Goal: Task Accomplishment & Management: Manage account settings

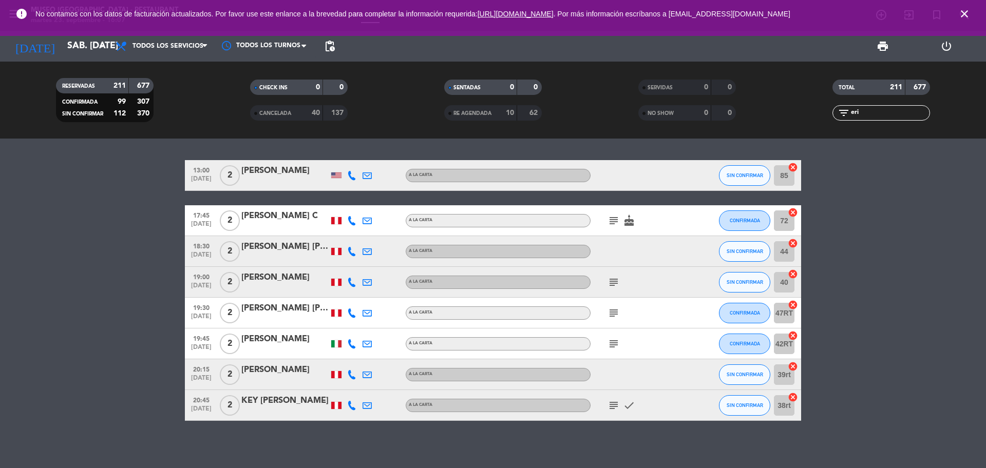
click at [961, 14] on icon "close" at bounding box center [964, 14] width 12 height 12
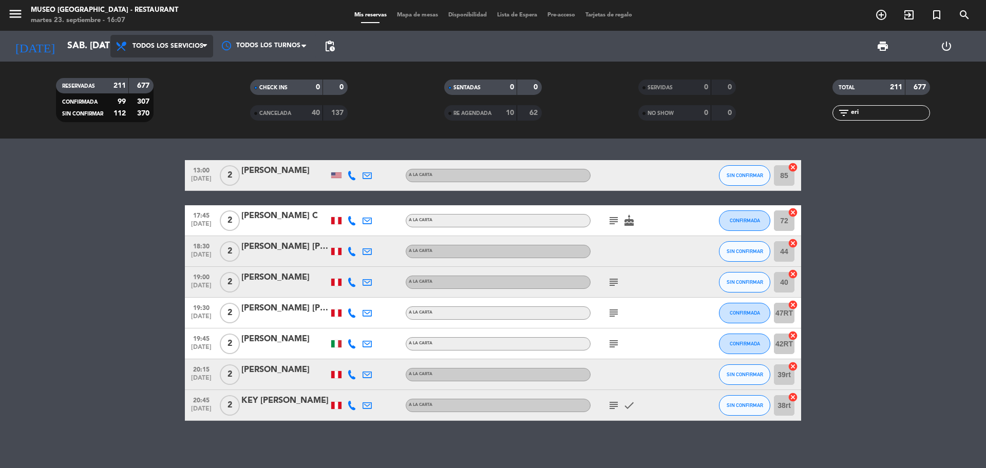
click at [152, 47] on span "Todos los servicios" at bounding box center [167, 46] width 71 height 7
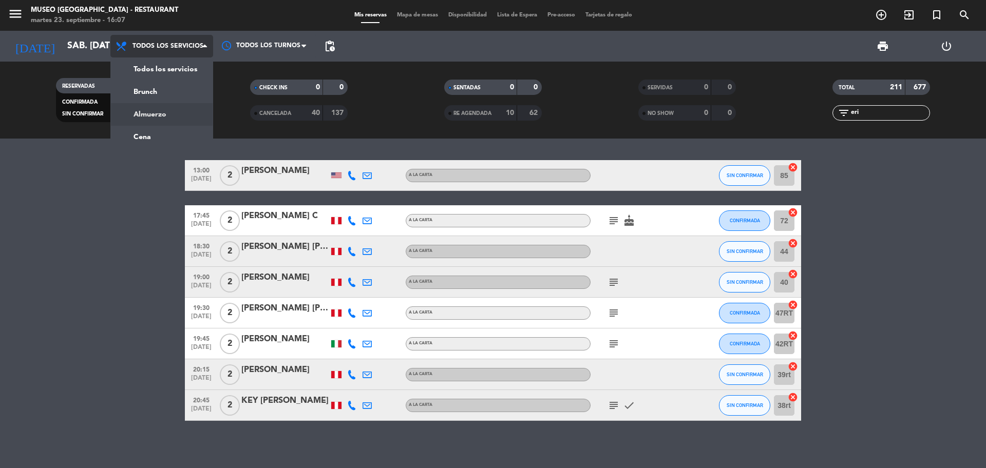
click at [173, 119] on div "menu [GEOGRAPHIC_DATA] - Restaurant martes 23. septiembre - 16:07 Mis reservas …" at bounding box center [493, 69] width 986 height 139
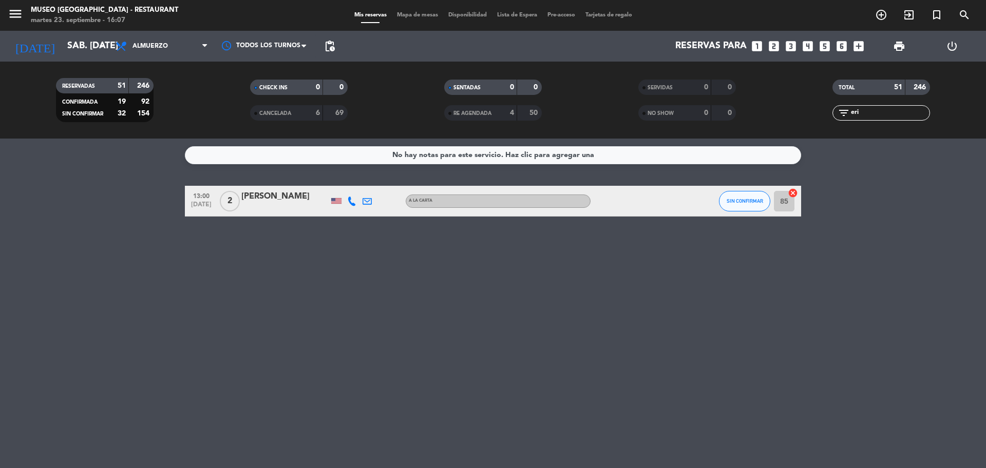
click at [792, 45] on icon "looks_3" at bounding box center [790, 46] width 13 height 13
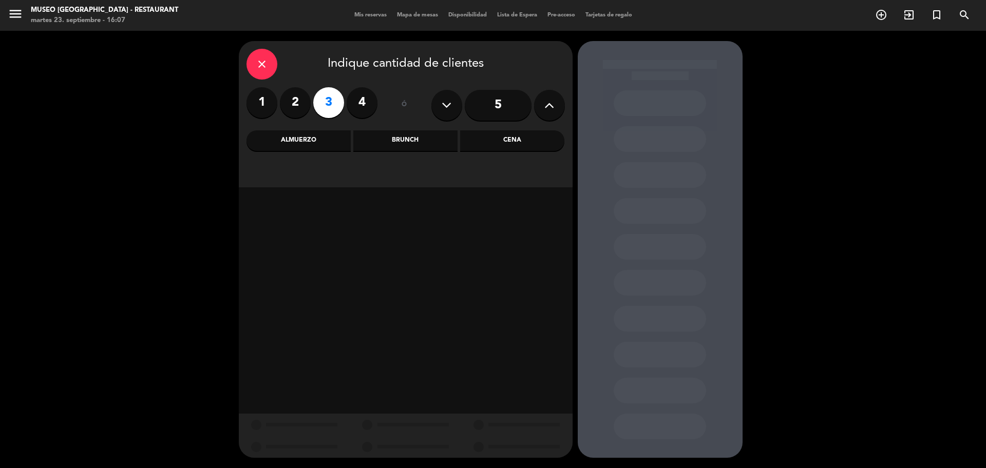
drag, startPoint x: 309, startPoint y: 143, endPoint x: 326, endPoint y: 157, distance: 21.9
click at [310, 143] on div "Almuerzo" at bounding box center [298, 140] width 104 height 21
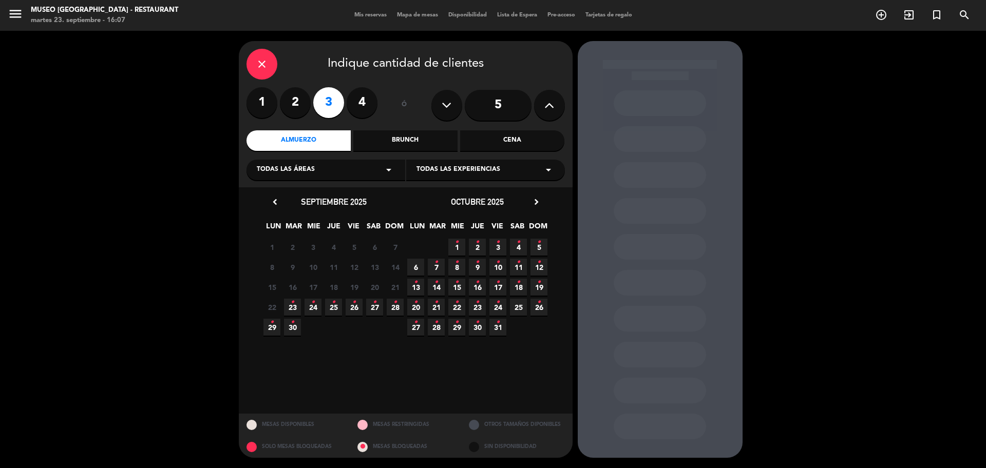
click at [297, 313] on span "23 •" at bounding box center [292, 307] width 17 height 17
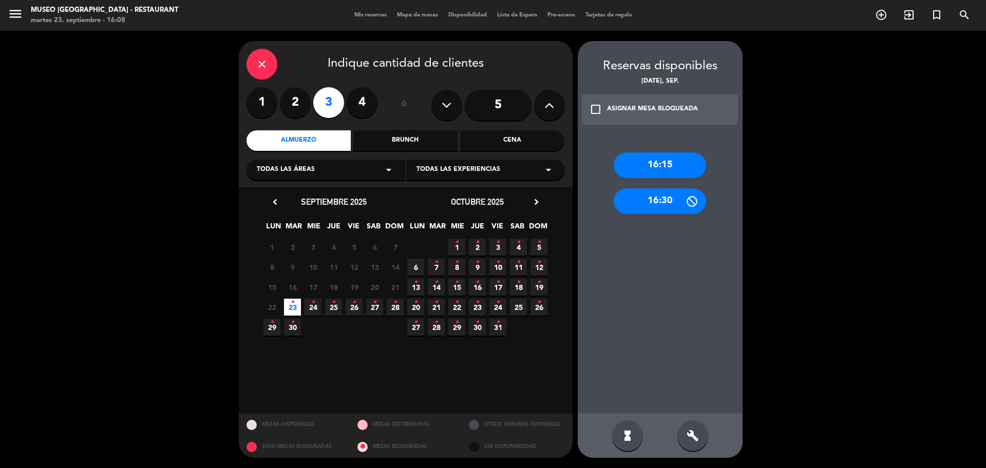
click at [487, 142] on div "Cena" at bounding box center [512, 140] width 104 height 21
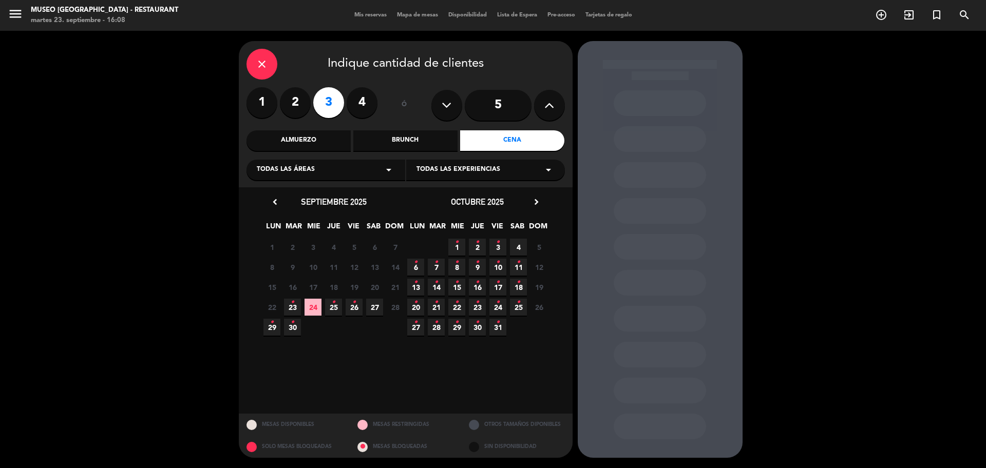
click at [293, 304] on icon "•" at bounding box center [293, 302] width 4 height 16
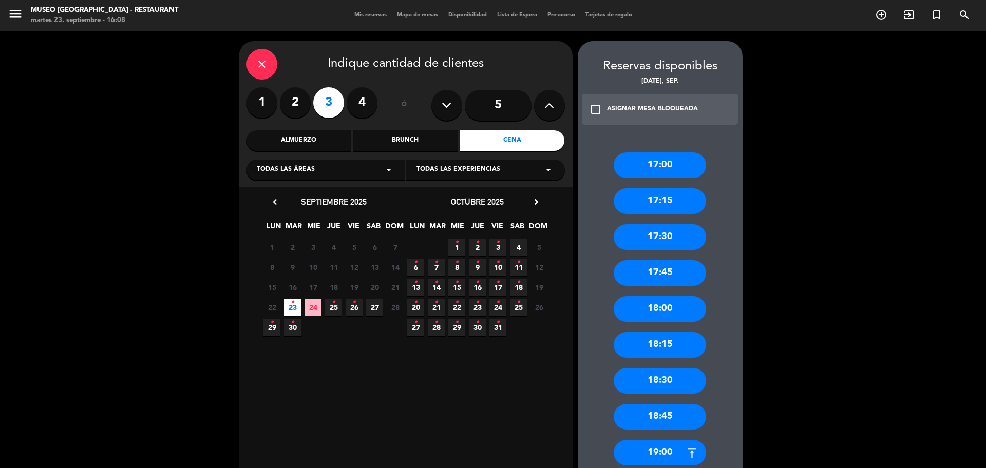
click at [693, 170] on div "17:00" at bounding box center [660, 165] width 92 height 26
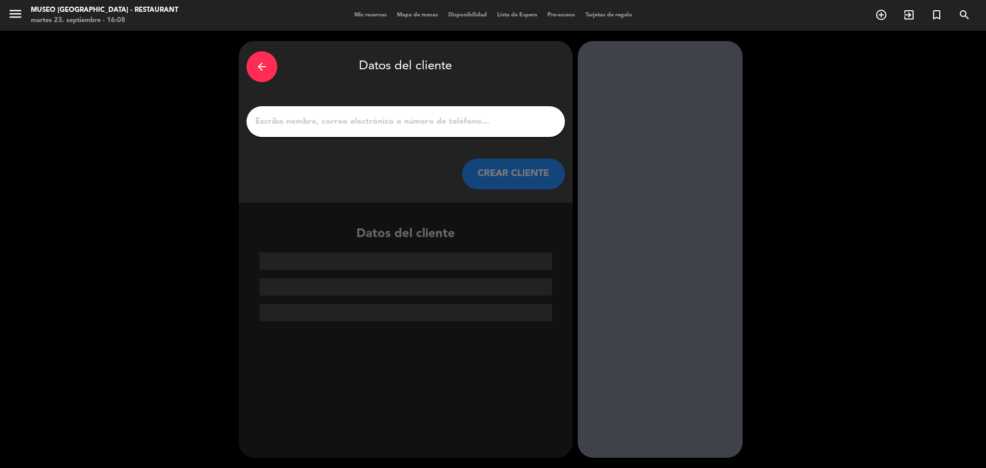
click at [303, 117] on input "1" at bounding box center [405, 121] width 303 height 14
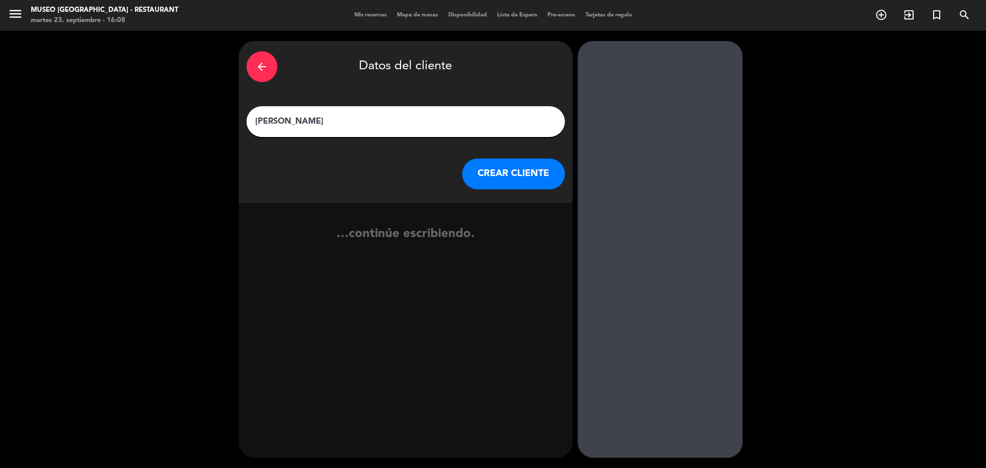
type input "[PERSON_NAME]"
click at [501, 182] on button "CREAR CLIENTE" at bounding box center [513, 174] width 103 height 31
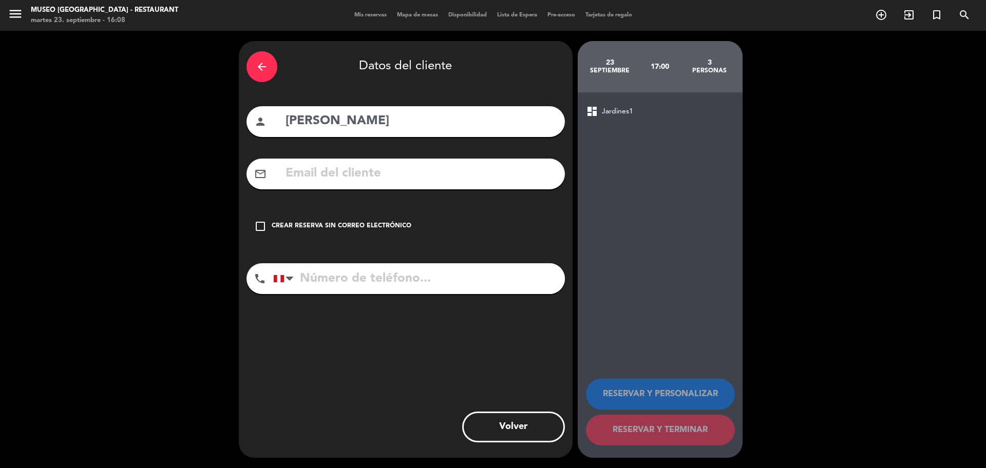
click at [501, 179] on input "text" at bounding box center [420, 173] width 273 height 21
click at [336, 176] on input "text" at bounding box center [420, 173] width 273 height 21
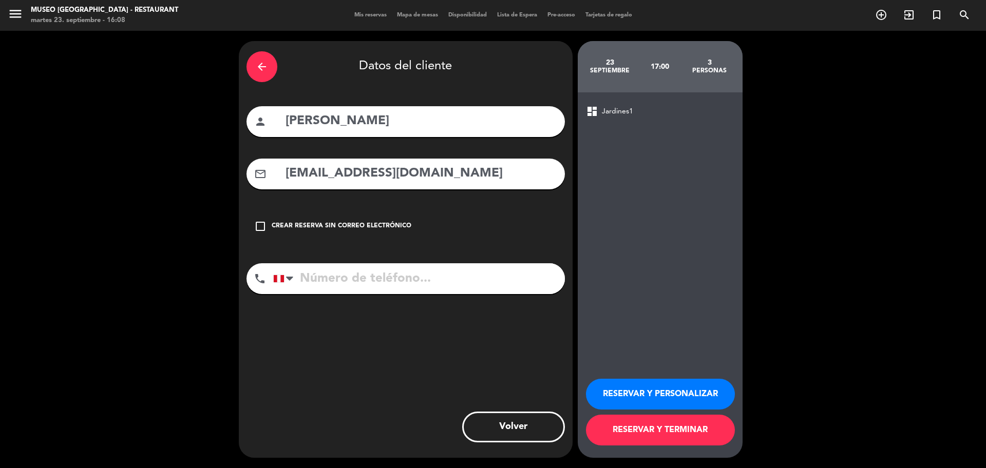
type input "[EMAIL_ADDRESS][DOMAIN_NAME]"
click at [349, 276] on input "tel" at bounding box center [419, 278] width 292 height 31
type input "973585123"
click at [671, 380] on button "RESERVAR Y PERSONALIZAR" at bounding box center [660, 394] width 149 height 31
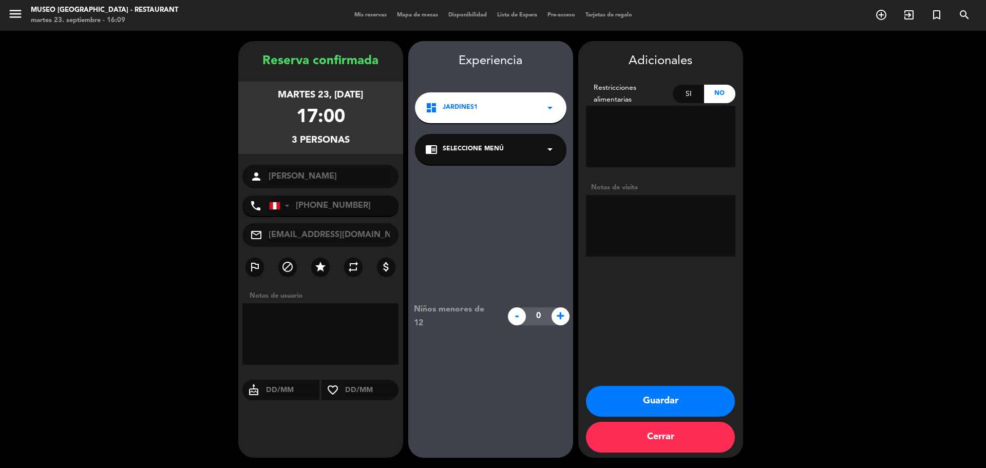
click at [457, 143] on div "chrome_reader_mode Seleccione Menú arrow_drop_down" at bounding box center [490, 149] width 151 height 31
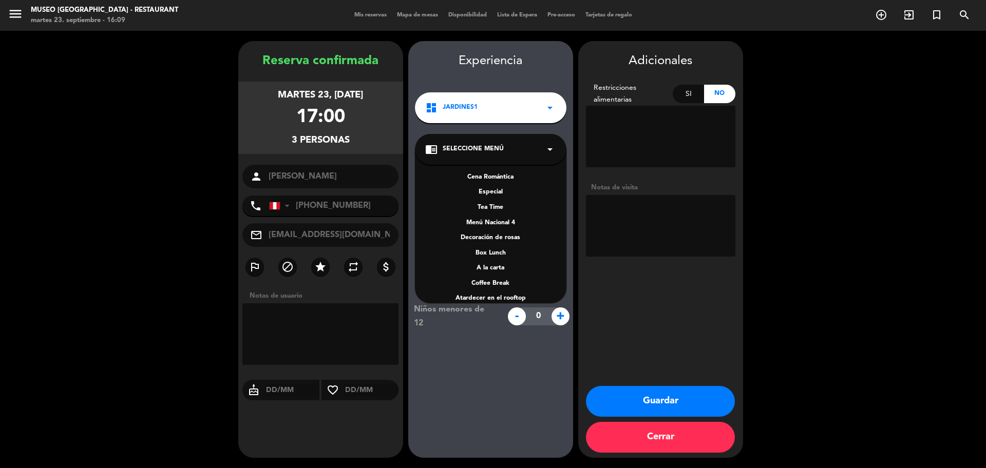
scroll to position [147, 0]
click at [496, 244] on div "A la carta" at bounding box center [490, 243] width 131 height 10
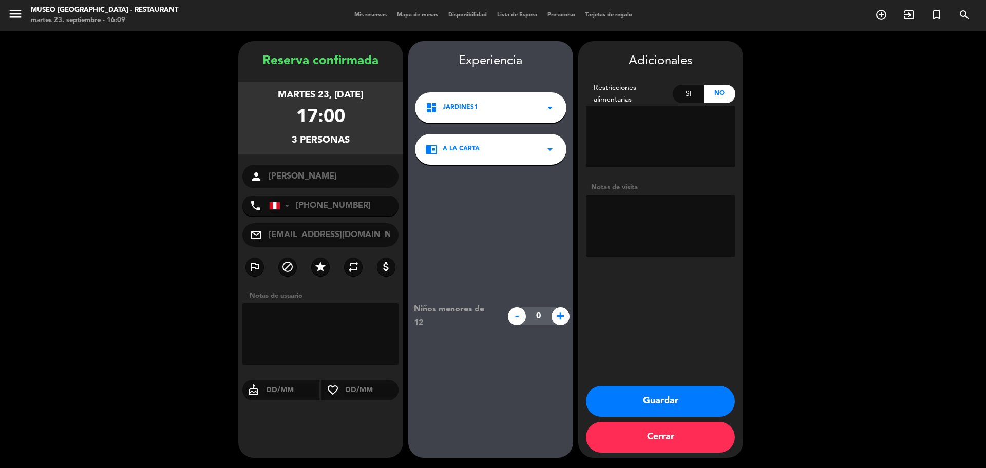
click at [616, 400] on button "Guardar" at bounding box center [660, 401] width 149 height 31
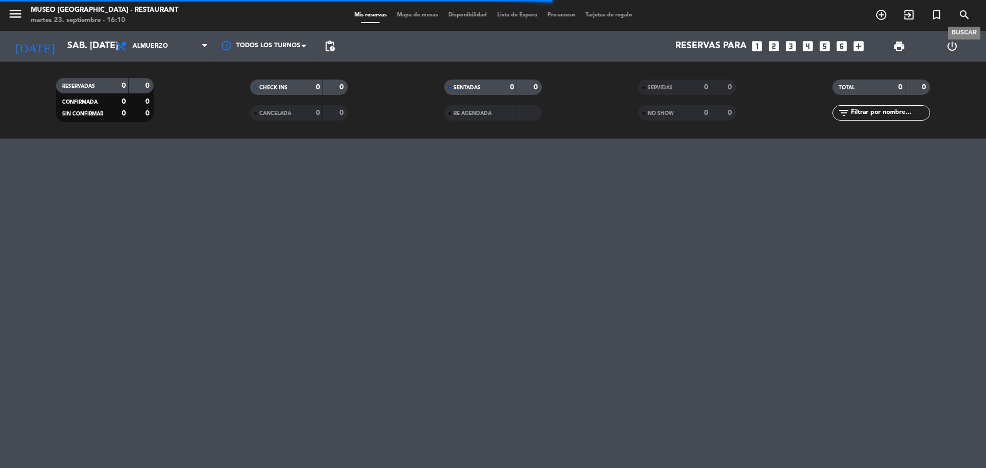
click at [957, 17] on span "search" at bounding box center [964, 14] width 28 height 17
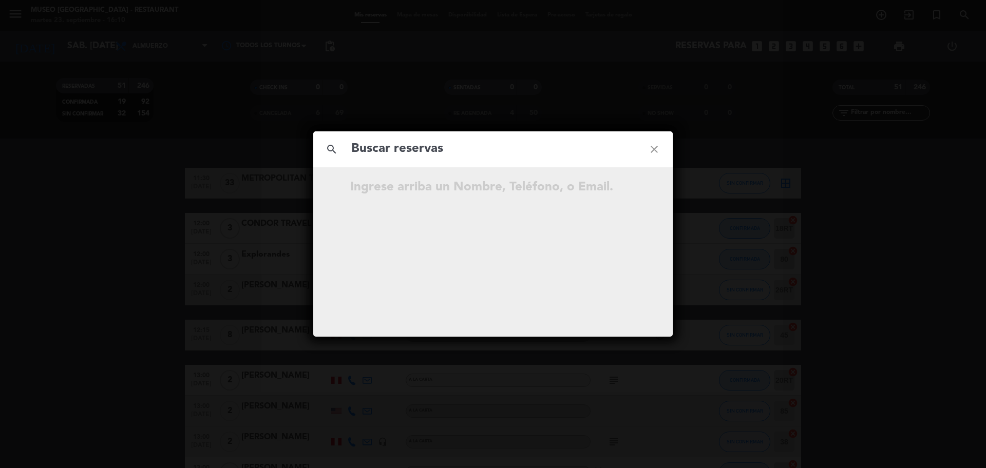
click at [450, 153] on input "text" at bounding box center [492, 149] width 285 height 21
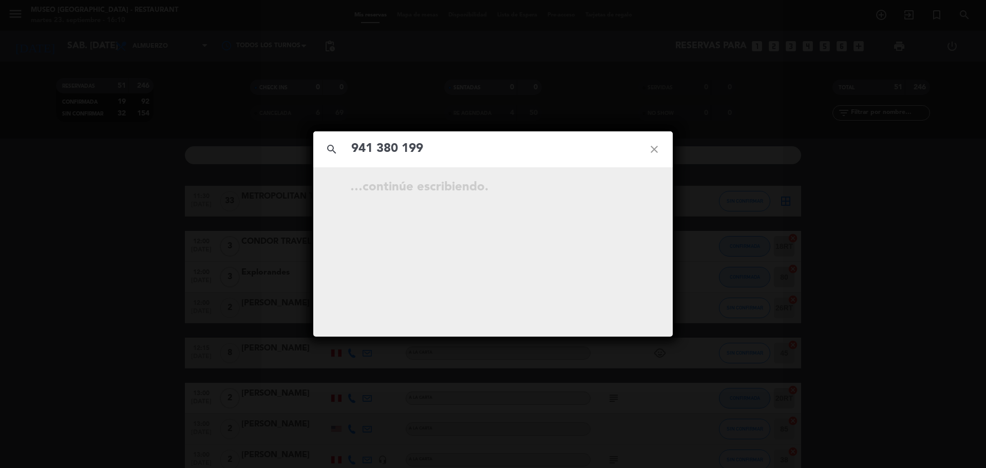
click at [401, 153] on input "941 380 199" at bounding box center [492, 149] width 285 height 21
type input "941380199"
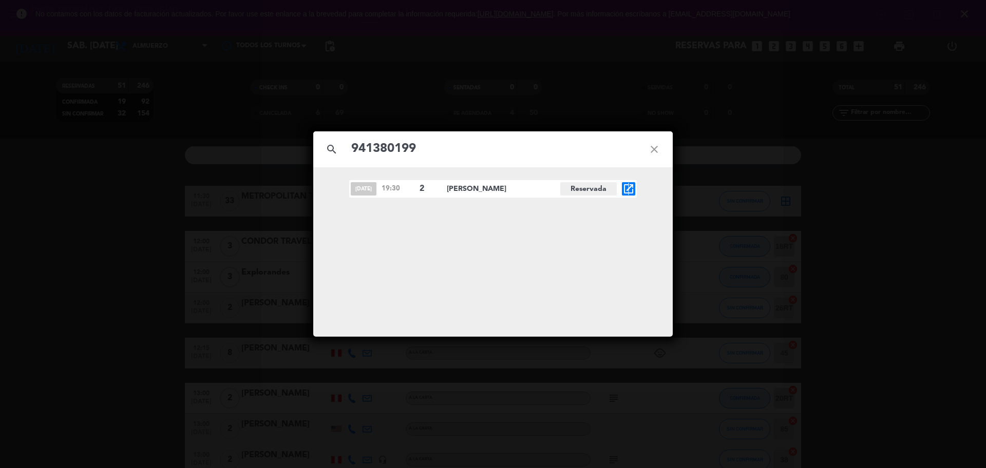
click at [629, 188] on icon "open_in_new" at bounding box center [628, 189] width 12 height 12
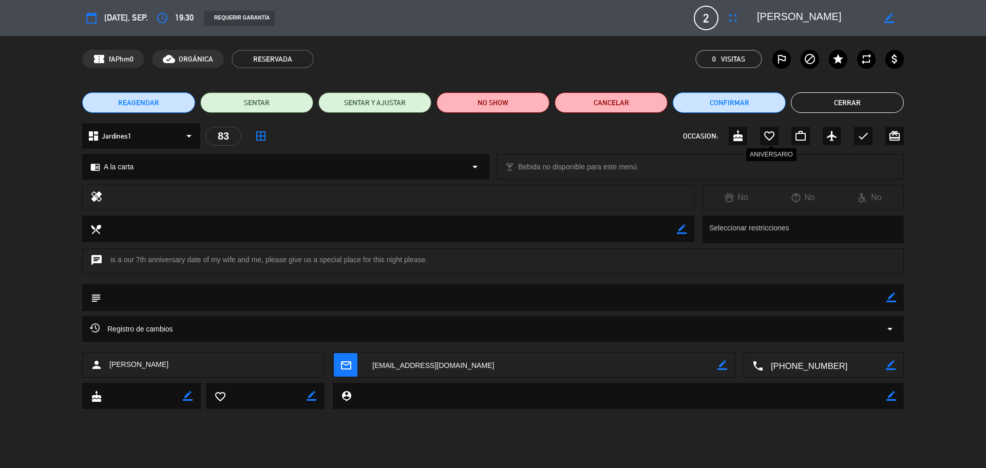
click at [771, 135] on icon "favorite_border" at bounding box center [769, 136] width 12 height 12
click at [824, 105] on button "Cerrar" at bounding box center [847, 102] width 113 height 21
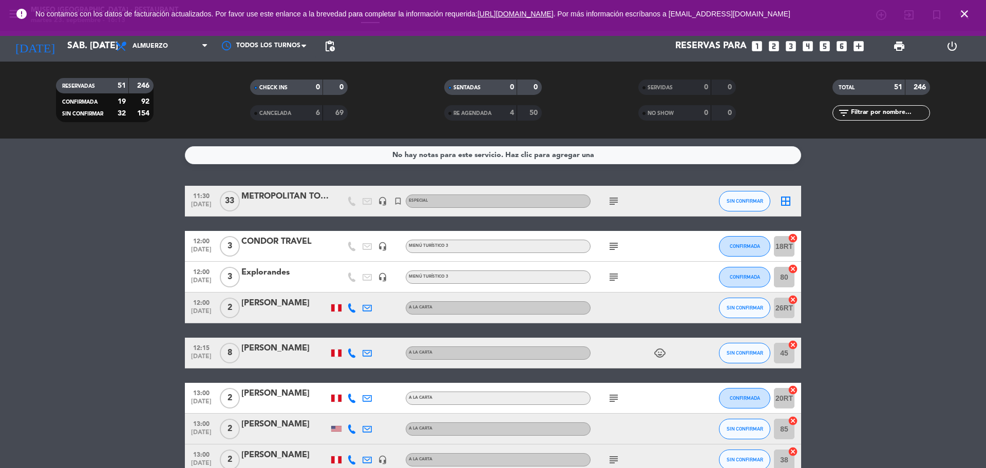
click at [773, 43] on icon "looks_two" at bounding box center [773, 46] width 13 height 13
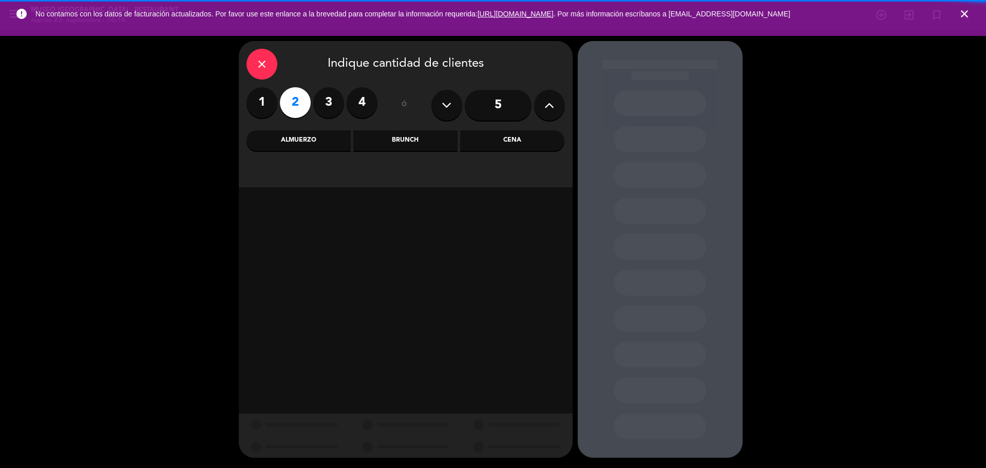
click at [517, 140] on div "Cena" at bounding box center [512, 140] width 104 height 21
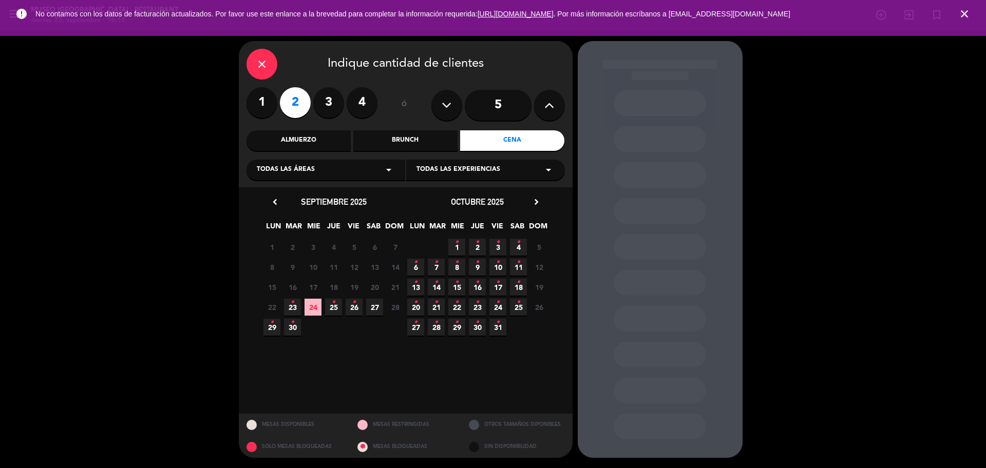
click at [289, 311] on span "23 •" at bounding box center [292, 307] width 17 height 17
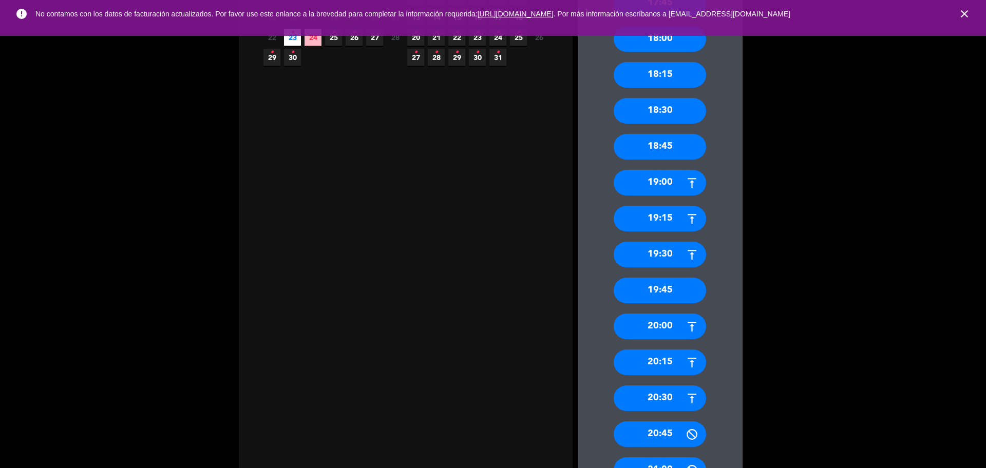
scroll to position [350, 0]
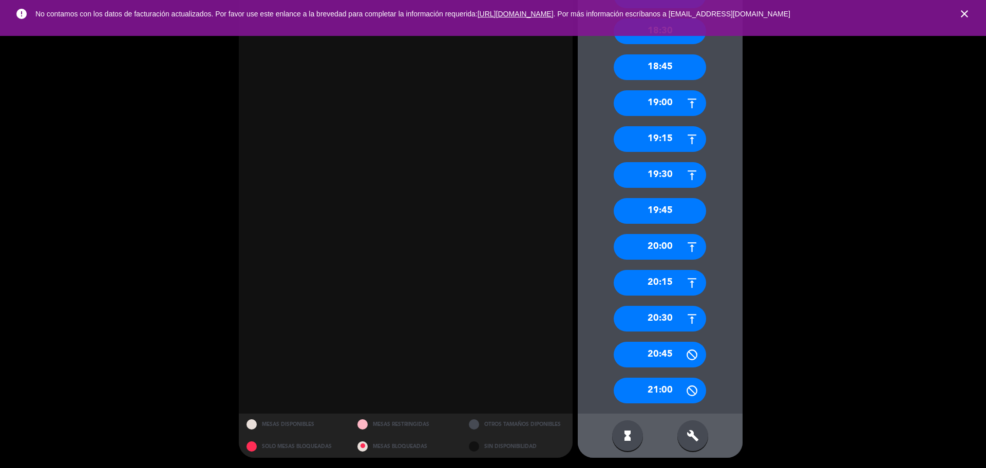
click at [655, 206] on div "19:45" at bounding box center [660, 211] width 92 height 26
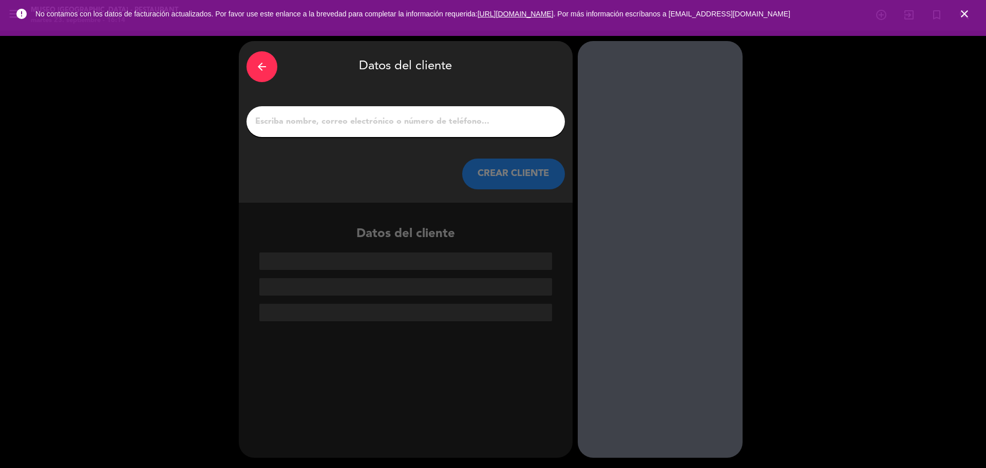
scroll to position [0, 0]
click at [415, 120] on input "1" at bounding box center [405, 121] width 303 height 14
paste input "[PERSON_NAME]"
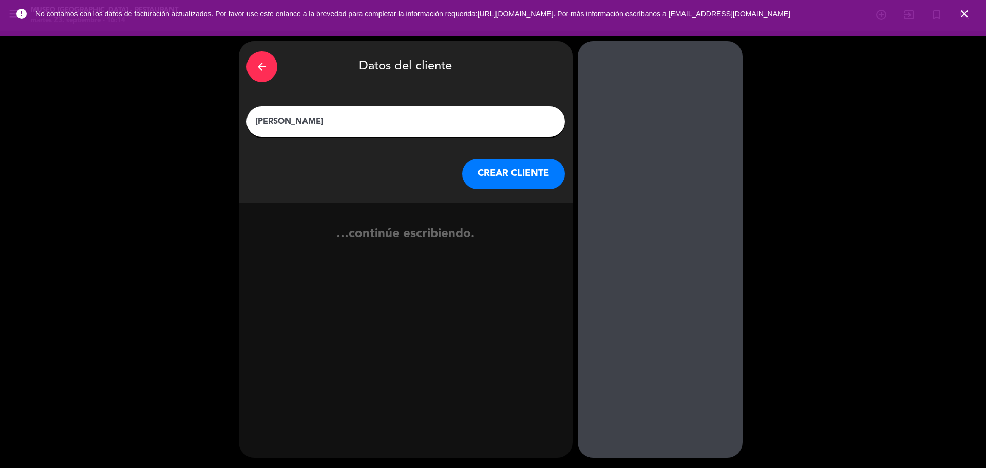
type input "[PERSON_NAME]"
click at [485, 170] on button "CREAR CLIENTE" at bounding box center [513, 174] width 103 height 31
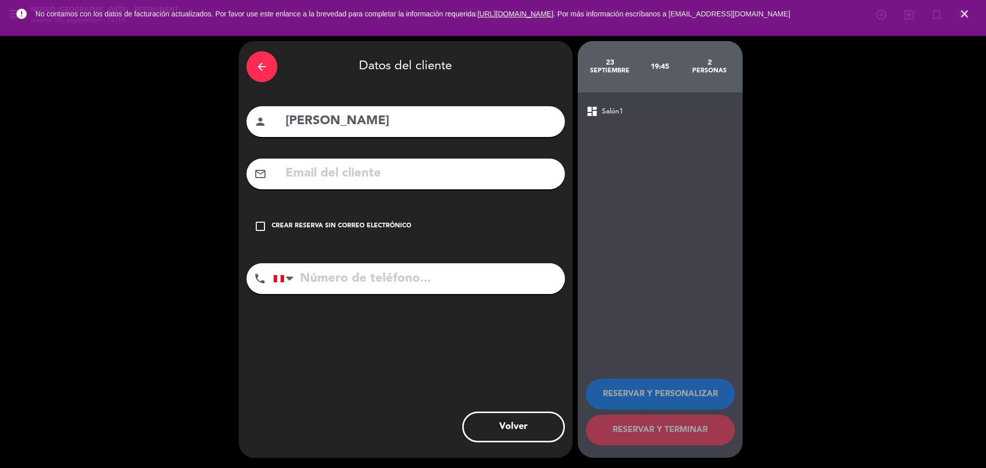
click at [349, 185] on div "mail_outline" at bounding box center [405, 174] width 318 height 31
paste input "[EMAIL_ADDRESS][PERSON_NAME][DOMAIN_NAME]"
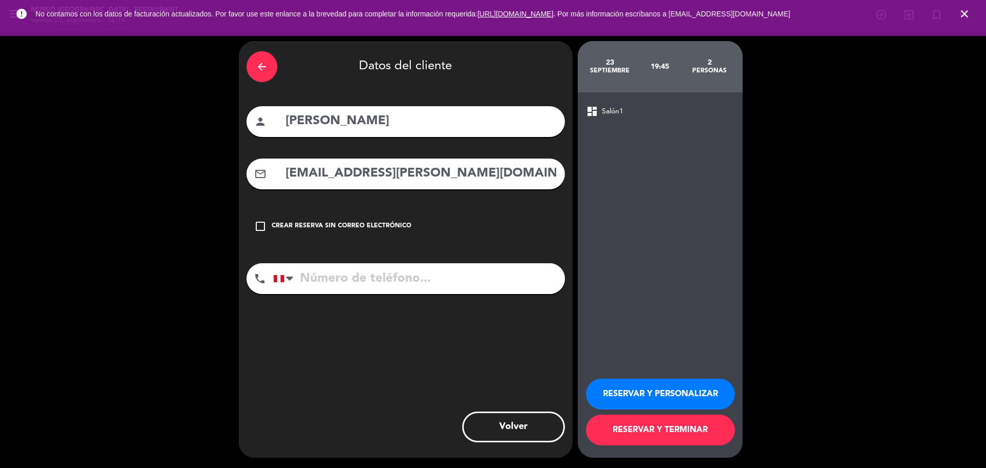
type input "[EMAIL_ADDRESS][PERSON_NAME][DOMAIN_NAME]"
click at [392, 287] on input "tel" at bounding box center [419, 278] width 292 height 31
paste input "933024046"
type input "933024046"
click at [634, 404] on button "RESERVAR Y PERSONALIZAR" at bounding box center [660, 394] width 149 height 31
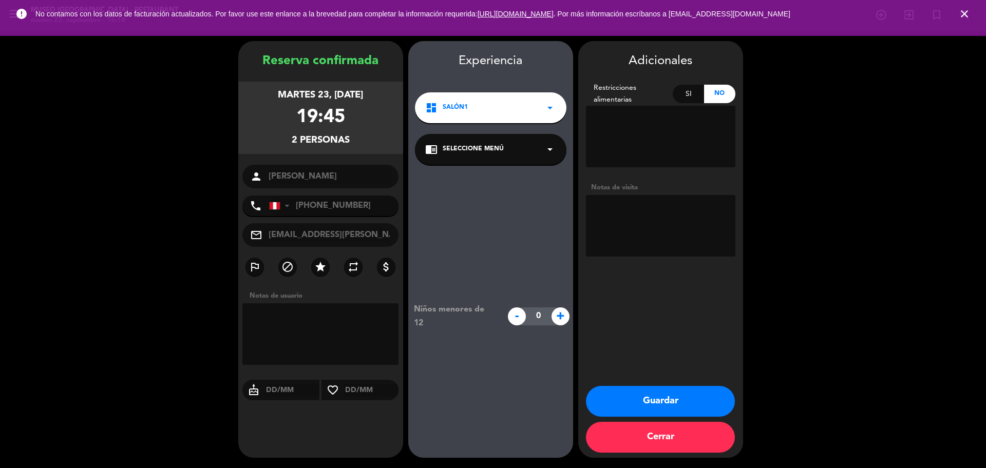
click at [514, 150] on div "chrome_reader_mode Seleccione Menú arrow_drop_down" at bounding box center [490, 149] width 151 height 31
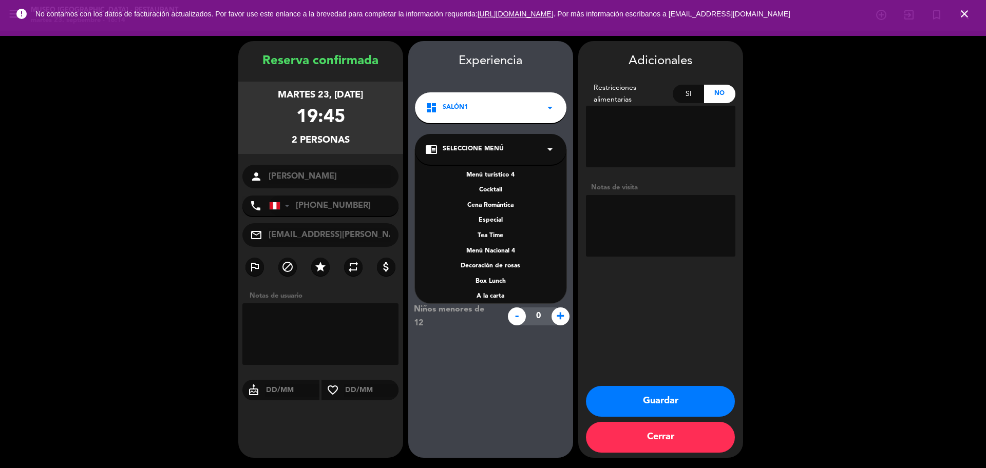
scroll to position [147, 0]
click at [498, 240] on div "A la carta" at bounding box center [490, 243] width 131 height 10
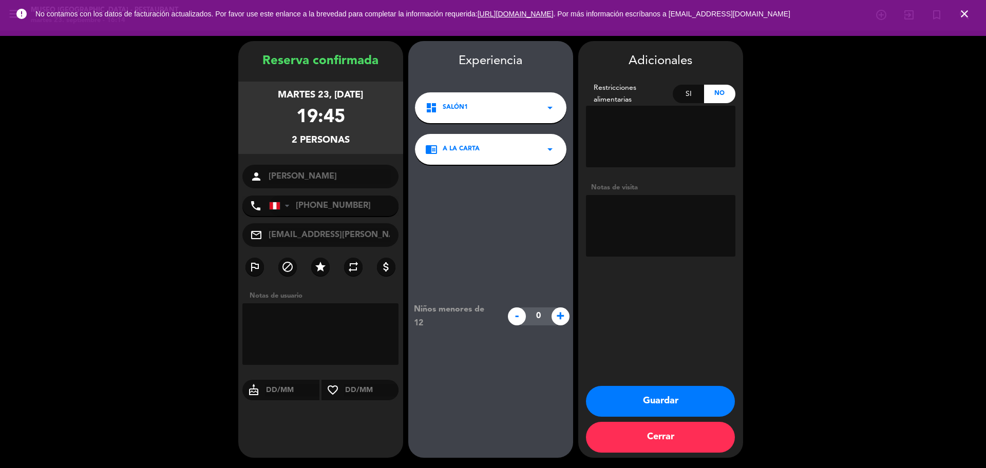
click at [604, 216] on textarea at bounding box center [660, 226] width 149 height 62
paste textarea "Distrito de procedencia: Miraflores Alergias: [GEOGRAPHIC_DATA]"
type textarea "Distrito de procedencia: Miraflores Alergias: [GEOGRAPHIC_DATA]"
click at [620, 404] on button "Guardar" at bounding box center [660, 401] width 149 height 31
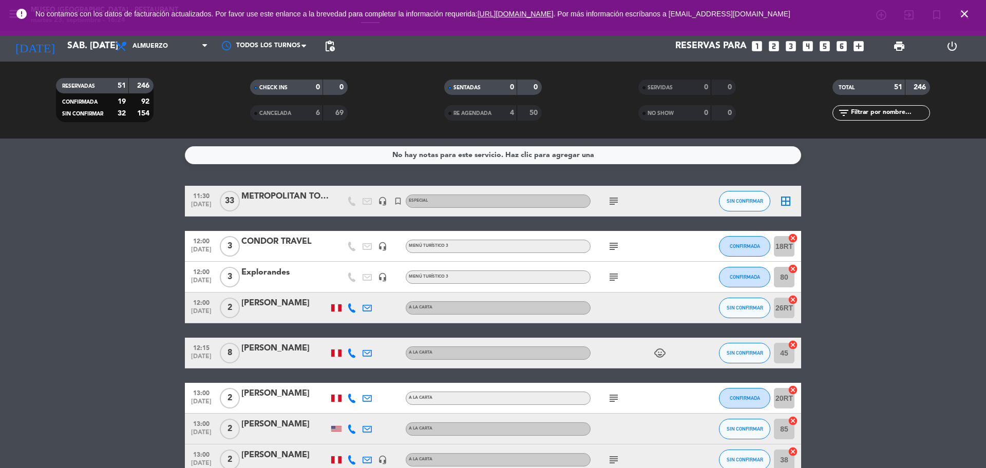
click at [769, 43] on icon "looks_two" at bounding box center [773, 46] width 13 height 13
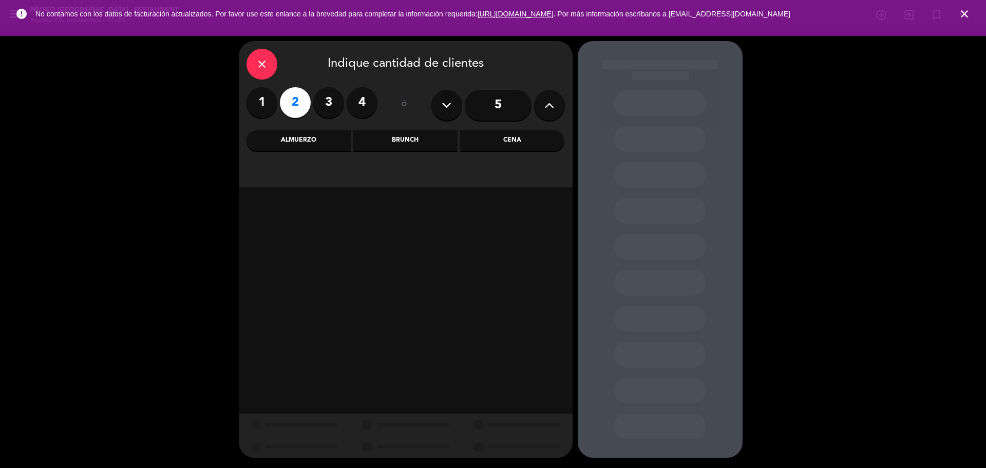
click at [532, 145] on div "Cena" at bounding box center [512, 140] width 104 height 21
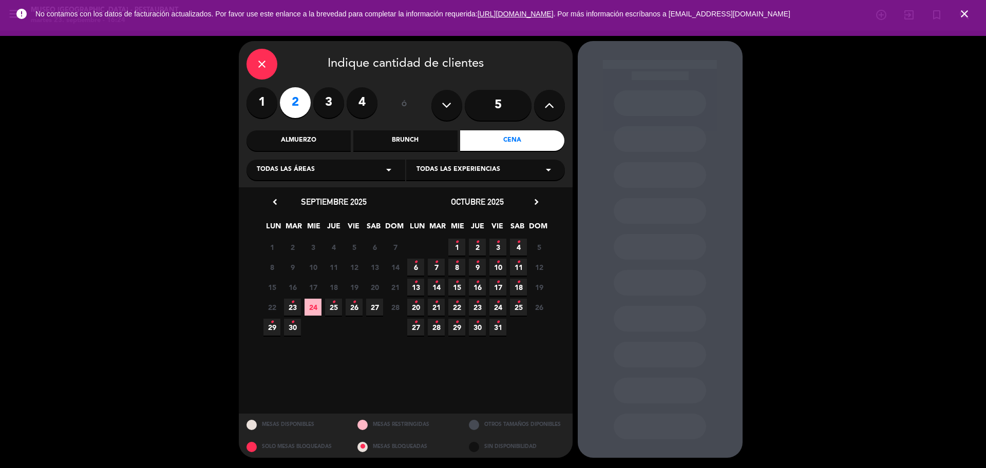
click at [298, 309] on span "23 •" at bounding box center [292, 307] width 17 height 17
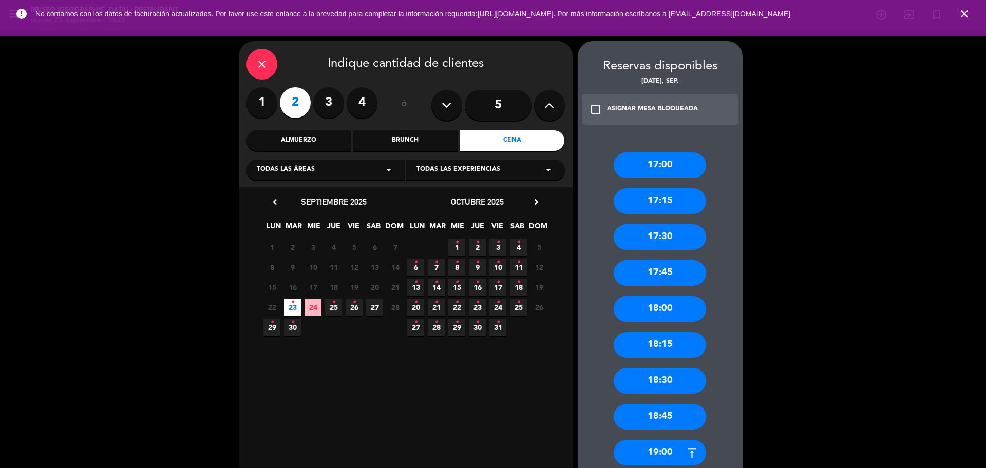
click at [542, 116] on button at bounding box center [549, 105] width 31 height 31
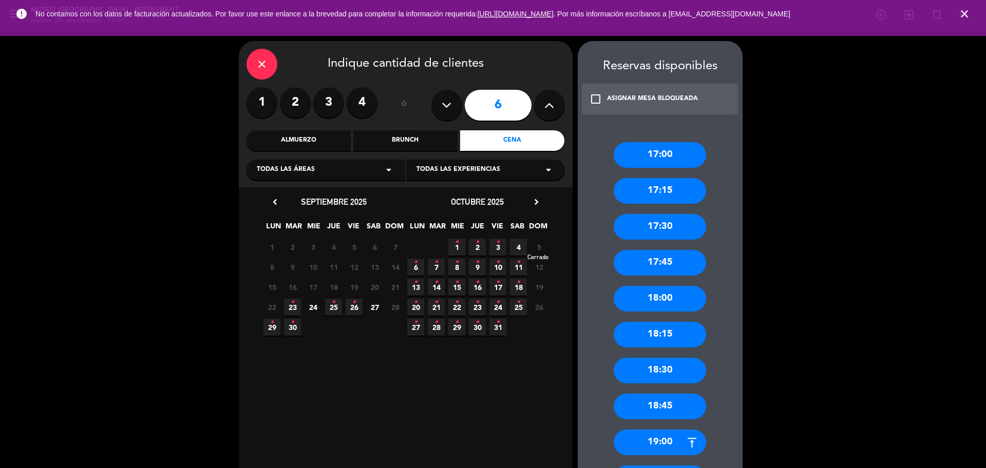
drag, startPoint x: 516, startPoint y: 252, endPoint x: 532, endPoint y: 245, distance: 17.9
click at [517, 252] on span "4" at bounding box center [518, 247] width 17 height 17
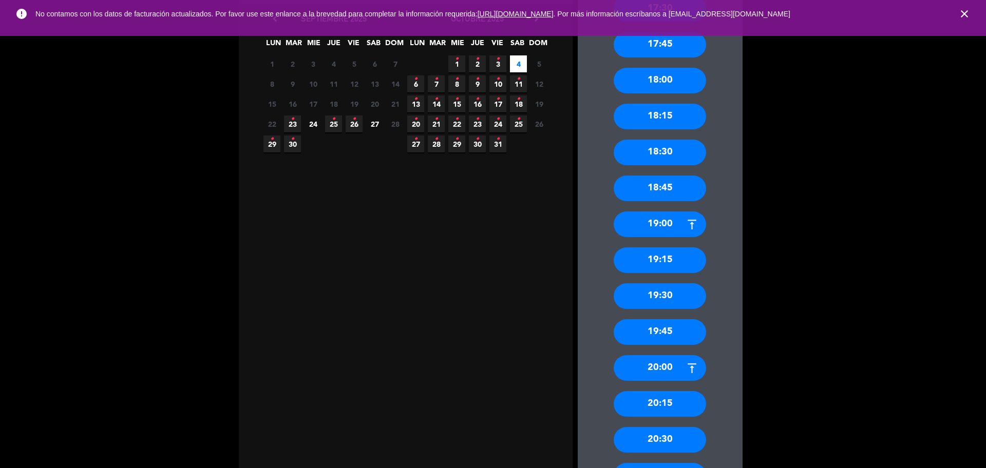
scroll to position [257, 0]
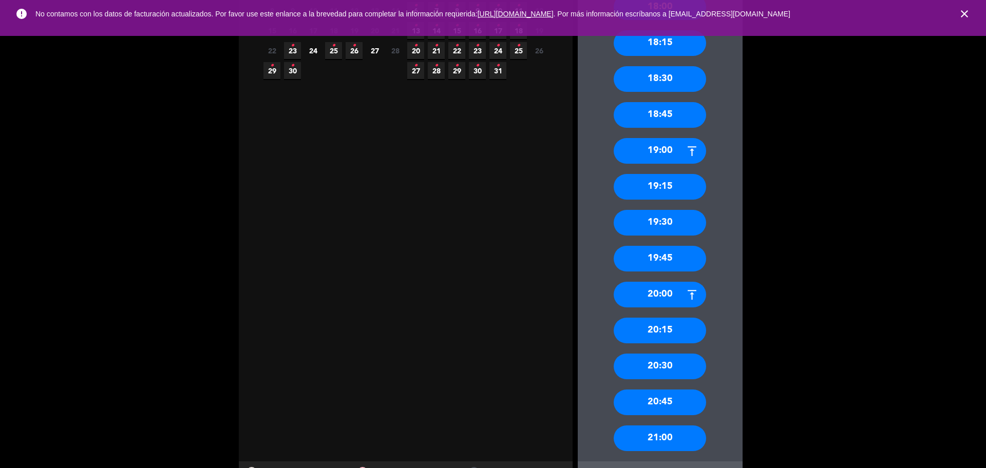
click at [679, 120] on div "18:45" at bounding box center [660, 115] width 92 height 26
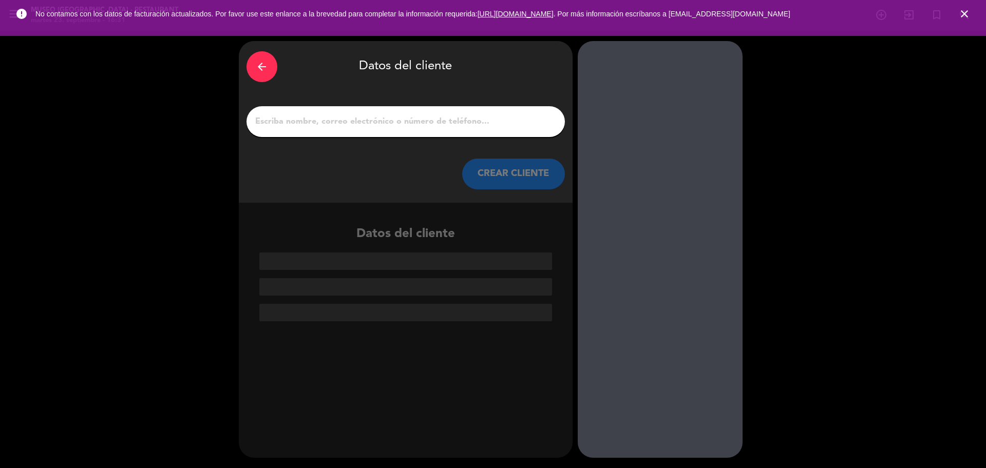
scroll to position [0, 0]
click at [460, 128] on input "1" at bounding box center [405, 121] width 303 height 14
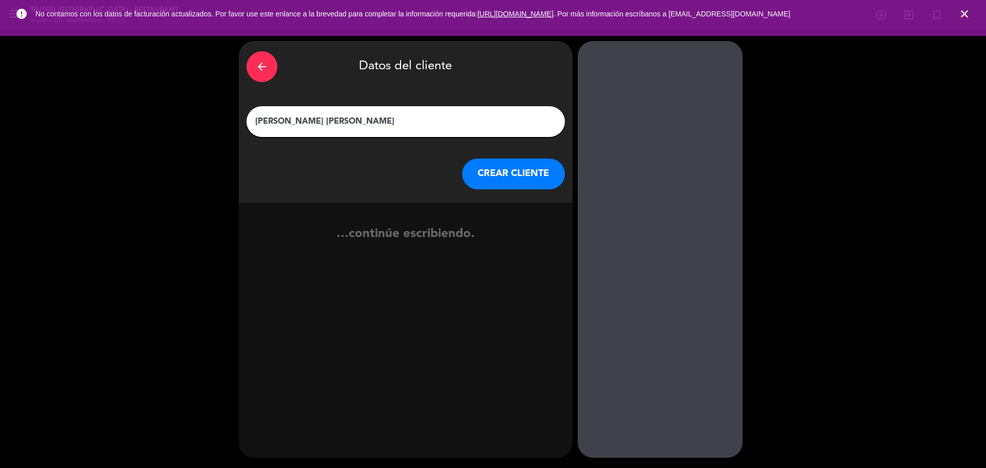
type input "[PERSON_NAME] [PERSON_NAME]"
click at [512, 181] on button "CREAR CLIENTE" at bounding box center [513, 174] width 103 height 31
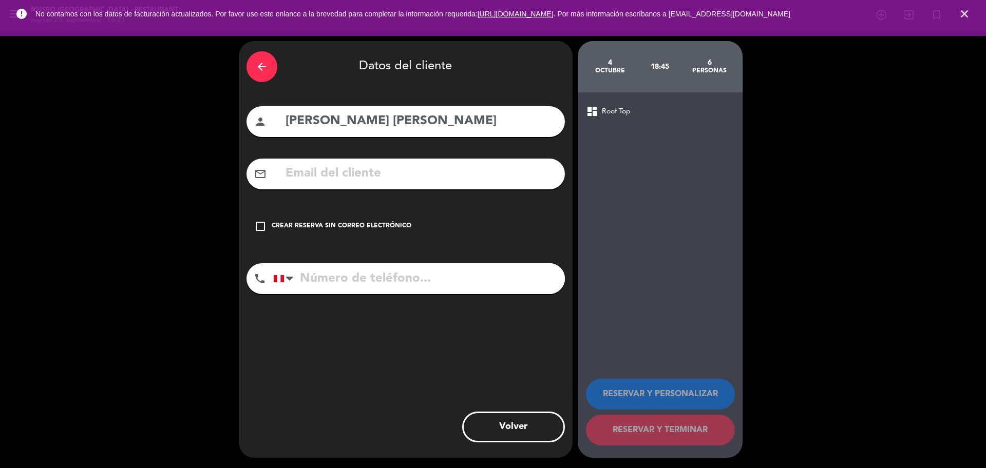
click at [496, 176] on input "text" at bounding box center [420, 173] width 273 height 21
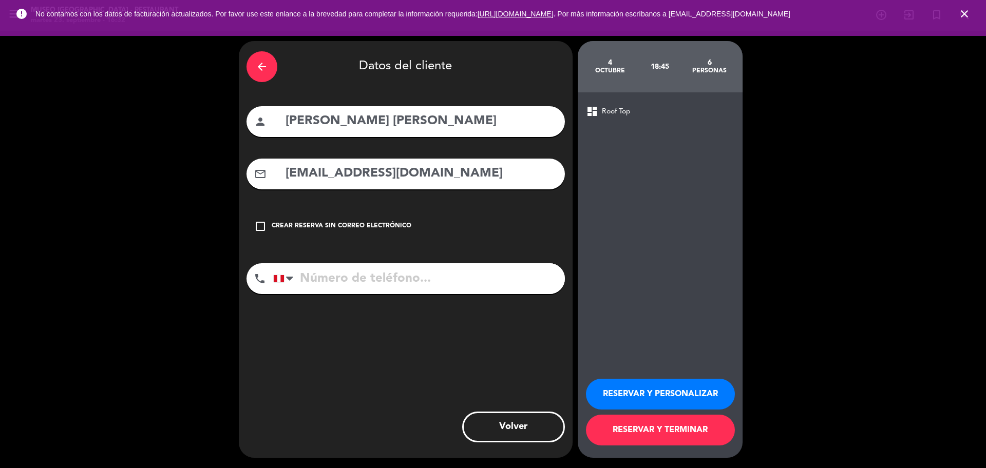
type input "[EMAIL_ADDRESS][DOMAIN_NAME]"
click at [470, 273] on input "tel" at bounding box center [419, 278] width 292 height 31
type input "+"
type input "975003177"
click at [597, 392] on button "RESERVAR Y PERSONALIZAR" at bounding box center [660, 394] width 149 height 31
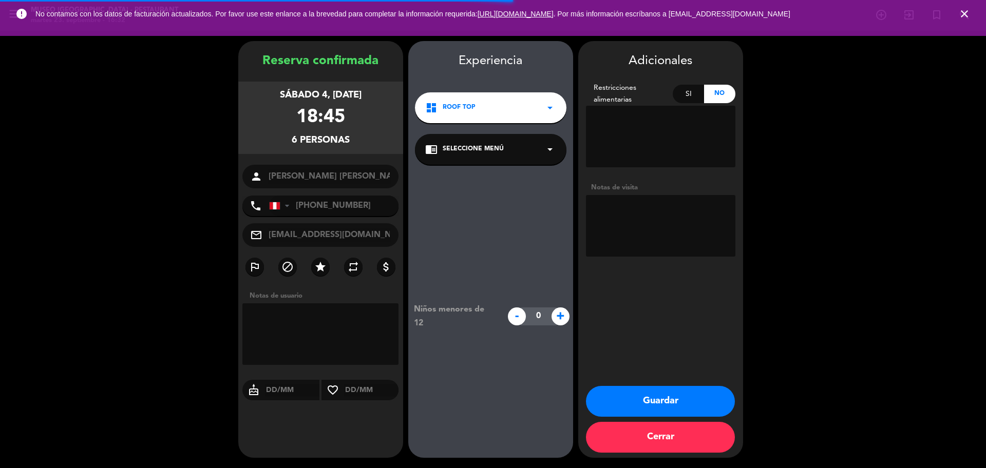
click at [491, 154] on span "Seleccione Menú" at bounding box center [473, 149] width 61 height 10
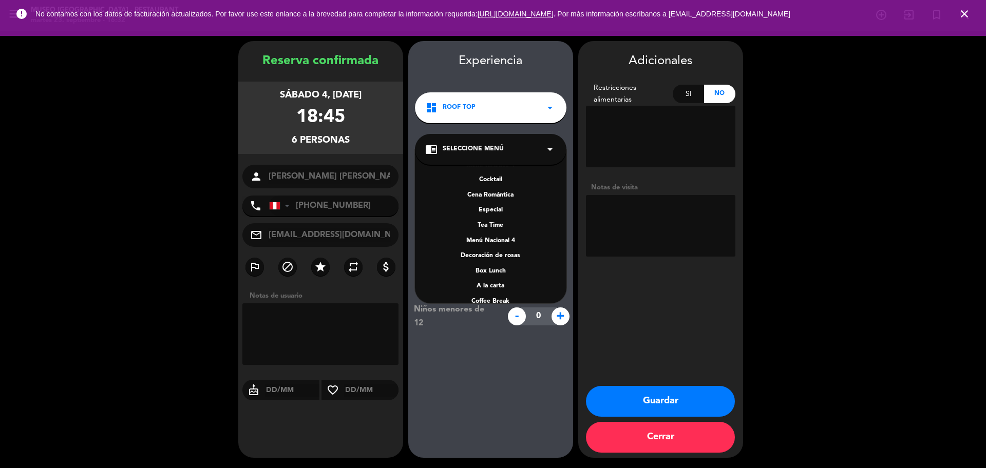
scroll to position [147, 0]
click at [503, 240] on div "A la carta" at bounding box center [490, 243] width 131 height 10
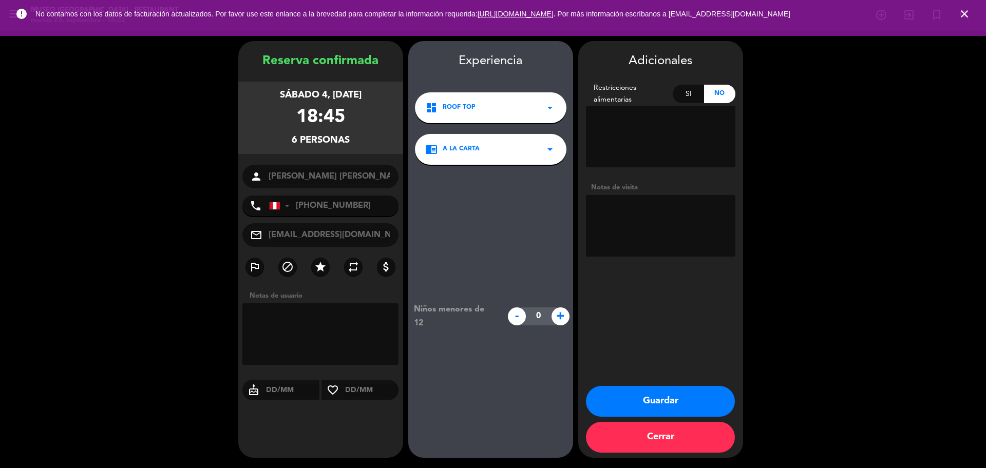
scroll to position [0, 22]
click at [404, 174] on booking-confirmed "Reserva confirmada sábado 4, [DATE] 18:45 6 personas person [PERSON_NAME] [PERS…" at bounding box center [492, 249] width 965 height 417
click at [607, 222] on textarea at bounding box center [660, 226] width 149 height 62
type textarea "Motivo: cumpleaños [PERSON_NAME] cortesía y cartel"
drag, startPoint x: 656, startPoint y: 392, endPoint x: 591, endPoint y: 313, distance: 101.8
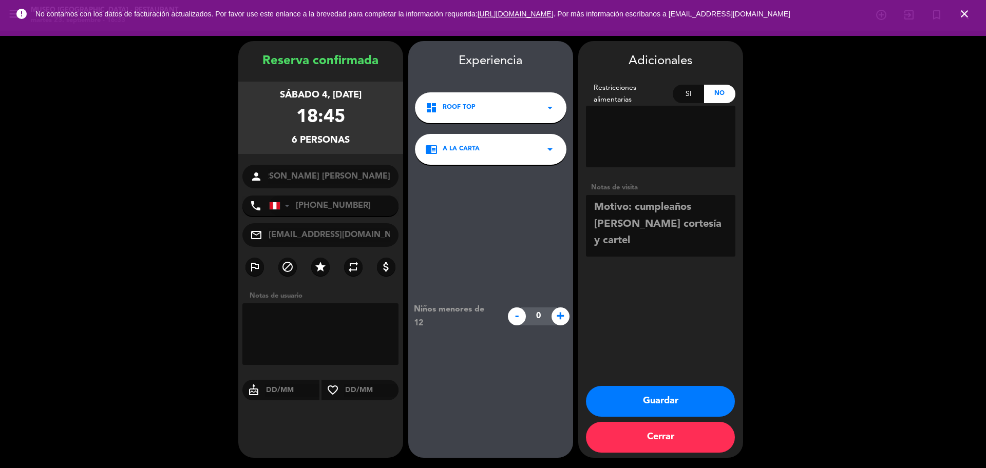
click at [656, 391] on button "Guardar" at bounding box center [660, 401] width 149 height 31
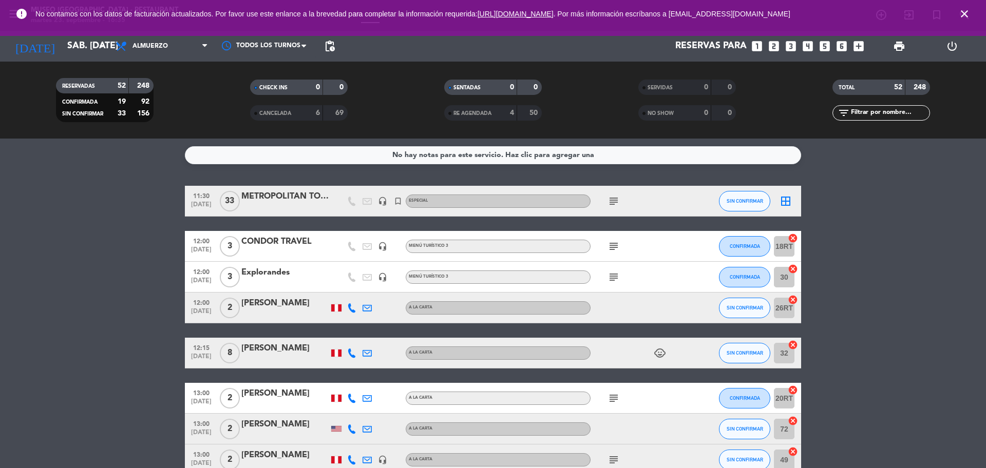
click at [774, 48] on icon "looks_two" at bounding box center [773, 46] width 13 height 13
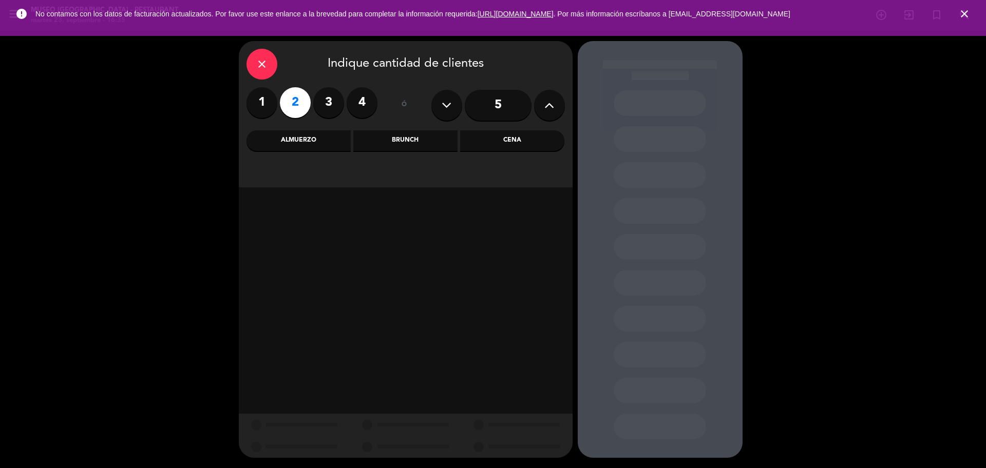
click at [320, 146] on div "Almuerzo" at bounding box center [298, 140] width 104 height 21
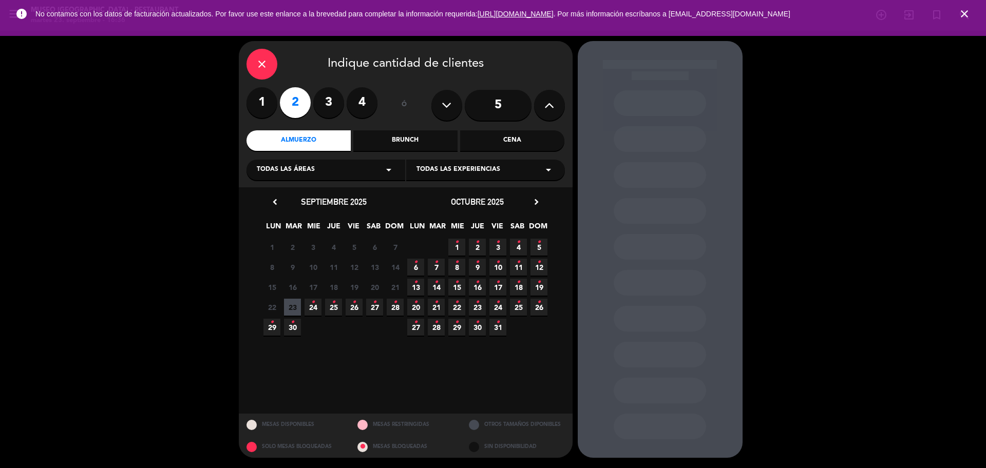
drag, startPoint x: 438, startPoint y: 268, endPoint x: 434, endPoint y: 258, distance: 9.9
click at [439, 269] on span "7 •" at bounding box center [436, 267] width 17 height 17
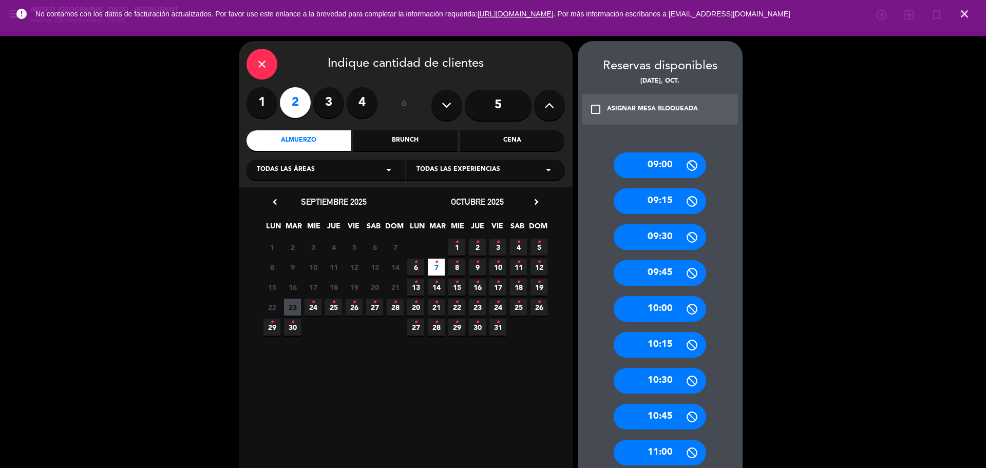
click at [522, 144] on div "Cena" at bounding box center [512, 140] width 104 height 21
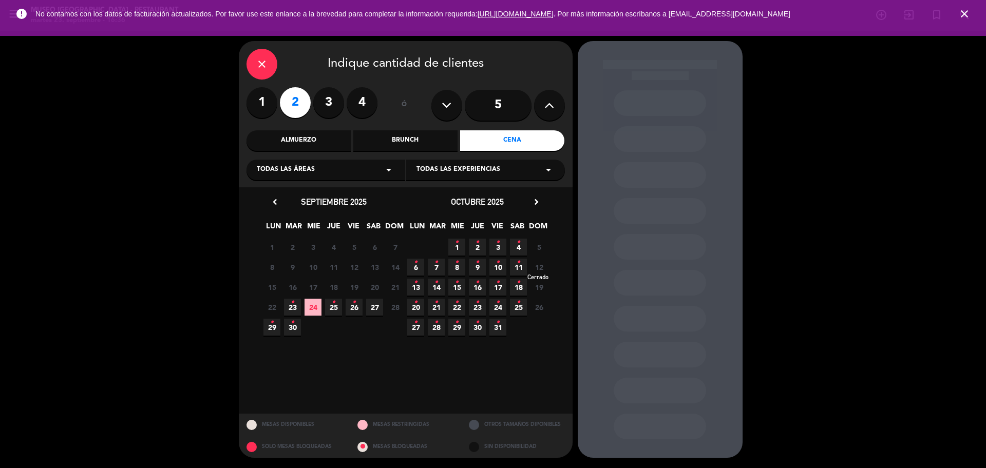
drag, startPoint x: 432, startPoint y: 271, endPoint x: 538, endPoint y: 262, distance: 106.1
click at [433, 271] on span "7 •" at bounding box center [436, 267] width 17 height 17
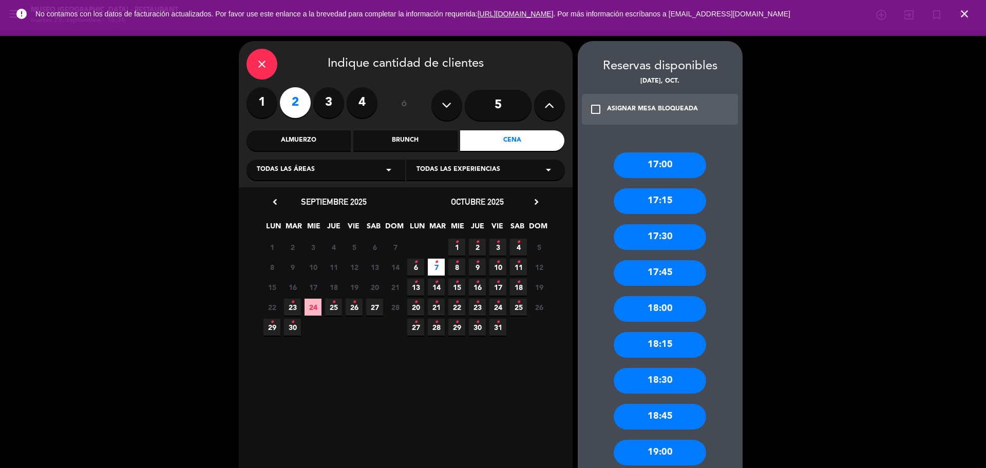
scroll to position [321, 0]
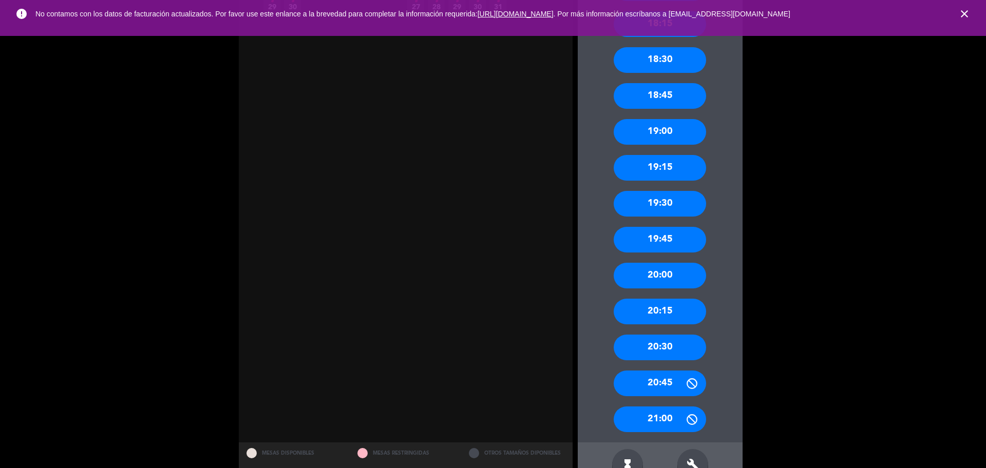
click at [639, 143] on div "19:00" at bounding box center [660, 132] width 92 height 26
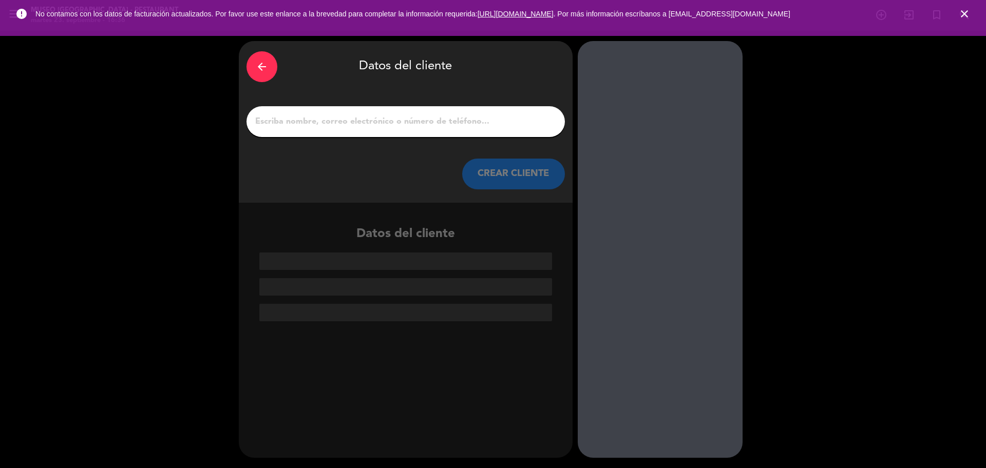
paste input "[PERSON_NAME] [PERSON_NAME]"
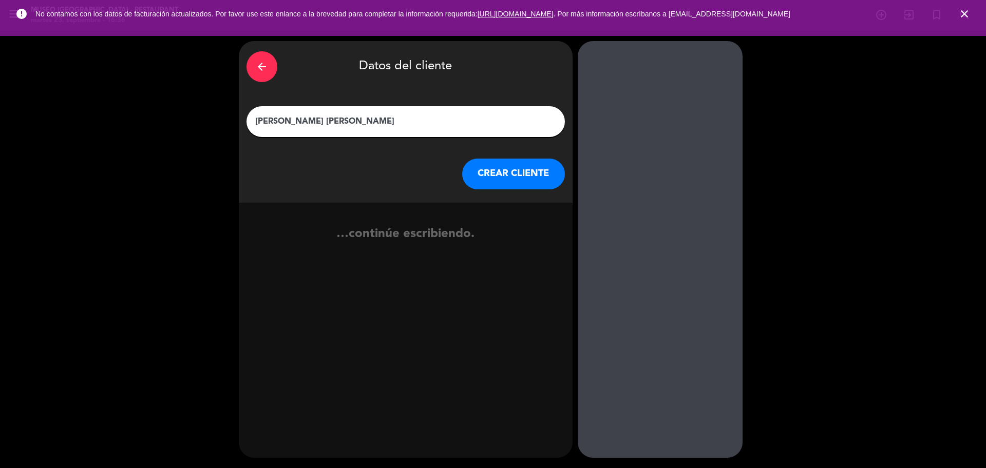
click at [370, 125] on input "[PERSON_NAME] [PERSON_NAME]" at bounding box center [405, 121] width 303 height 14
type input "[PERSON_NAME] [PERSON_NAME]"
click at [472, 194] on div "arrow_back Datos del cliente [PERSON_NAME] Yotzel Pomacaja [PERSON_NAME] CLIENTE" at bounding box center [406, 122] width 334 height 162
click at [480, 170] on button "CREAR CLIENTE" at bounding box center [513, 174] width 103 height 31
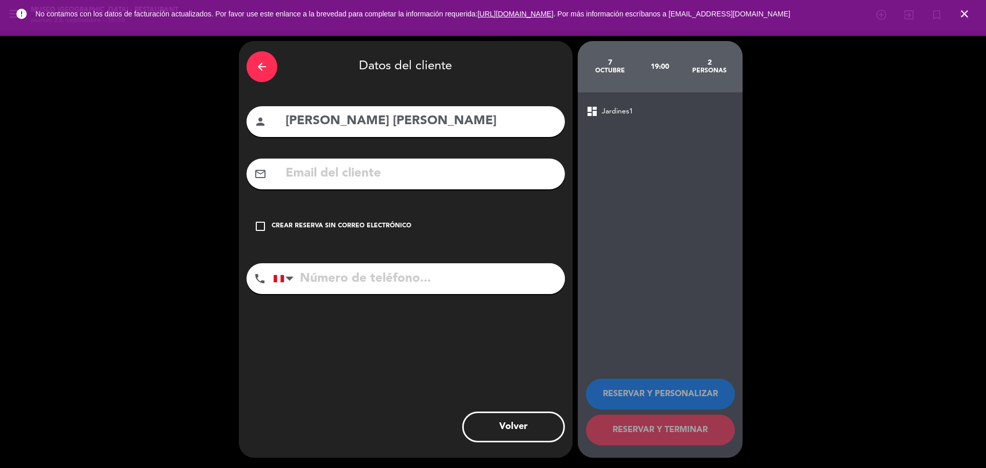
paste input "[PERSON_NAME][EMAIL_ADDRESS][DOMAIN_NAME]"
drag, startPoint x: 373, startPoint y: 171, endPoint x: 313, endPoint y: 84, distance: 106.3
click at [373, 171] on input "[PERSON_NAME][EMAIL_ADDRESS][DOMAIN_NAME]" at bounding box center [420, 173] width 273 height 21
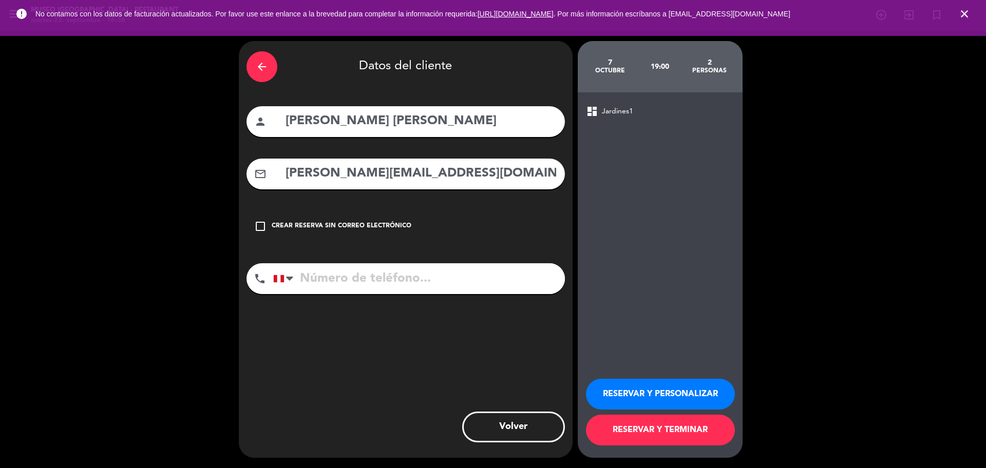
type input "[PERSON_NAME][EMAIL_ADDRESS][DOMAIN_NAME]"
click at [342, 279] on input "tel" at bounding box center [419, 278] width 292 height 31
paste input "992604180"
type input "992604180"
click at [639, 392] on button "RESERVAR Y PERSONALIZAR" at bounding box center [660, 394] width 149 height 31
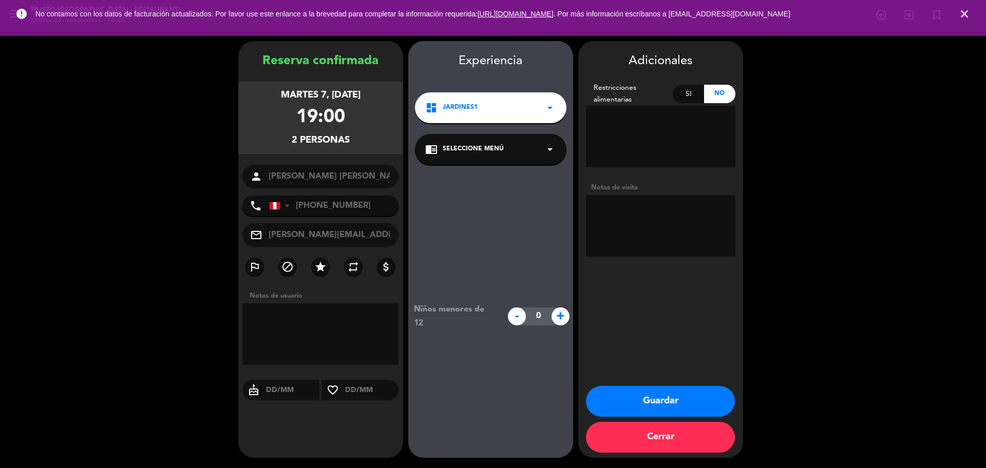
click at [462, 156] on div "chrome_reader_mode Seleccione Menú arrow_drop_down" at bounding box center [490, 149] width 151 height 31
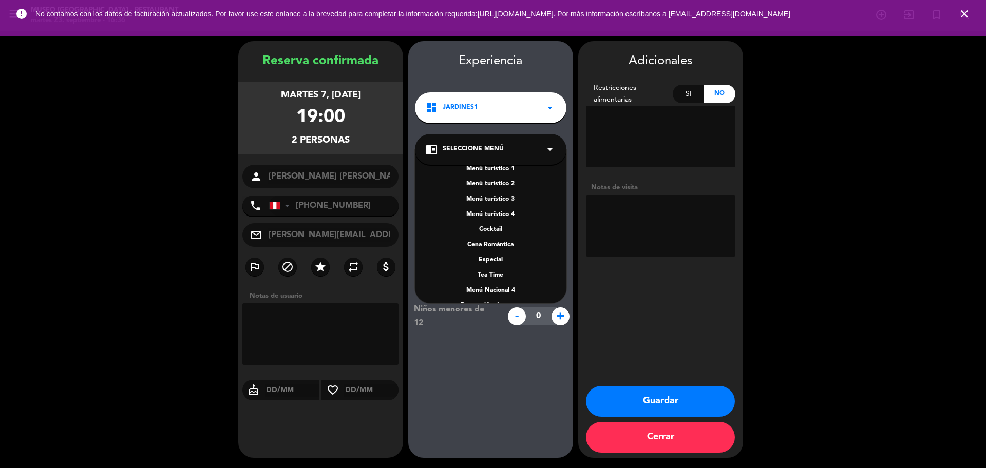
scroll to position [147, 0]
click at [494, 243] on div "A la carta" at bounding box center [490, 243] width 131 height 10
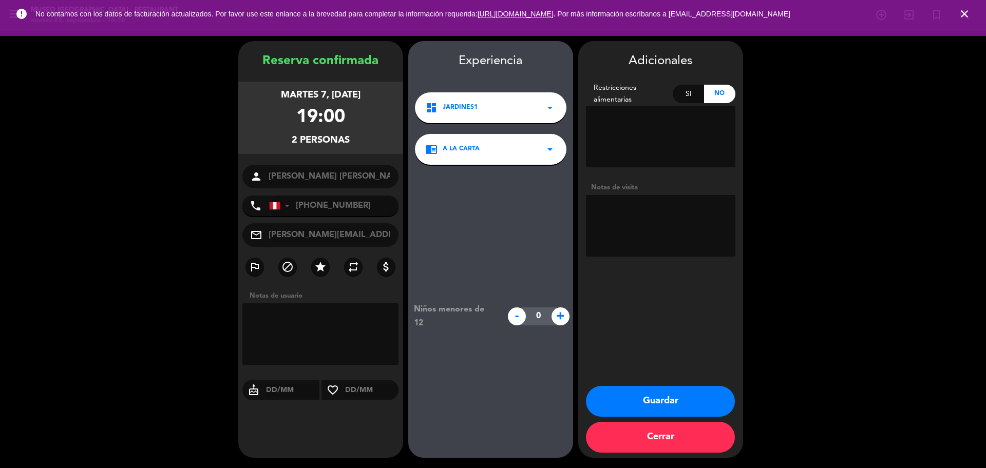
click at [608, 220] on textarea at bounding box center [660, 226] width 149 height 62
paste textarea "Distrito de procedencia: [PERSON_NAME] Alergias: Ninguna"
type textarea "Distrito de procedencia: [PERSON_NAME] Alergias: Ninguna desea RT"
click at [685, 397] on button "Guardar" at bounding box center [660, 401] width 149 height 31
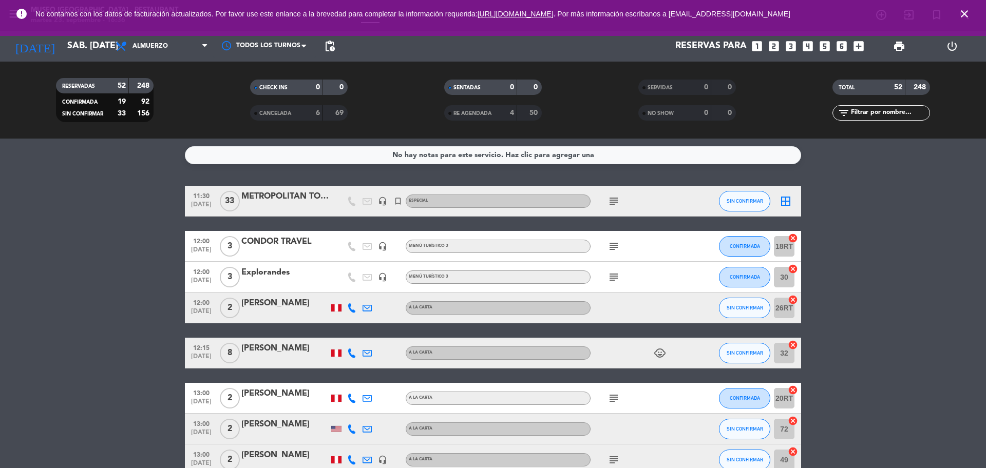
click at [957, 13] on span "close" at bounding box center [964, 14] width 28 height 28
click at [963, 15] on icon "close" at bounding box center [964, 14] width 12 height 12
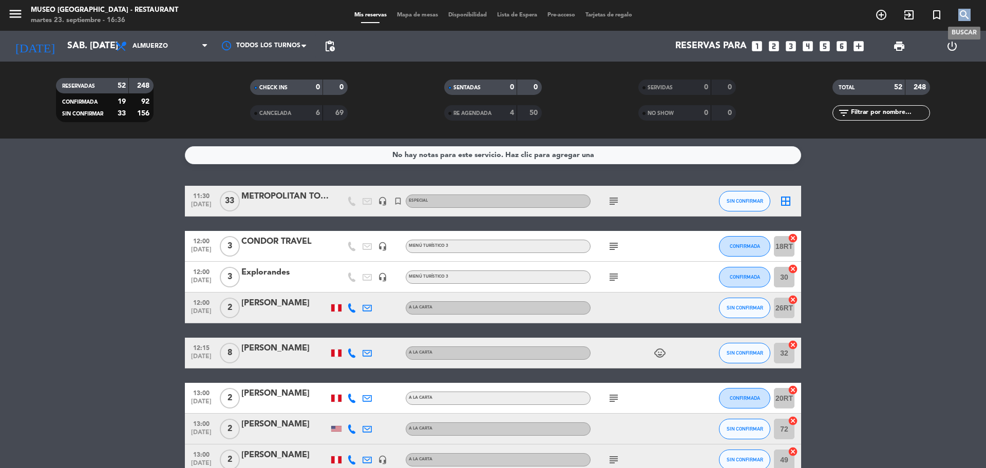
click at [963, 15] on icon "search" at bounding box center [964, 15] width 12 height 12
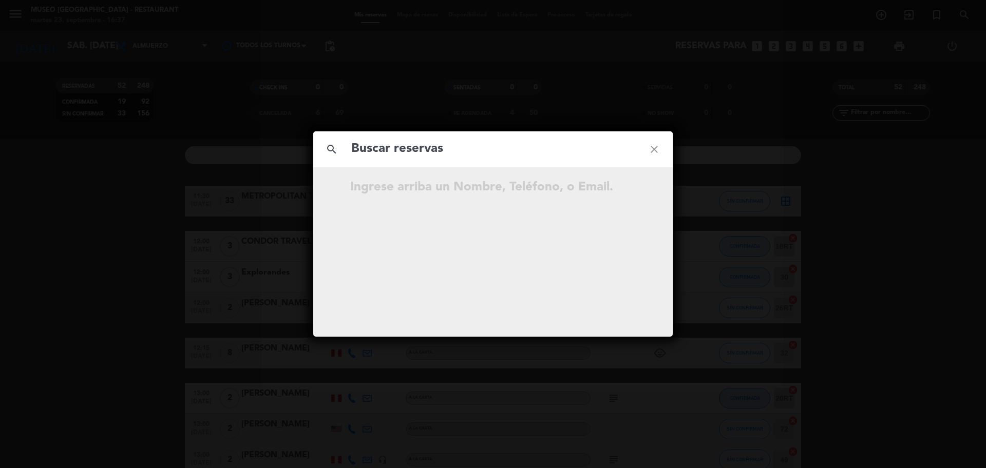
click at [364, 155] on input "text" at bounding box center [492, 149] width 285 height 21
type input "[PERSON_NAME][EMAIL_ADDRESS][DOMAIN_NAME]"
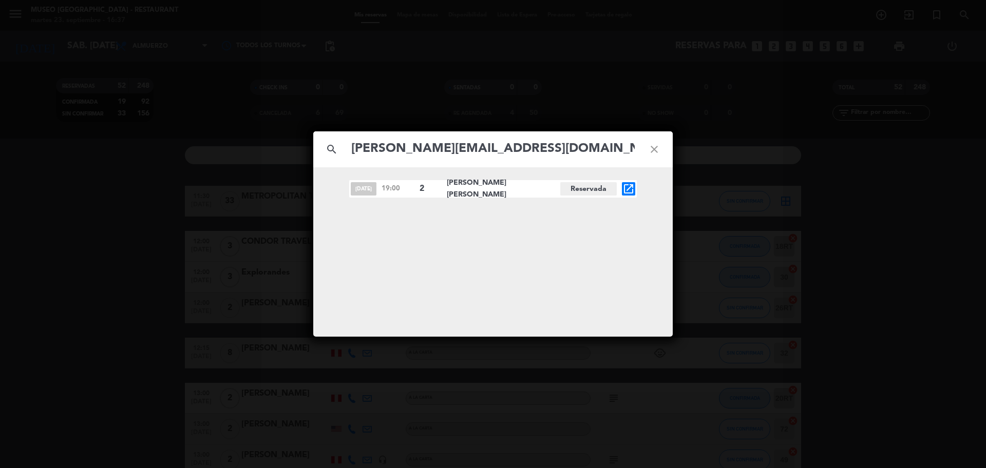
click at [628, 190] on icon "open_in_new" at bounding box center [628, 189] width 12 height 12
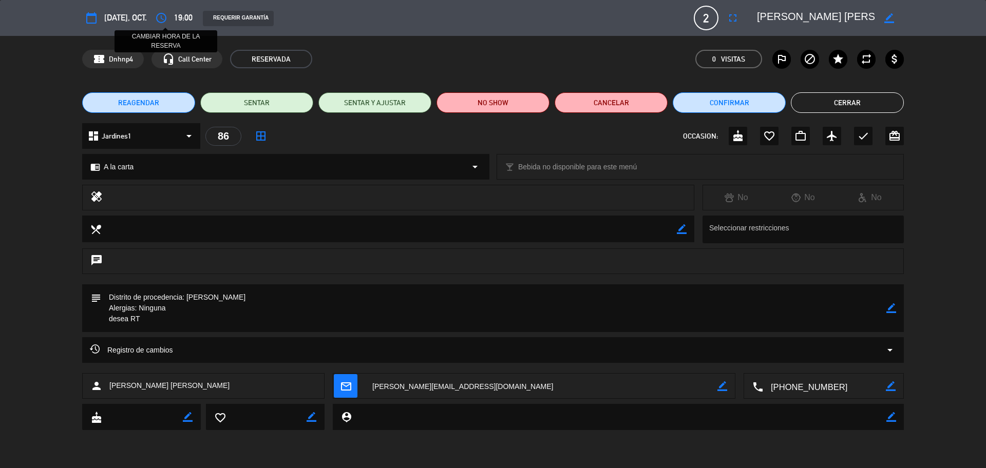
click at [161, 17] on icon "access_time" at bounding box center [161, 18] width 12 height 12
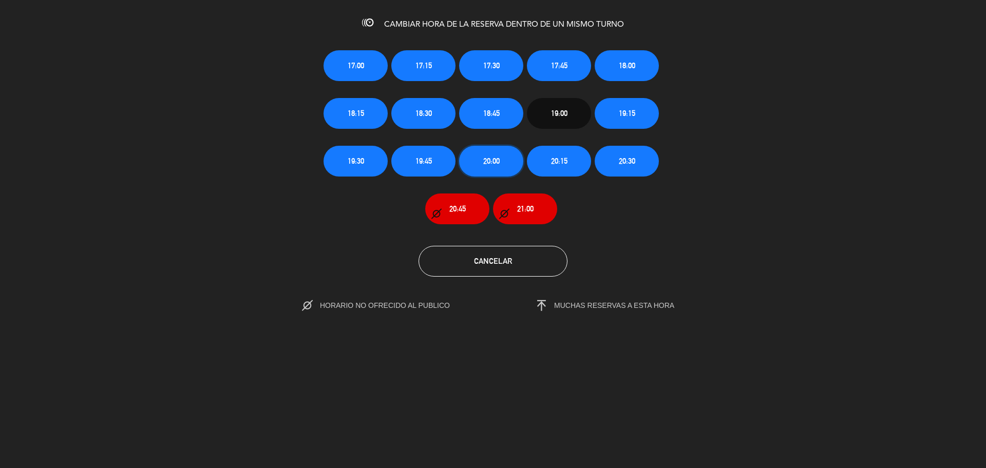
click at [488, 161] on span "20:00" at bounding box center [491, 161] width 16 height 12
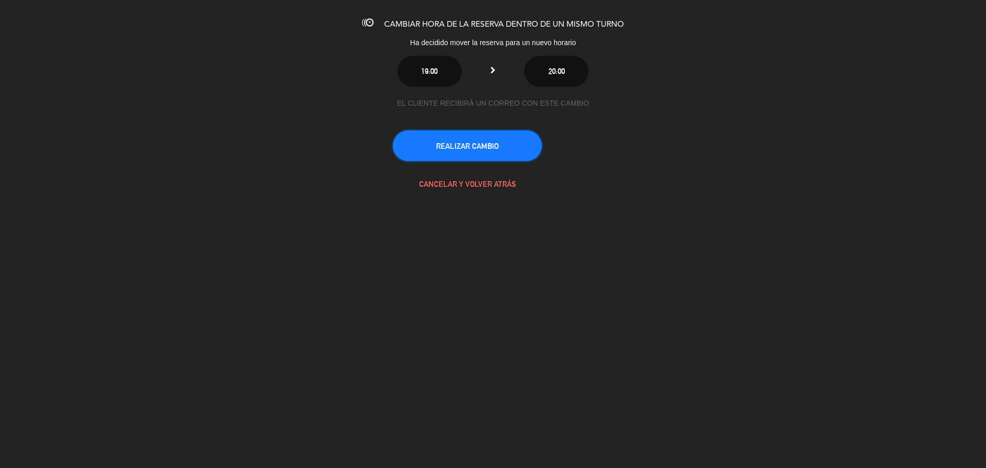
click at [461, 148] on button "REALIZAR CAMBIO" at bounding box center [467, 145] width 149 height 31
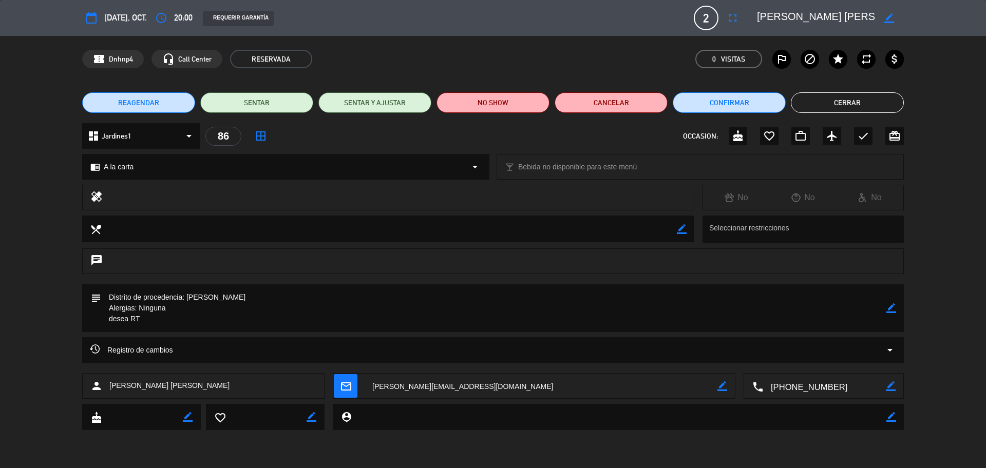
click at [346, 378] on span "mail_outline" at bounding box center [346, 386] width 24 height 24
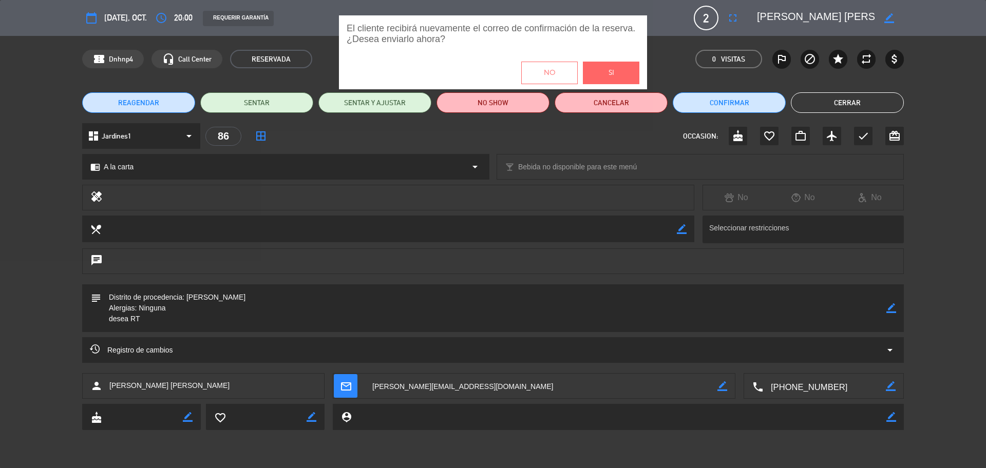
click at [618, 69] on button "Si" at bounding box center [611, 73] width 56 height 23
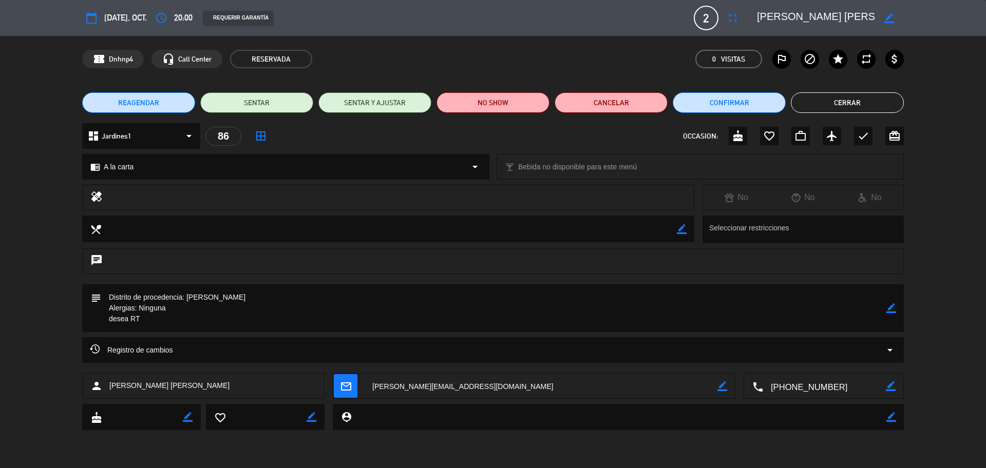
click at [342, 385] on icon "mail_outline" at bounding box center [345, 385] width 11 height 11
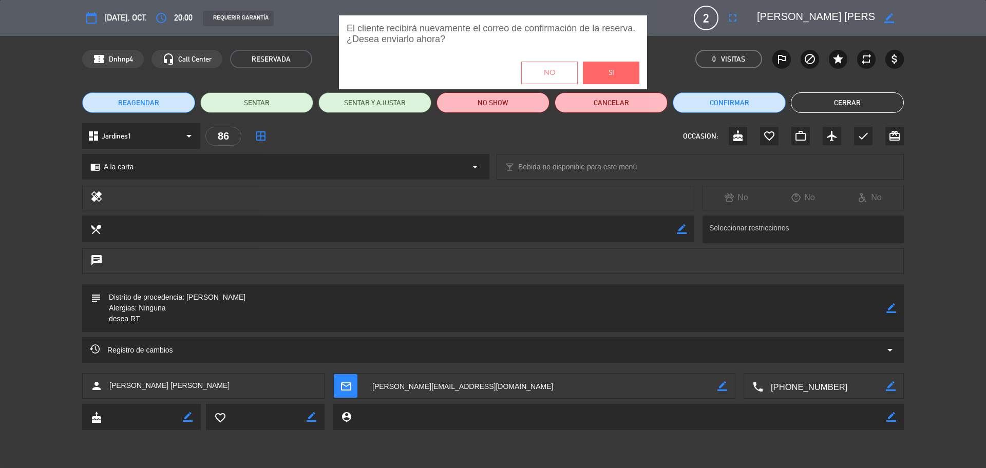
click at [604, 74] on button "Si" at bounding box center [611, 73] width 56 height 23
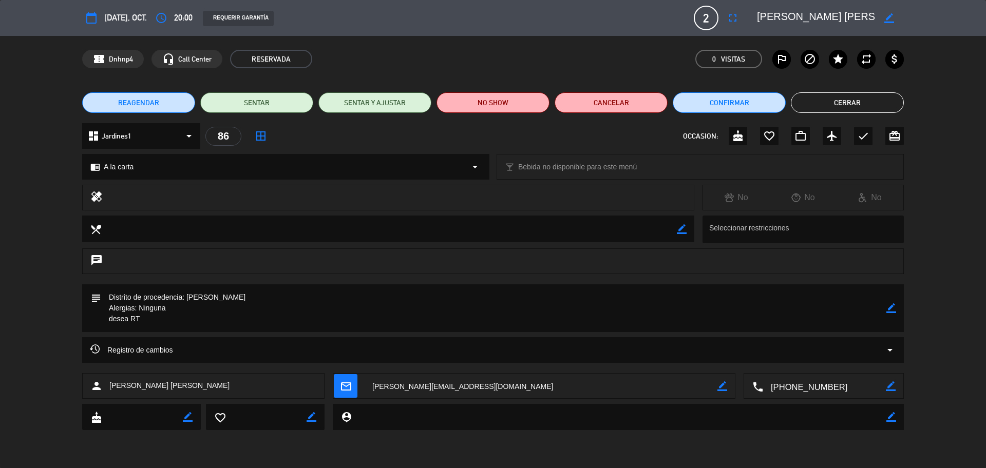
click at [826, 105] on button "Cerrar" at bounding box center [847, 102] width 113 height 21
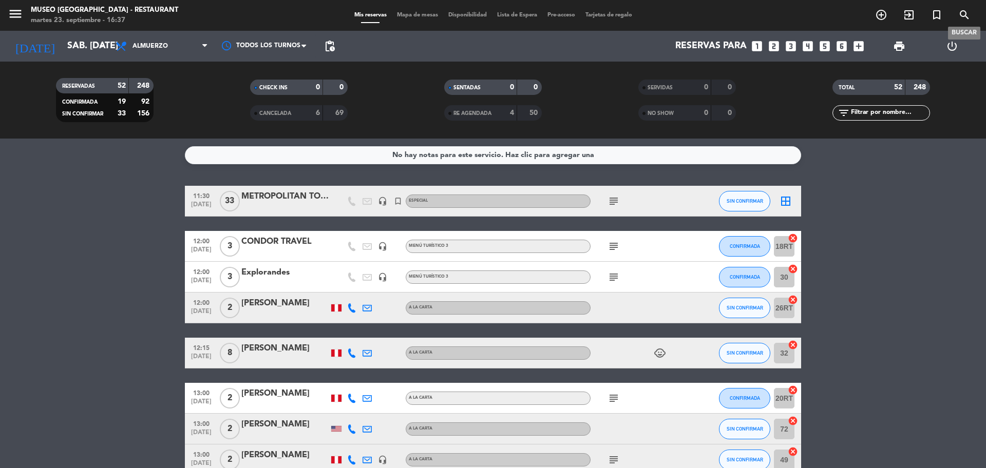
click at [962, 9] on icon "search" at bounding box center [964, 15] width 12 height 12
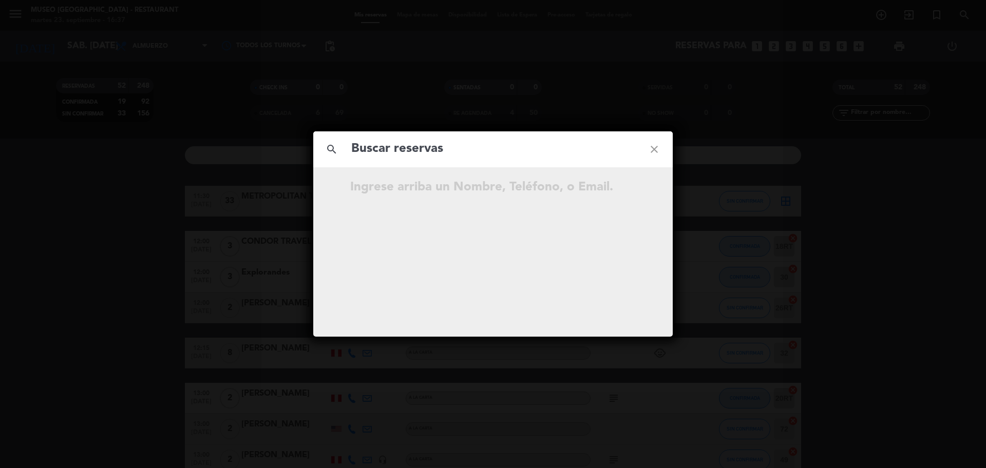
drag, startPoint x: 511, startPoint y: 149, endPoint x: 502, endPoint y: 152, distance: 9.6
click at [511, 150] on input "text" at bounding box center [492, 149] width 285 height 21
click at [401, 153] on input "963 311 141" at bounding box center [492, 149] width 285 height 21
type input "963311141"
click at [447, 152] on input "963311141" at bounding box center [492, 149] width 285 height 21
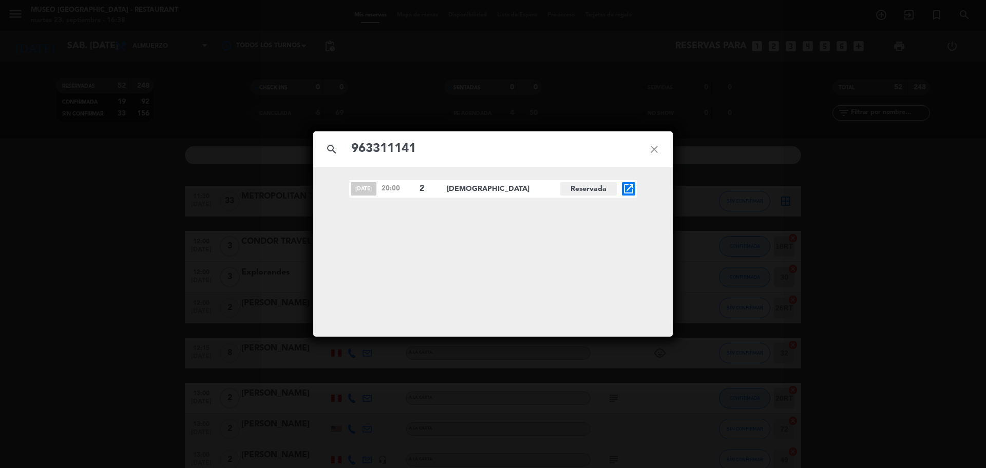
click at [629, 183] on icon "open_in_new" at bounding box center [628, 189] width 12 height 12
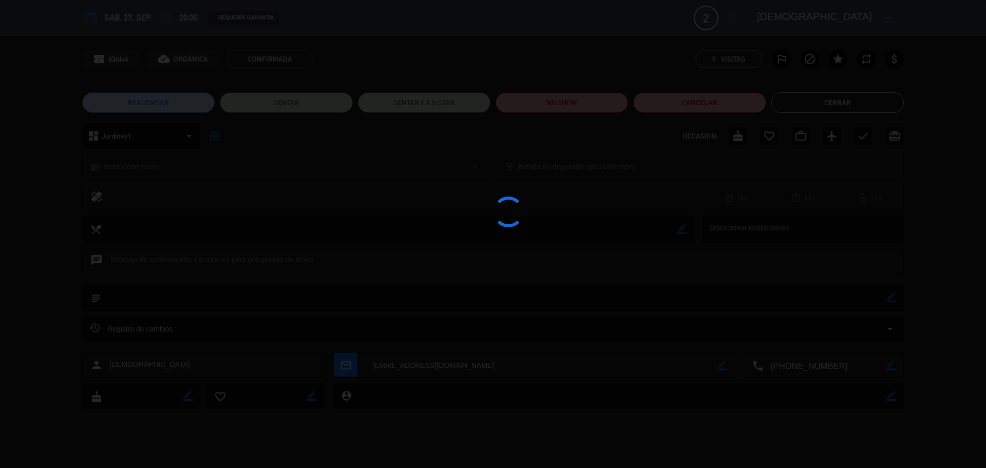
click at [631, 190] on div at bounding box center [493, 234] width 986 height 468
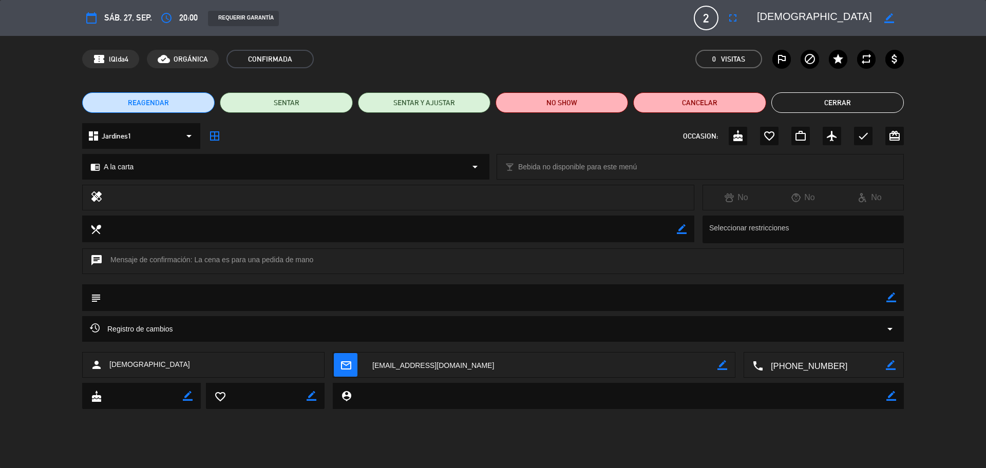
click at [893, 301] on icon "border_color" at bounding box center [891, 298] width 10 height 10
drag, startPoint x: 859, startPoint y: 301, endPoint x: 904, endPoint y: 280, distance: 49.8
click at [864, 299] on textarea at bounding box center [493, 297] width 785 height 26
type textarea "postre: ¿Te quieres casar conmigo?"
click at [888, 298] on icon at bounding box center [891, 298] width 10 height 10
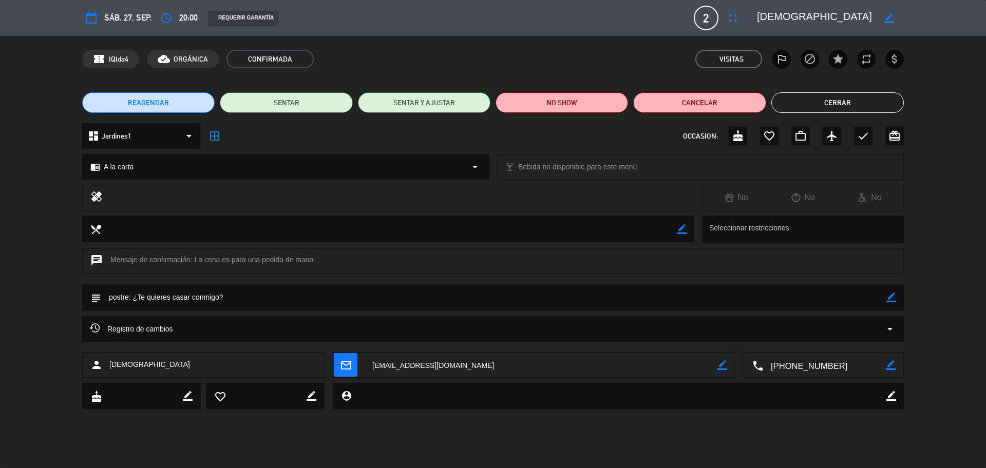
click at [896, 300] on div "subject border_color" at bounding box center [493, 297] width 822 height 27
click at [892, 296] on icon "border_color" at bounding box center [891, 298] width 10 height 10
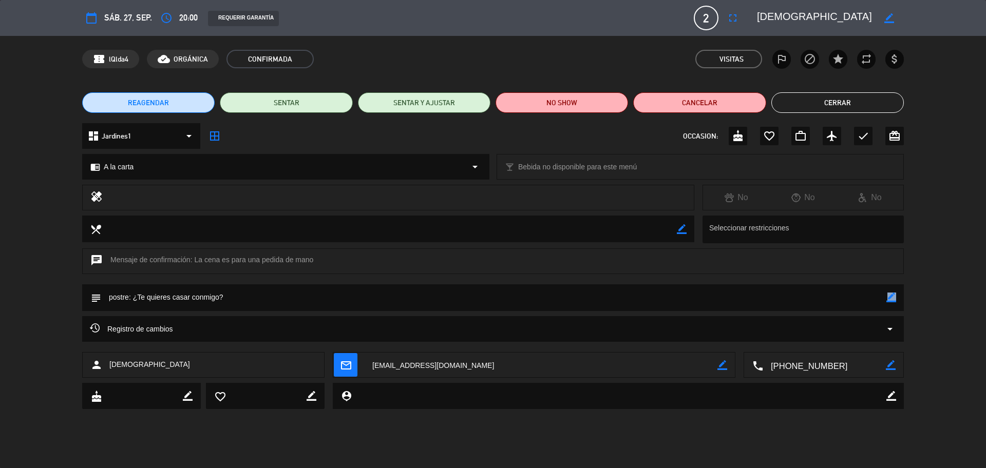
click at [892, 296] on icon "border_color" at bounding box center [891, 298] width 10 height 10
click at [892, 296] on icon at bounding box center [891, 298] width 10 height 10
click at [864, 131] on icon "check" at bounding box center [863, 136] width 12 height 12
click at [837, 100] on button "Cerrar" at bounding box center [837, 102] width 132 height 21
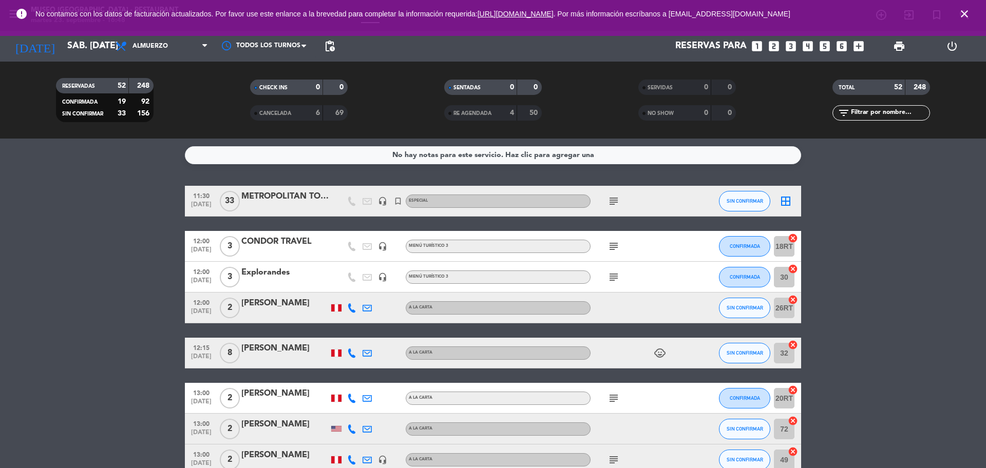
click at [962, 15] on icon "close" at bounding box center [964, 14] width 12 height 12
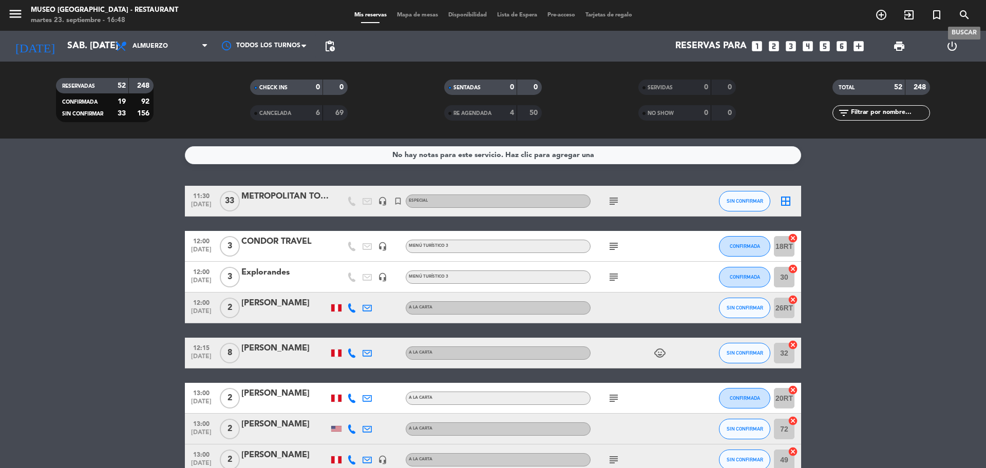
click at [962, 15] on icon "search" at bounding box center [964, 15] width 12 height 12
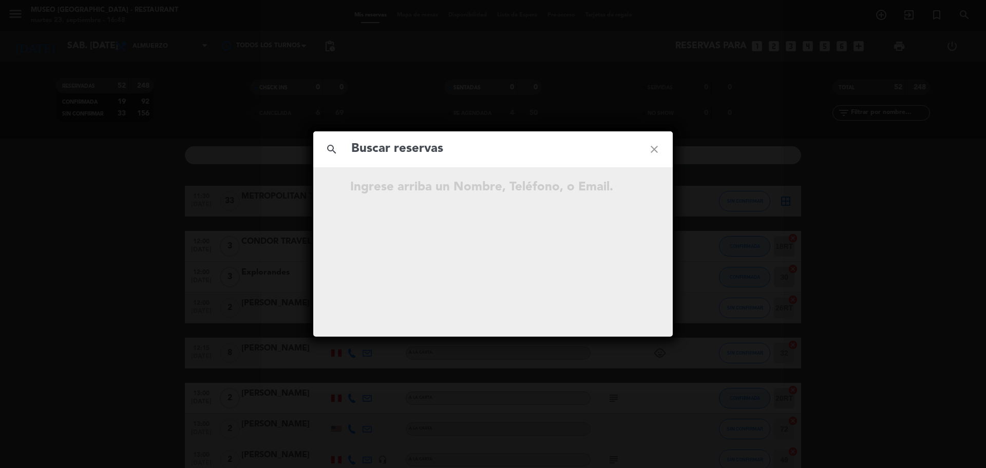
click at [464, 158] on input "text" at bounding box center [492, 149] width 285 height 21
click at [402, 160] on input "980 948 670" at bounding box center [492, 149] width 285 height 21
type input "980948670"
click at [419, 155] on input "980948670" at bounding box center [492, 149] width 285 height 21
click at [622, 186] on icon "open_in_new" at bounding box center [628, 189] width 12 height 12
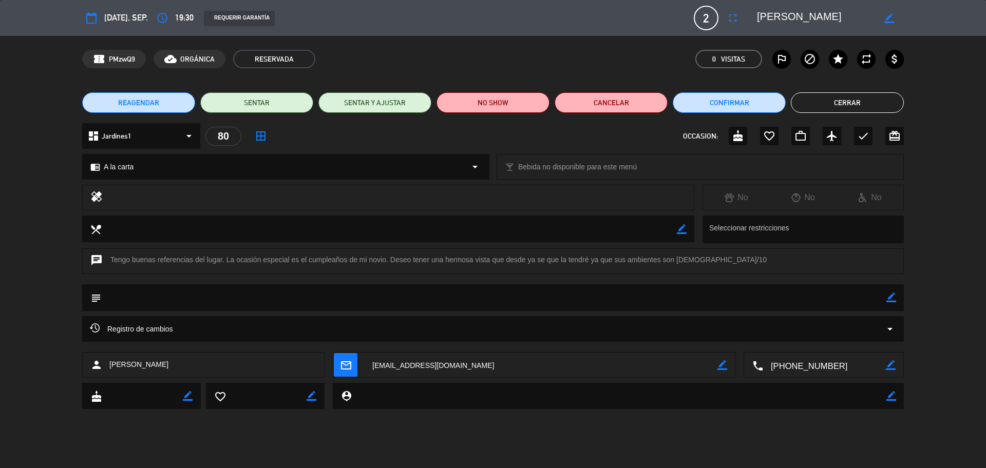
click at [889, 295] on icon "border_color" at bounding box center [891, 298] width 10 height 10
click at [872, 300] on textarea at bounding box center [493, 297] width 785 height 26
type textarea "se informo de la cortesía y cartel de cumpleaños"
click at [894, 296] on icon at bounding box center [891, 298] width 10 height 10
click at [842, 105] on button "Cerrar" at bounding box center [847, 102] width 113 height 21
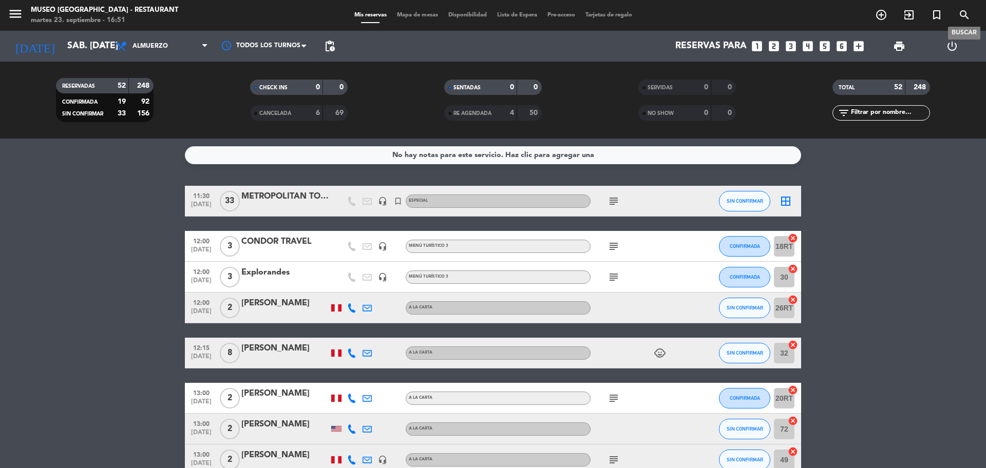
click at [962, 11] on icon "search" at bounding box center [964, 15] width 12 height 12
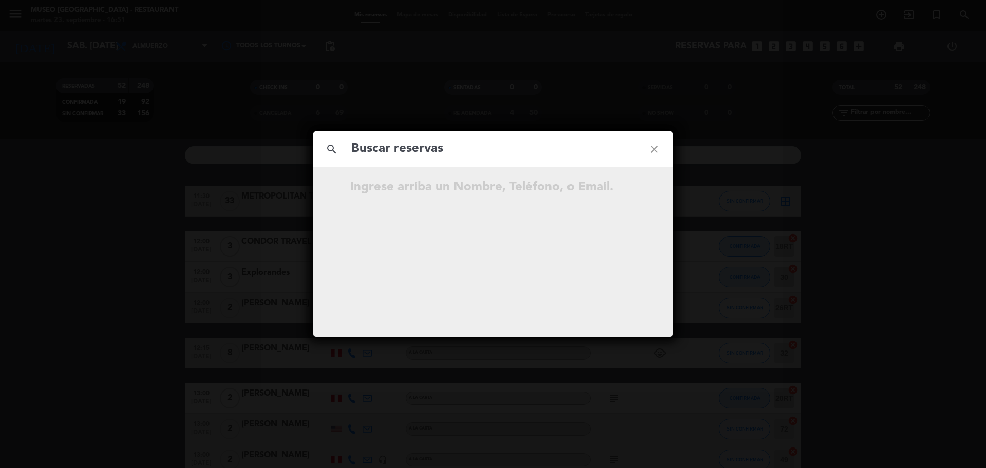
click at [547, 156] on input "text" at bounding box center [492, 149] width 285 height 21
click at [404, 156] on input "941 380 199" at bounding box center [492, 149] width 285 height 21
type input "941380199"
click at [433, 152] on input "941380199" at bounding box center [492, 149] width 285 height 21
click at [629, 189] on icon "open_in_new" at bounding box center [628, 189] width 12 height 12
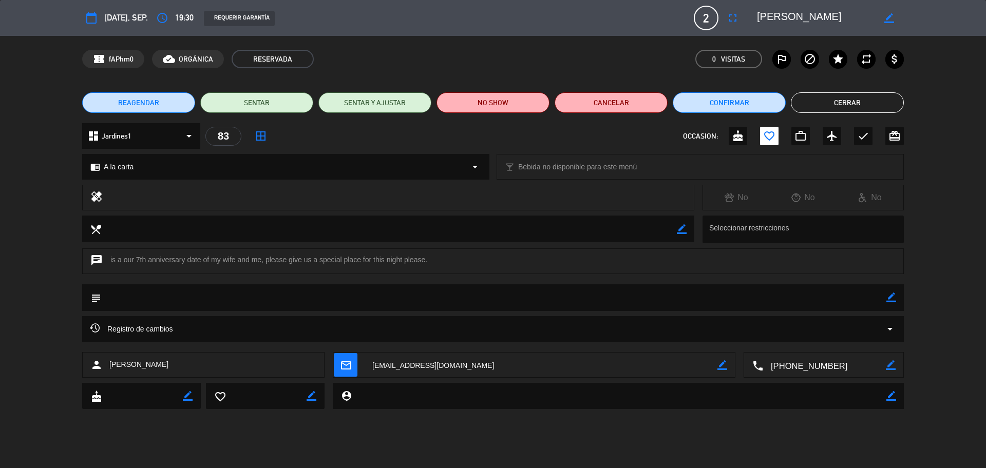
click at [890, 296] on icon "border_color" at bounding box center [891, 298] width 10 height 10
click at [866, 304] on textarea at bounding box center [493, 297] width 785 height 26
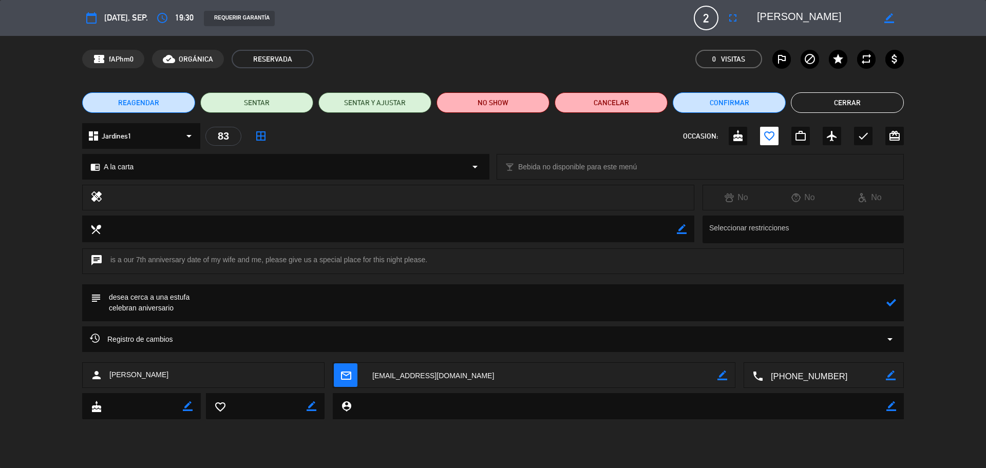
click at [884, 302] on textarea at bounding box center [493, 302] width 785 height 37
type textarea "desea cerca a una estufa celebran aniversario"
click at [890, 302] on icon at bounding box center [891, 303] width 10 height 10
click at [840, 105] on button "Cerrar" at bounding box center [847, 102] width 113 height 21
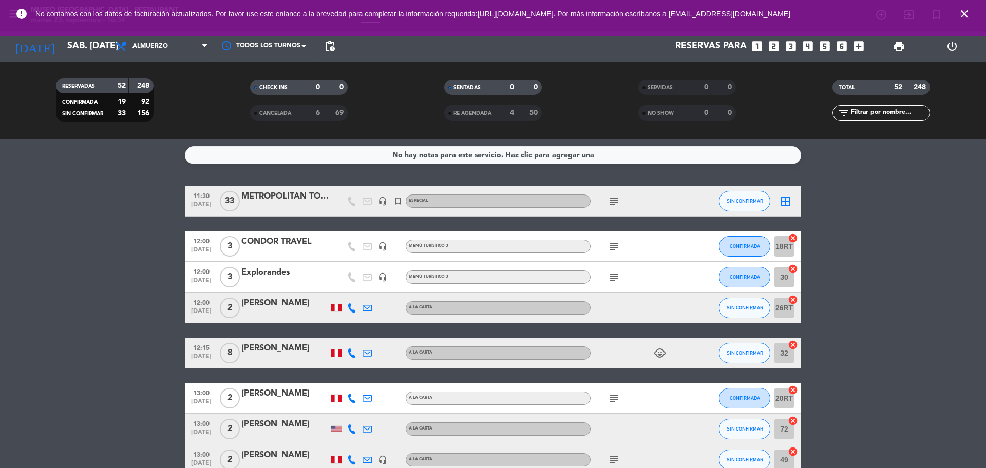
click at [771, 42] on icon "looks_two" at bounding box center [773, 46] width 13 height 13
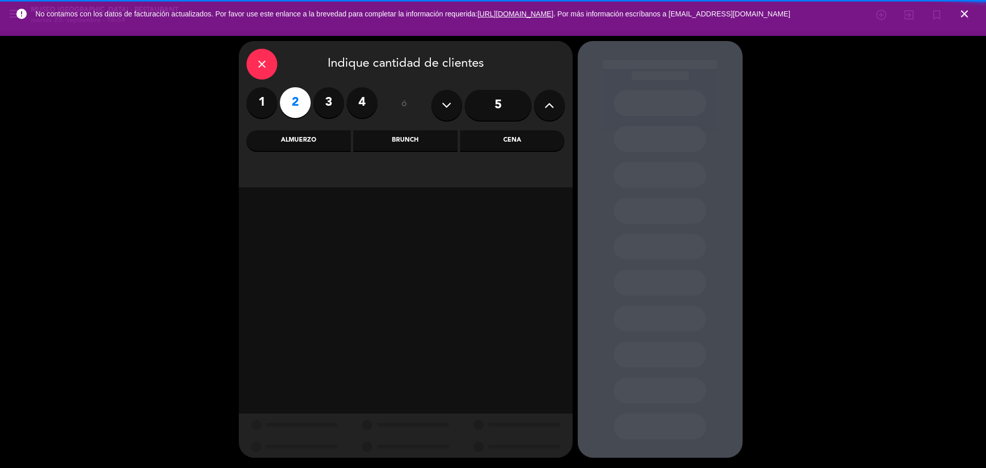
click at [543, 138] on div "Cena" at bounding box center [512, 140] width 104 height 21
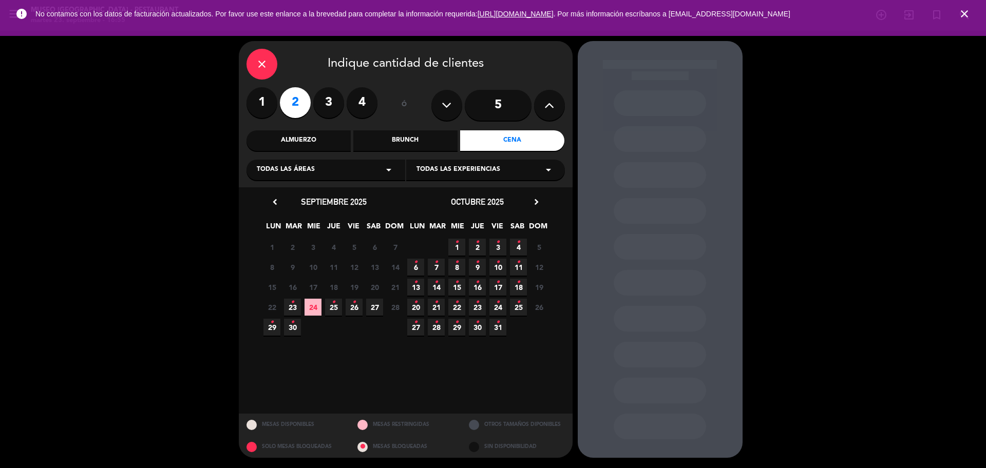
click at [299, 304] on span "23 •" at bounding box center [292, 307] width 17 height 17
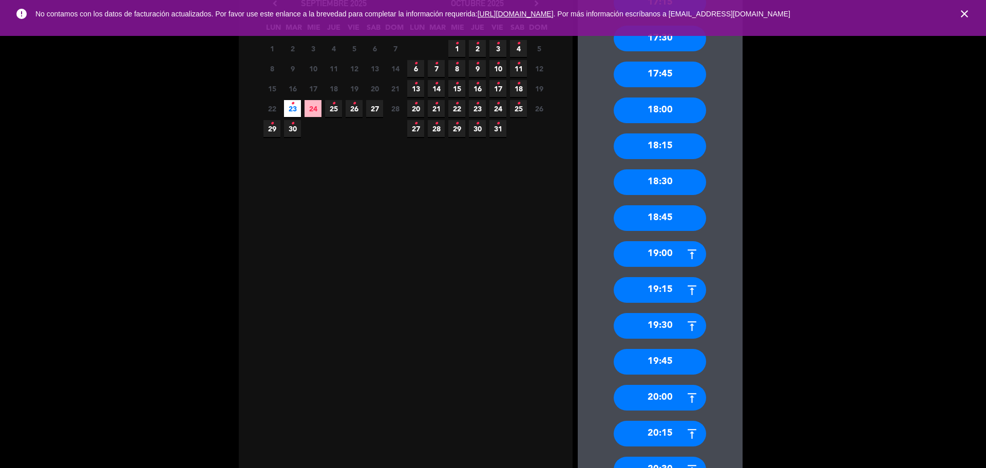
scroll to position [321, 0]
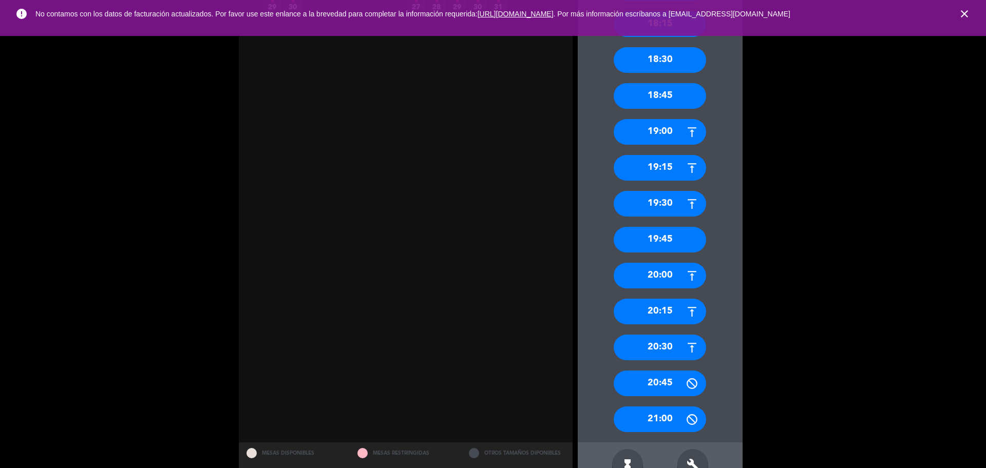
click at [663, 320] on div "20:15" at bounding box center [660, 312] width 92 height 26
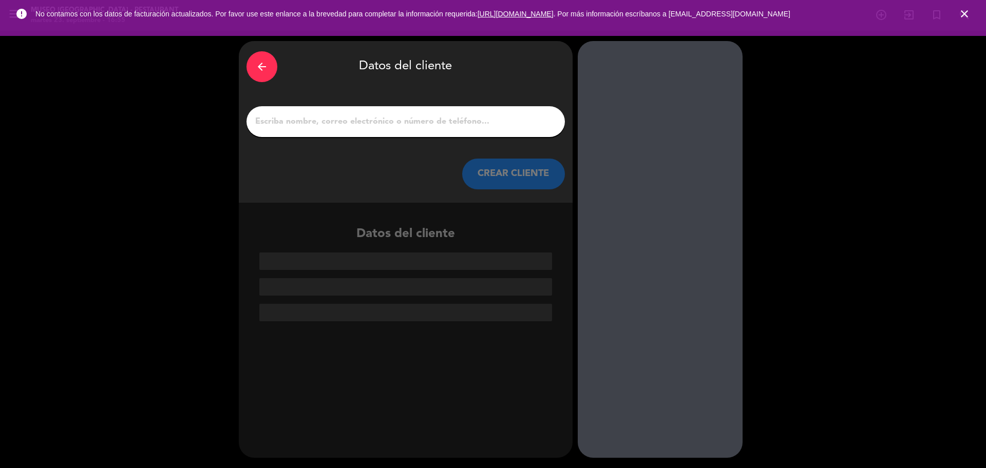
click at [408, 119] on input "1" at bounding box center [405, 121] width 303 height 14
paste input "[PERSON_NAME]"
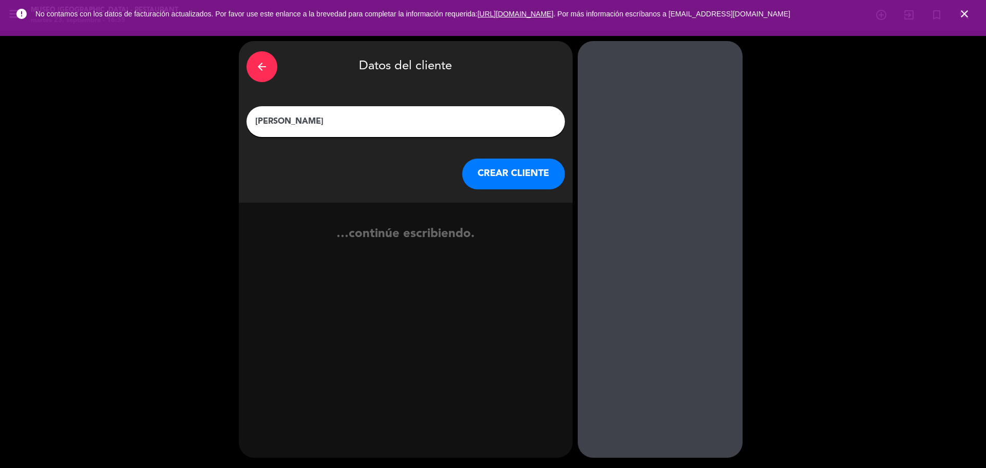
type input "[PERSON_NAME]"
click at [481, 174] on button "CREAR CLIENTE" at bounding box center [513, 174] width 103 height 31
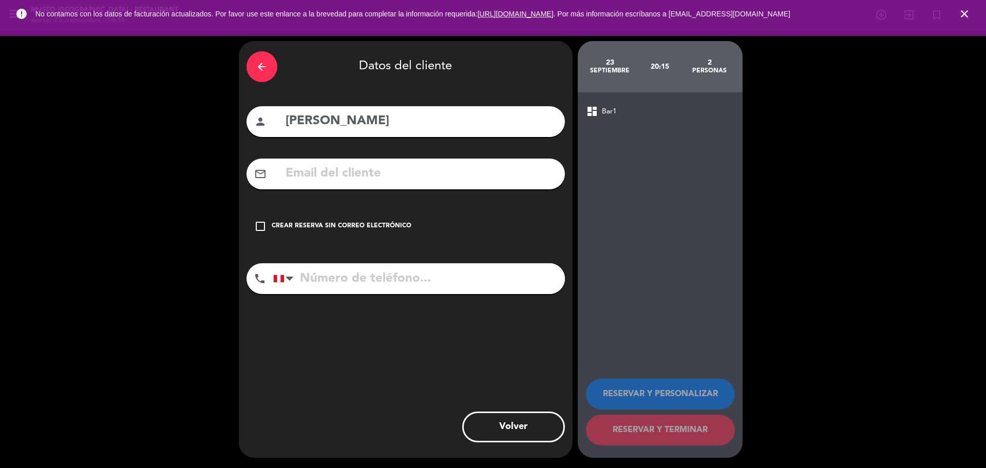
click at [355, 175] on input "text" at bounding box center [420, 173] width 273 height 21
paste input "[EMAIL_ADDRESS][DOMAIN_NAME]"
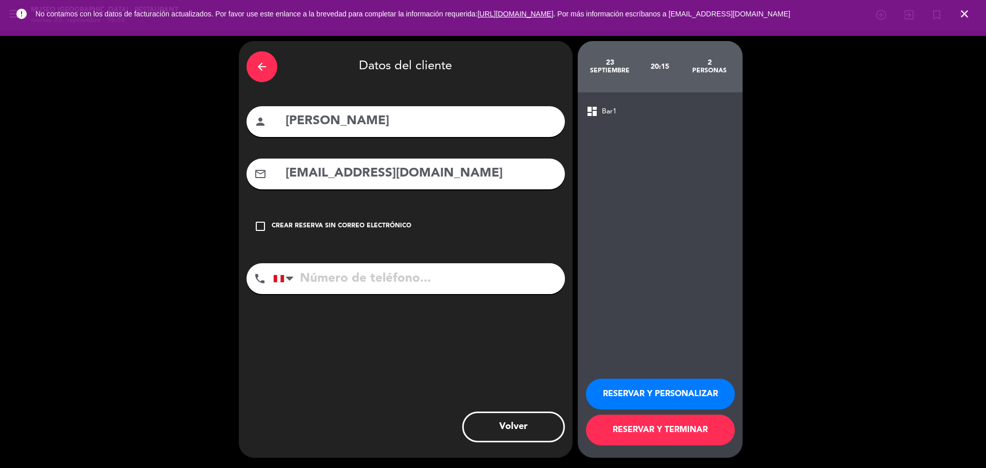
type input "[EMAIL_ADDRESS][DOMAIN_NAME]"
click at [419, 280] on input "tel" at bounding box center [419, 278] width 292 height 31
paste input "[PHONE_NUMBER]"
type input "[PHONE_NUMBER]"
click at [598, 391] on button "RESERVAR Y PERSONALIZAR" at bounding box center [660, 394] width 149 height 31
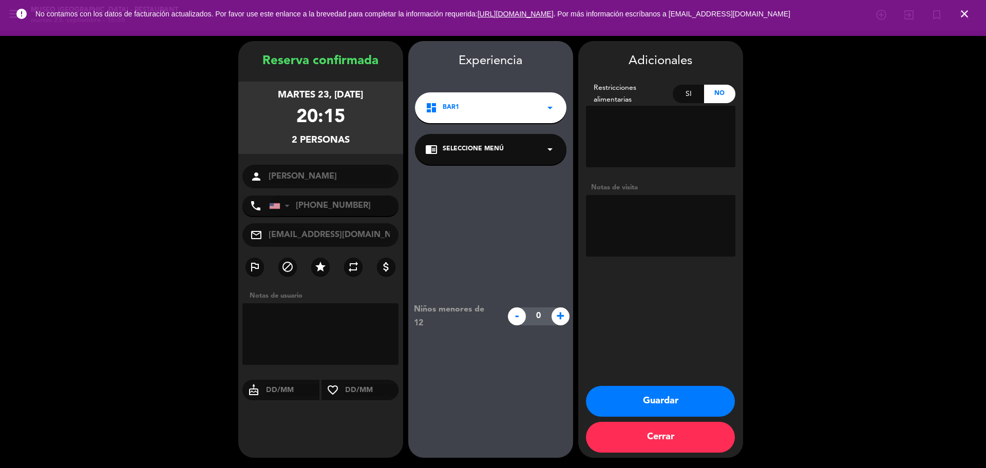
click at [520, 157] on div "chrome_reader_mode Seleccione Menú arrow_drop_down" at bounding box center [490, 149] width 151 height 31
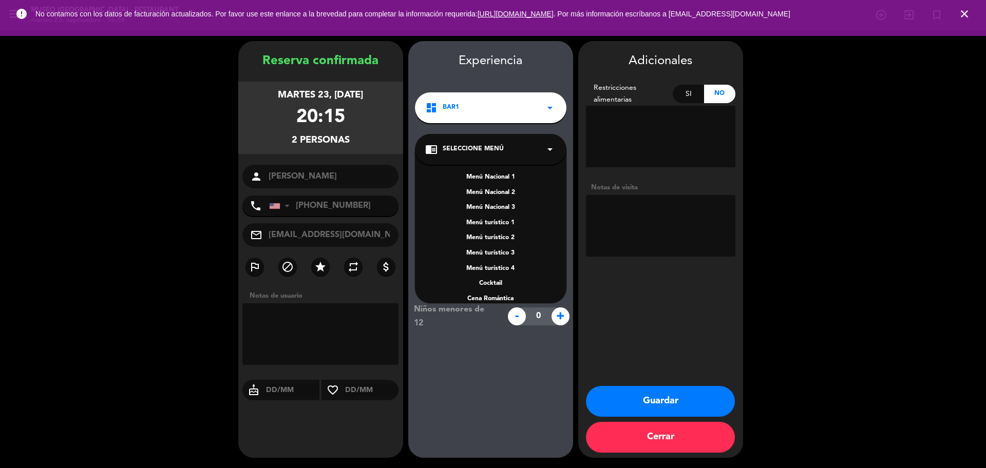
scroll to position [147, 0]
click at [501, 242] on div "A la carta" at bounding box center [490, 243] width 131 height 10
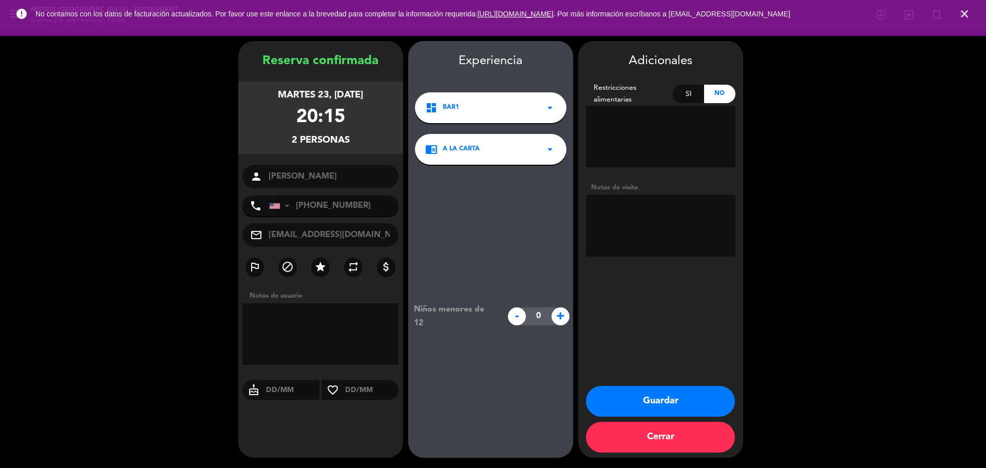
click at [624, 232] on textarea at bounding box center [660, 226] width 149 height 62
paste textarea "Distrito de procedencia: [DATE][PERSON_NAME] Alergias: cero Motivo : aniversario"
type textarea "Distrito de procedencia: [DATE][PERSON_NAME] Alergias: cero Motivo : aniversario"
click at [684, 405] on button "Guardar" at bounding box center [660, 401] width 149 height 31
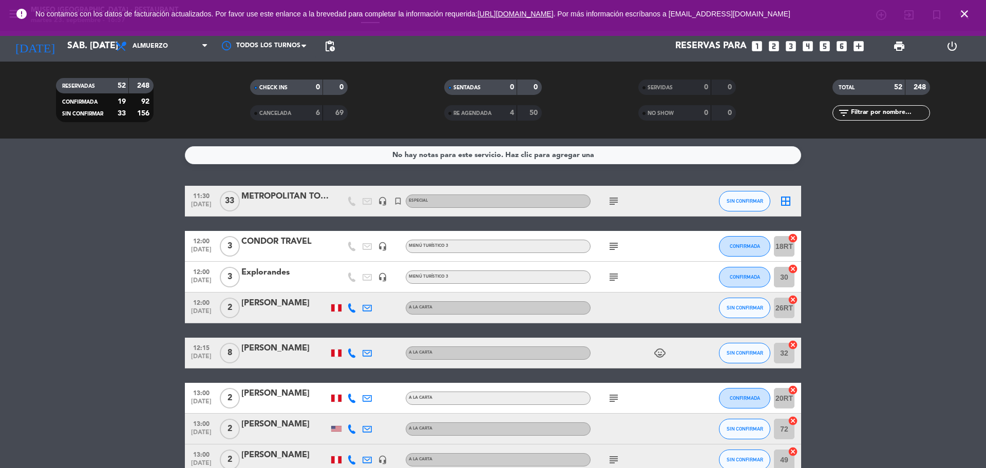
click at [958, 17] on span "close" at bounding box center [964, 14] width 28 height 28
click at [965, 15] on icon "close" at bounding box center [964, 14] width 12 height 12
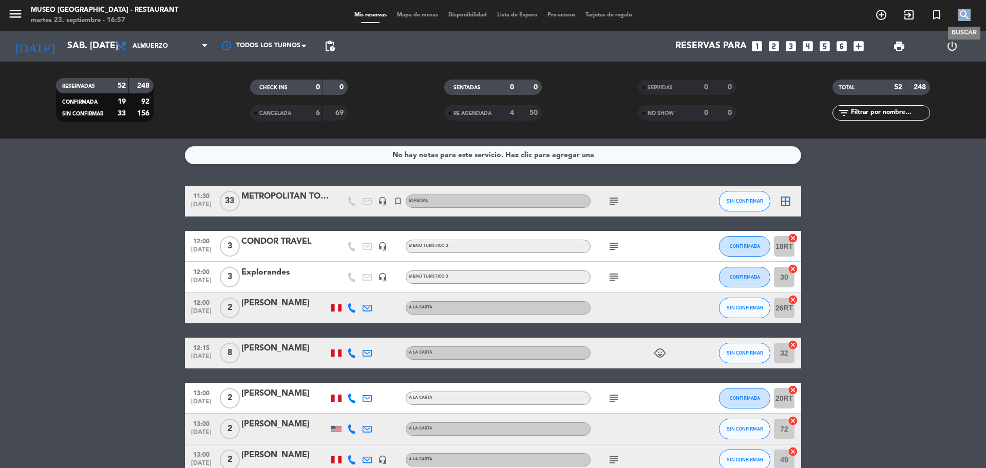
click at [965, 15] on icon "search" at bounding box center [964, 15] width 12 height 12
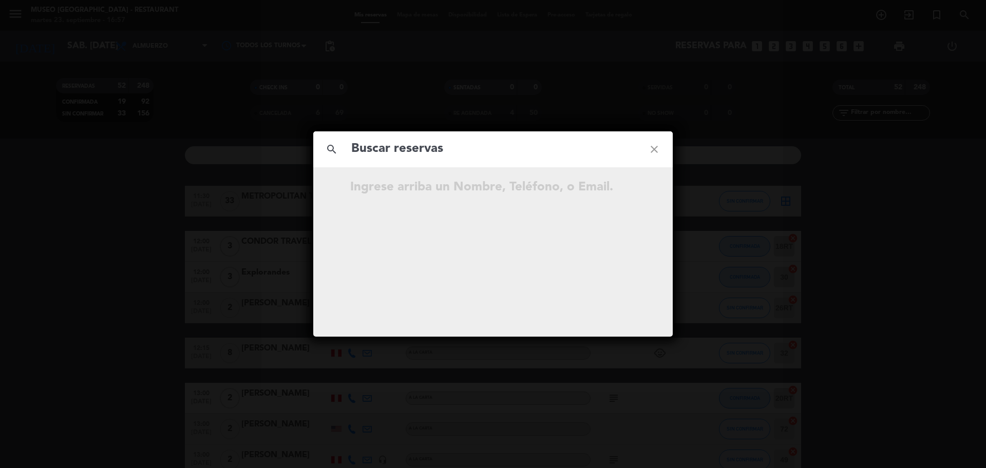
click at [525, 151] on input "text" at bounding box center [492, 149] width 285 height 21
click at [404, 154] on input "902 951 641" at bounding box center [492, 149] width 285 height 21
type input "902951641"
click at [446, 154] on input "902951641" at bounding box center [492, 149] width 285 height 21
click at [631, 193] on icon "open_in_new" at bounding box center [628, 189] width 12 height 12
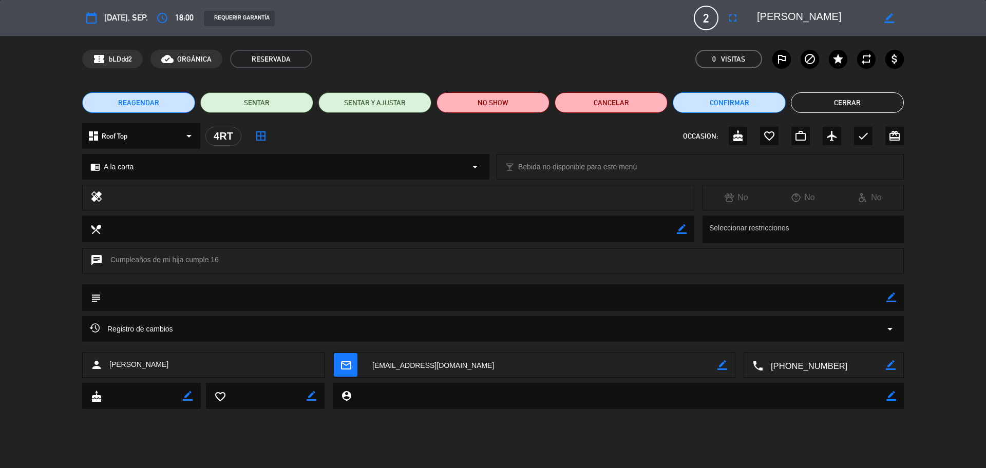
click at [891, 302] on icon "border_color" at bounding box center [891, 298] width 10 height 10
click at [841, 304] on textarea at bounding box center [493, 297] width 785 height 26
type textarea "c"
type textarea "[PERSON_NAME] y cartel de cumpleaños"
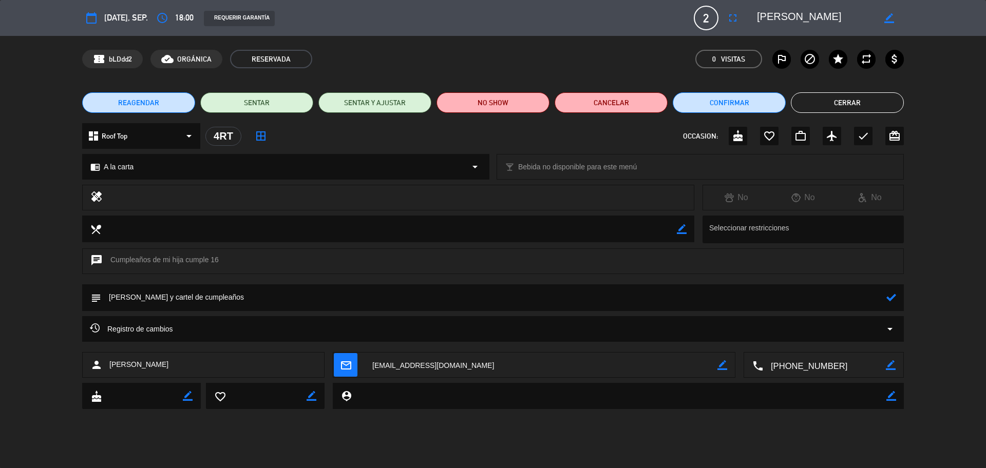
click at [890, 292] on div at bounding box center [891, 297] width 10 height 27
click at [893, 296] on icon at bounding box center [891, 298] width 10 height 10
click at [893, 302] on icon "border_color" at bounding box center [891, 298] width 10 height 10
click at [892, 298] on icon at bounding box center [891, 298] width 10 height 10
click at [739, 137] on icon "cake" at bounding box center [738, 136] width 12 height 12
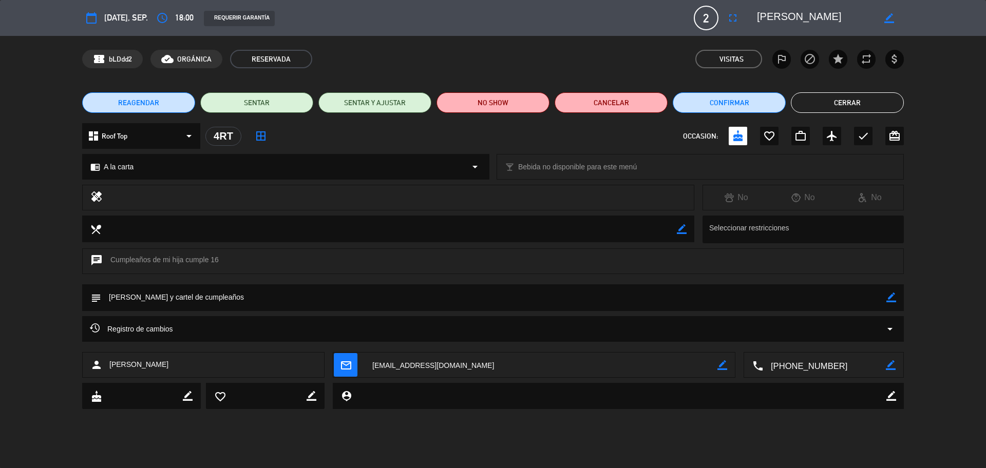
click at [817, 109] on button "Cerrar" at bounding box center [847, 102] width 113 height 21
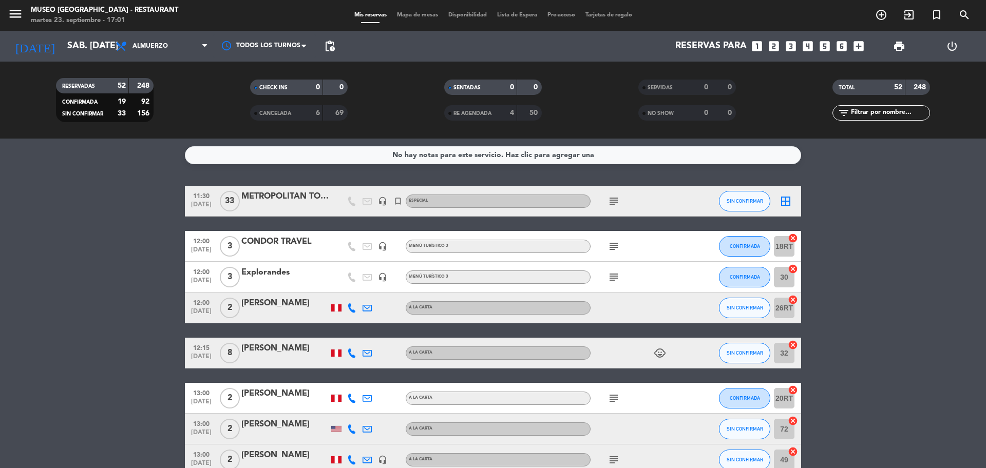
click at [773, 50] on icon "looks_two" at bounding box center [773, 46] width 13 height 13
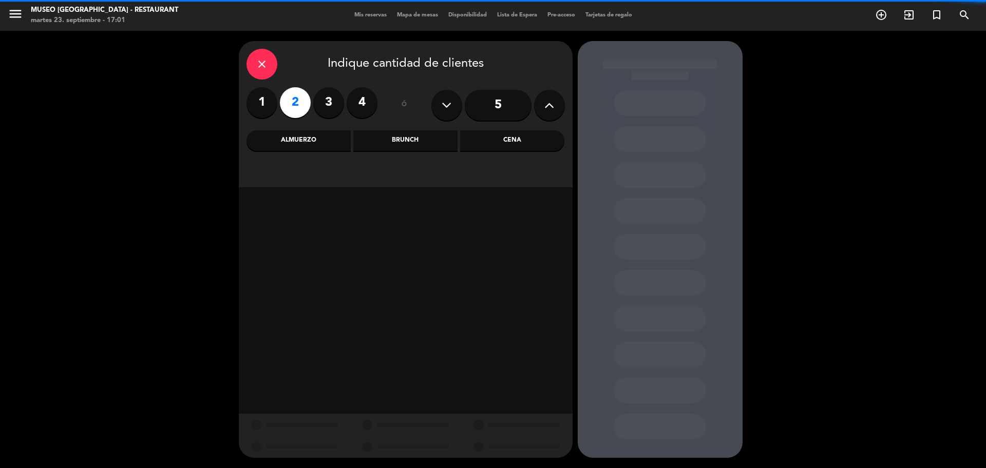
click at [507, 144] on div "Cena" at bounding box center [512, 140] width 104 height 21
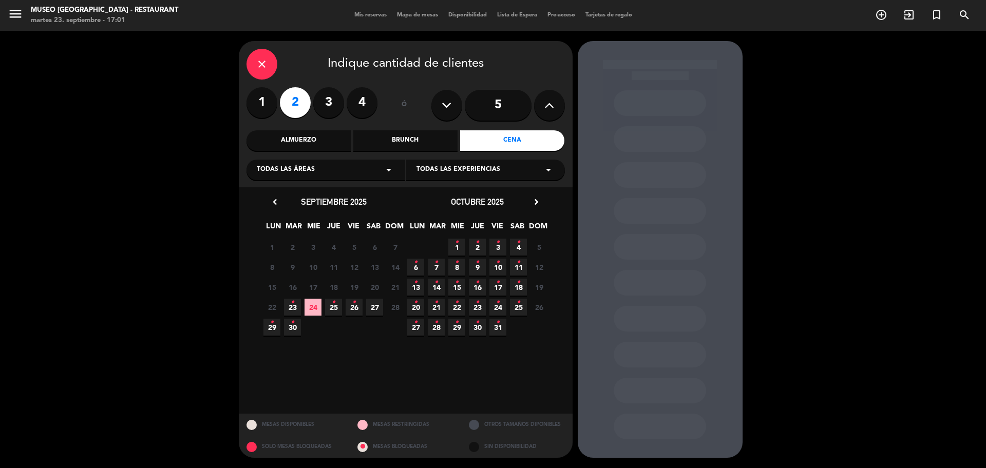
click at [297, 304] on span "23 •" at bounding box center [292, 307] width 17 height 17
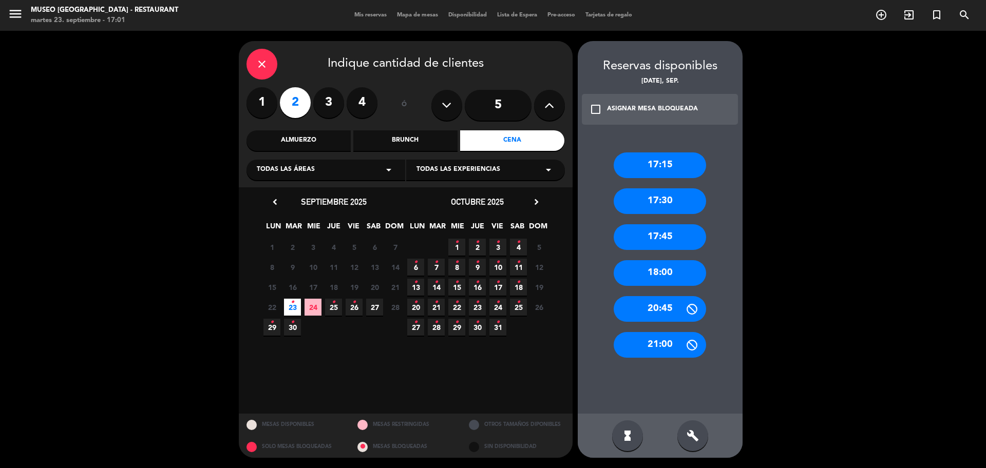
drag, startPoint x: 334, startPoint y: 167, endPoint x: 318, endPoint y: 167, distance: 15.9
click at [333, 167] on div "Todas las áreas arrow_drop_down" at bounding box center [325, 170] width 159 height 21
click at [282, 214] on div "Jardines1" at bounding box center [326, 210] width 138 height 10
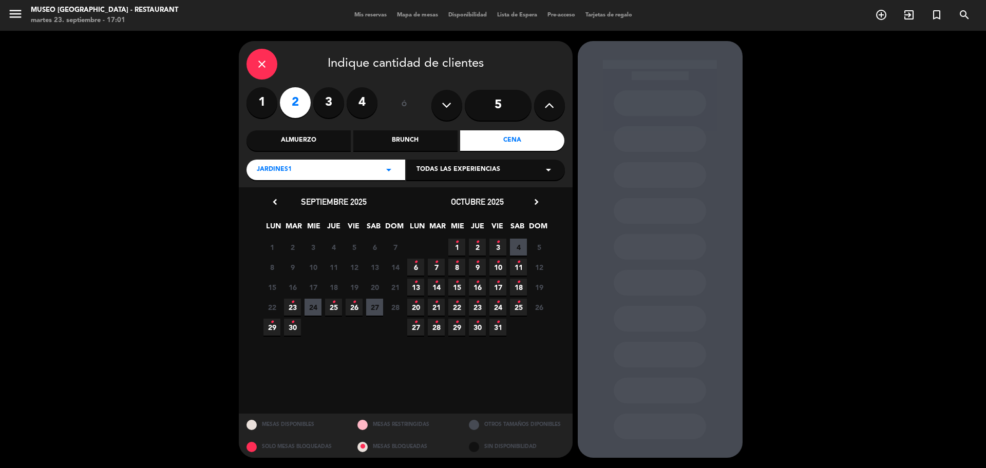
click at [293, 307] on icon "•" at bounding box center [293, 302] width 4 height 16
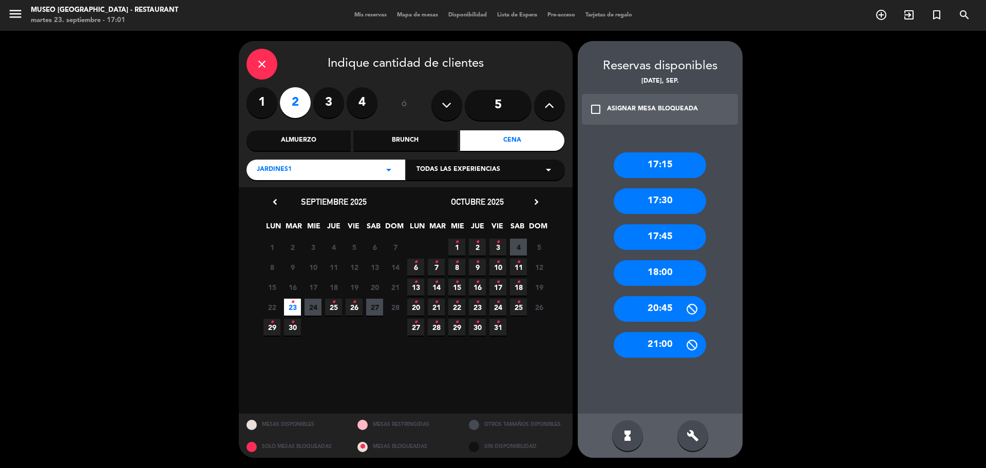
click at [645, 269] on div "18:00" at bounding box center [660, 273] width 92 height 26
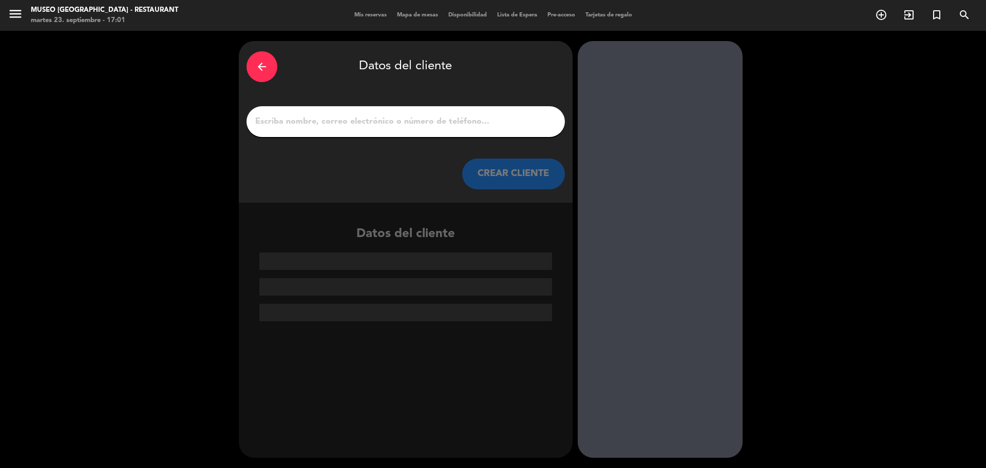
click at [360, 107] on div at bounding box center [405, 121] width 318 height 31
click at [359, 125] on input "1" at bounding box center [405, 121] width 303 height 14
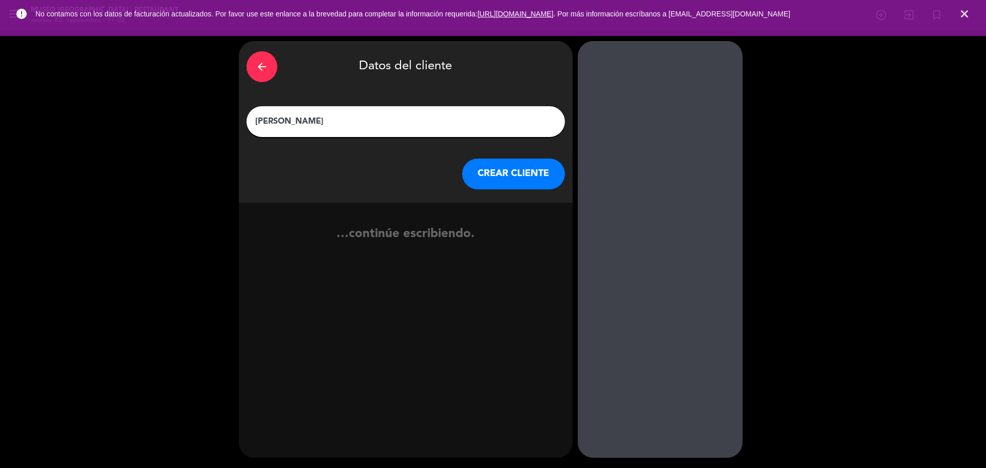
type input "[PERSON_NAME]"
click at [489, 168] on button "CREAR CLIENTE" at bounding box center [513, 174] width 103 height 31
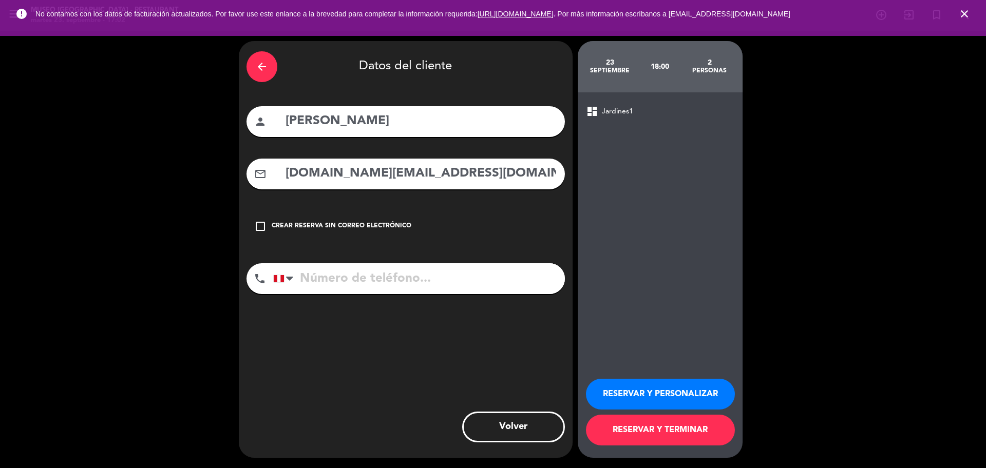
click at [489, 168] on input "[DOMAIN_NAME][EMAIL_ADDRESS][DOMAIN_NAME]" at bounding box center [420, 173] width 273 height 21
type input "[DOMAIN_NAME][EMAIL_ADDRESS][DOMAIN_NAME]"
click at [468, 274] on input "tel" at bounding box center [419, 278] width 292 height 31
type input "987136364"
click at [622, 393] on button "RESERVAR Y PERSONALIZAR" at bounding box center [660, 394] width 149 height 31
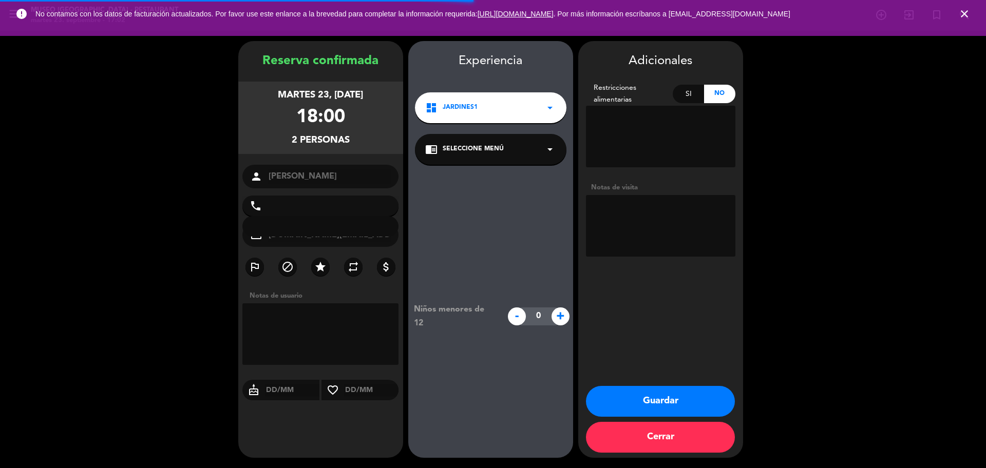
type input "[PHONE_NUMBER]"
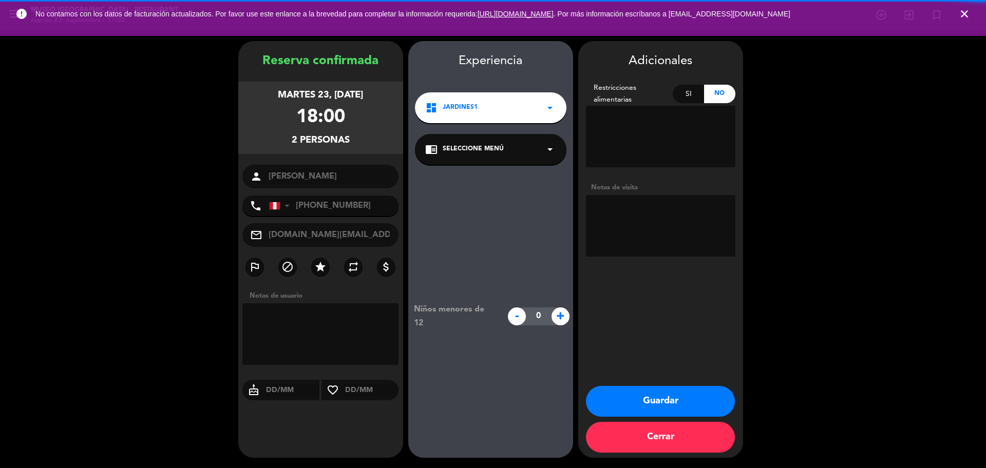
click at [478, 150] on span "Seleccione Menú" at bounding box center [473, 149] width 61 height 10
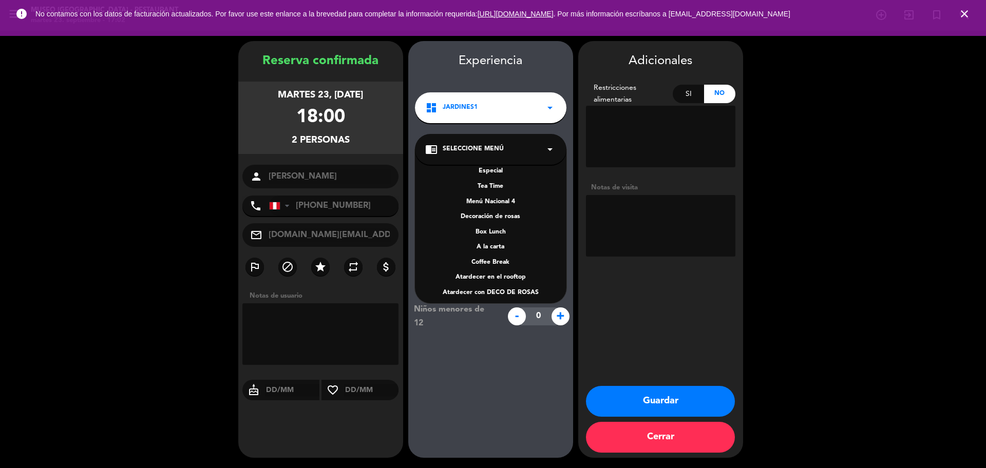
scroll to position [147, 0]
click at [488, 243] on div "A la carta" at bounding box center [490, 243] width 131 height 10
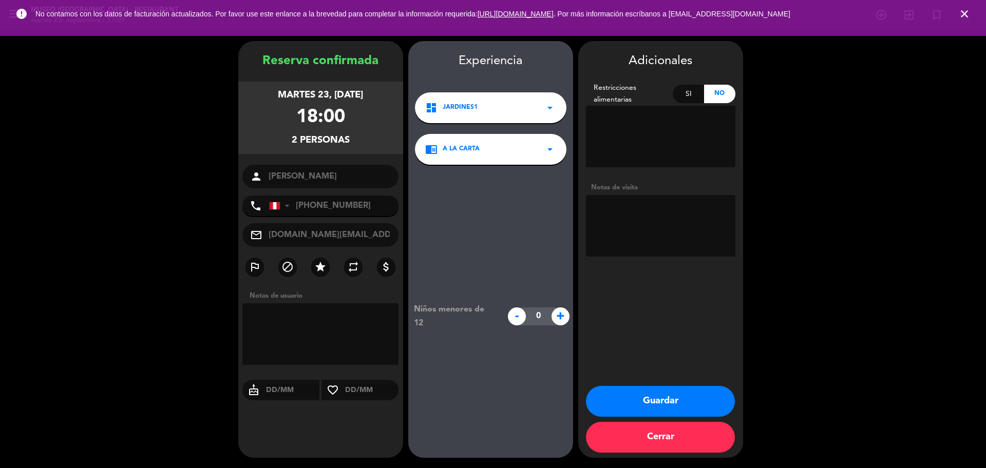
click at [632, 395] on button "Guardar" at bounding box center [660, 401] width 149 height 31
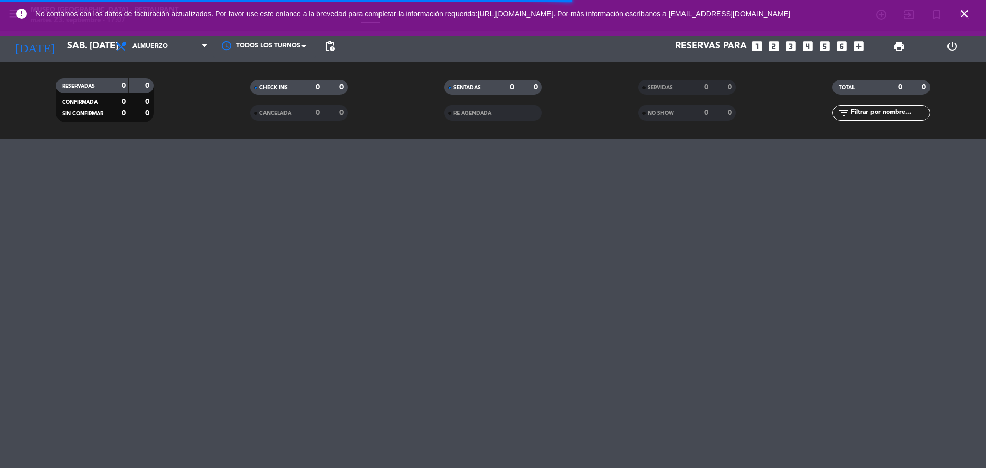
click at [961, 14] on icon "close" at bounding box center [964, 14] width 12 height 12
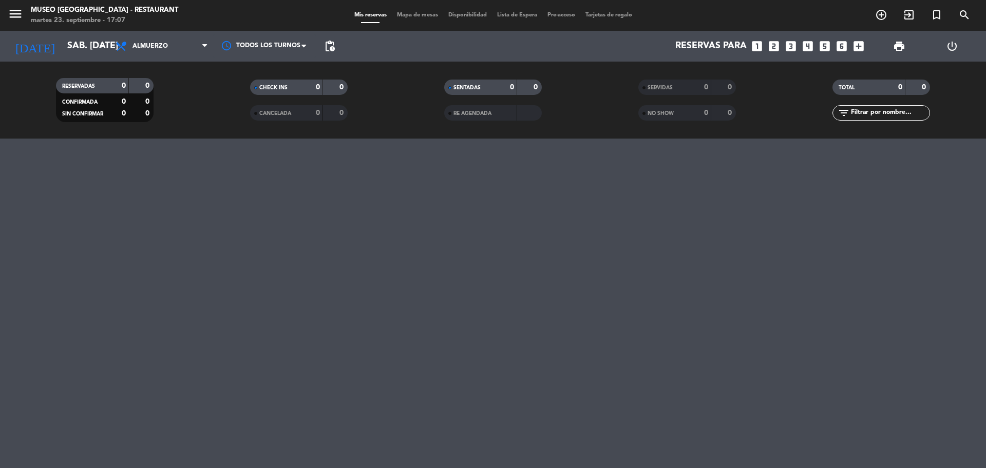
click at [777, 45] on icon "looks_two" at bounding box center [773, 46] width 13 height 13
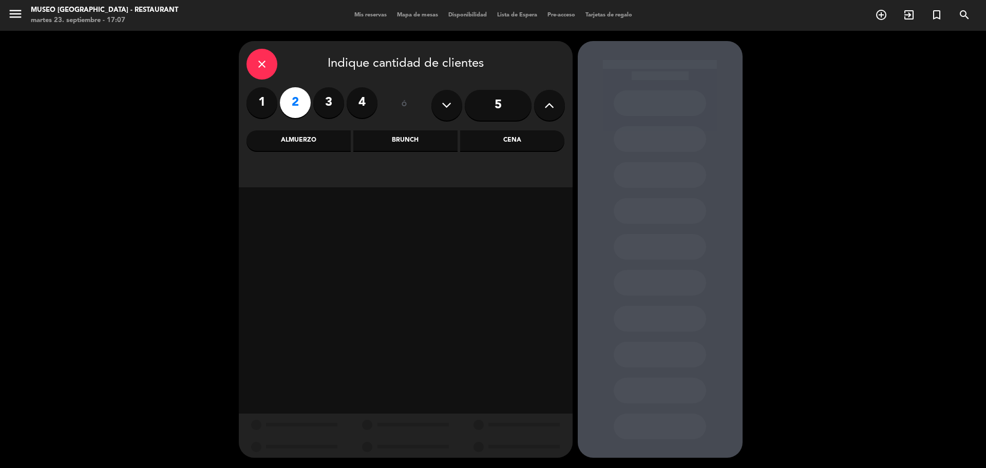
click at [532, 141] on div "Cena" at bounding box center [512, 140] width 104 height 21
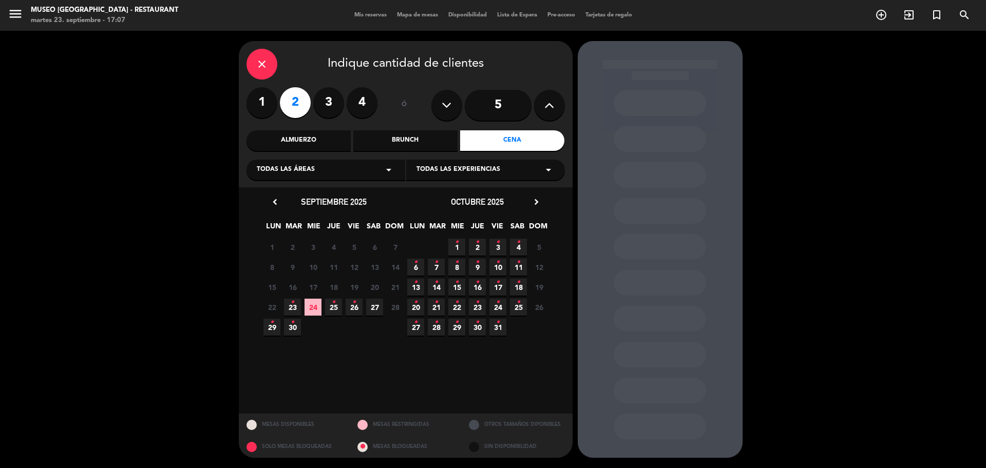
click at [271, 127] on div "close Indique cantidad de clientes 1 2 3 4 ó 5 Almuerzo Brunch Cena Todas las á…" at bounding box center [406, 114] width 334 height 146
click at [275, 137] on div "Almuerzo" at bounding box center [298, 140] width 104 height 21
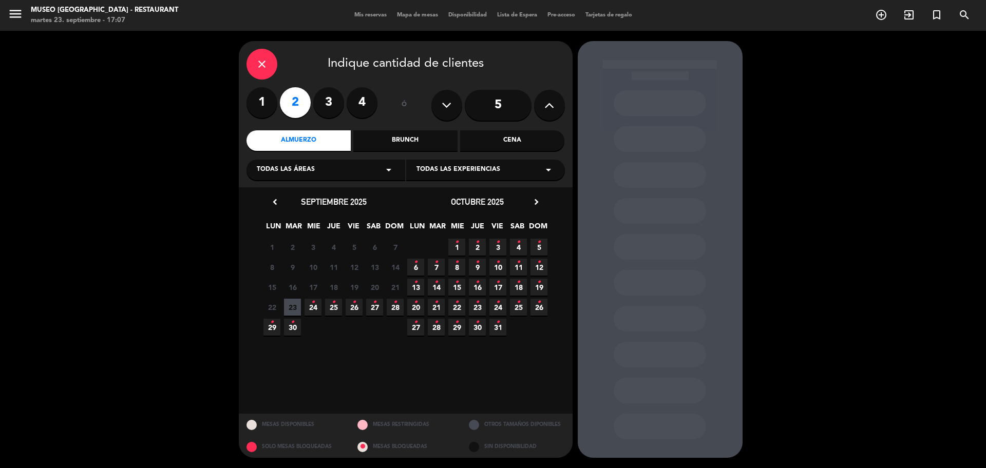
click at [541, 243] on span "5 •" at bounding box center [538, 247] width 17 height 17
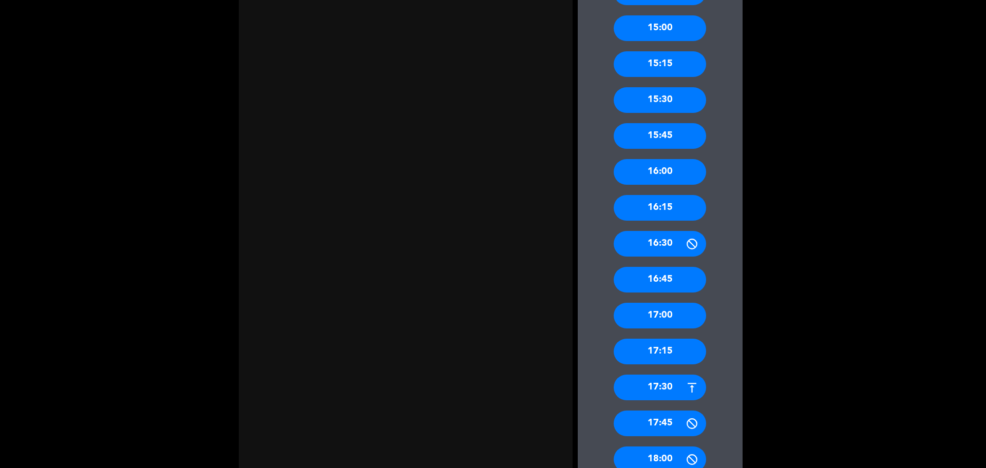
scroll to position [642, 0]
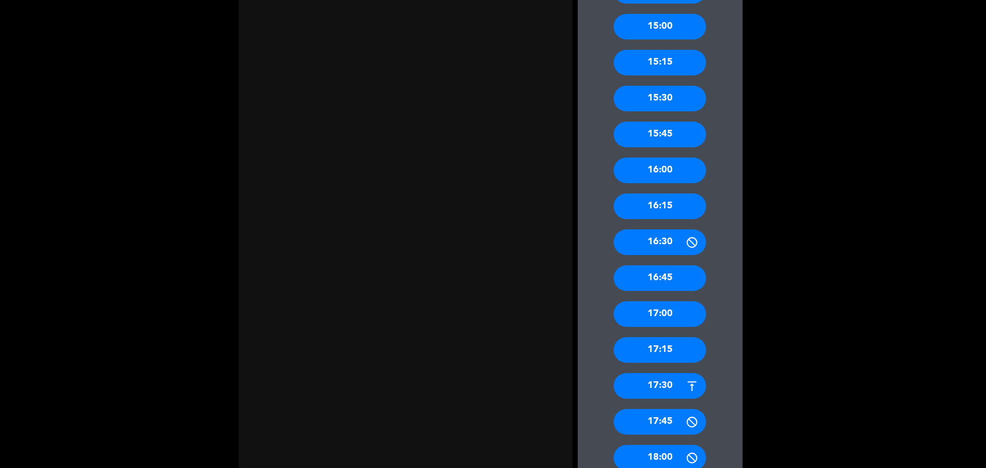
click at [690, 317] on div "17:00" at bounding box center [660, 314] width 92 height 26
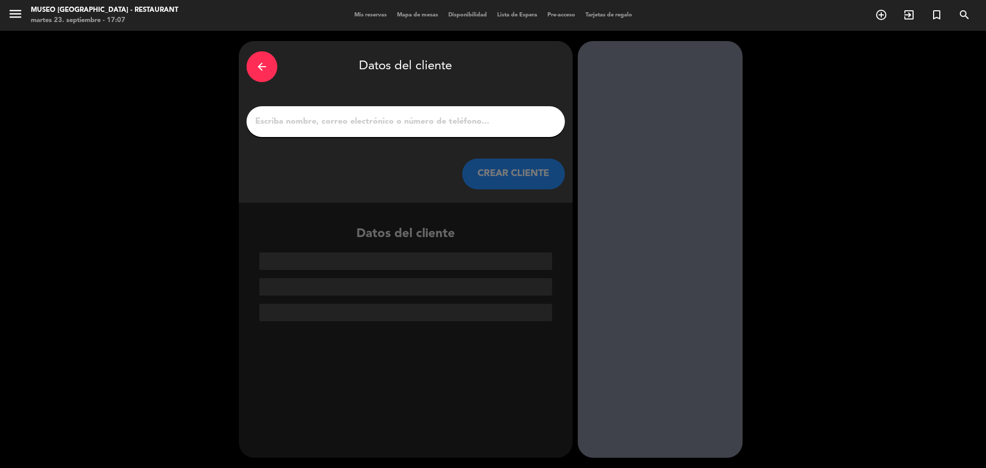
scroll to position [0, 0]
click at [417, 128] on input "1" at bounding box center [405, 121] width 303 height 14
paste input "[PERSON_NAME]"
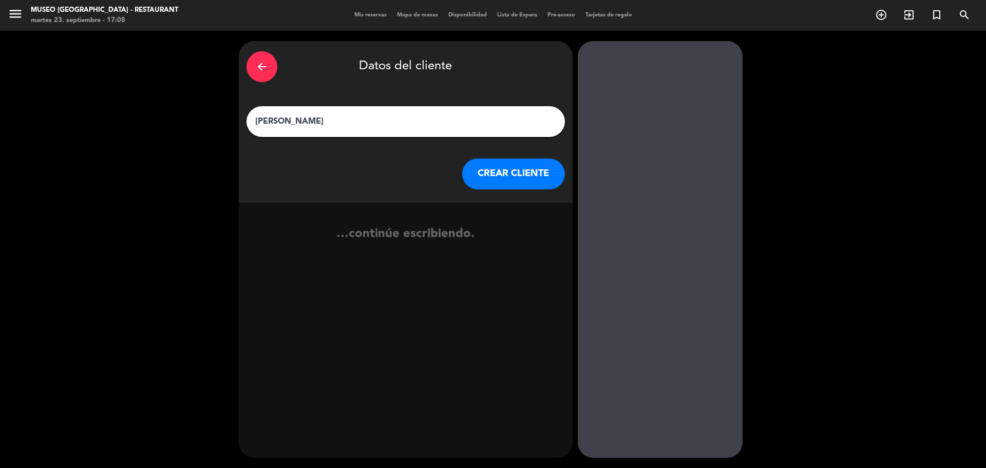
type input "[PERSON_NAME]"
click at [472, 188] on button "CREAR CLIENTE" at bounding box center [513, 174] width 103 height 31
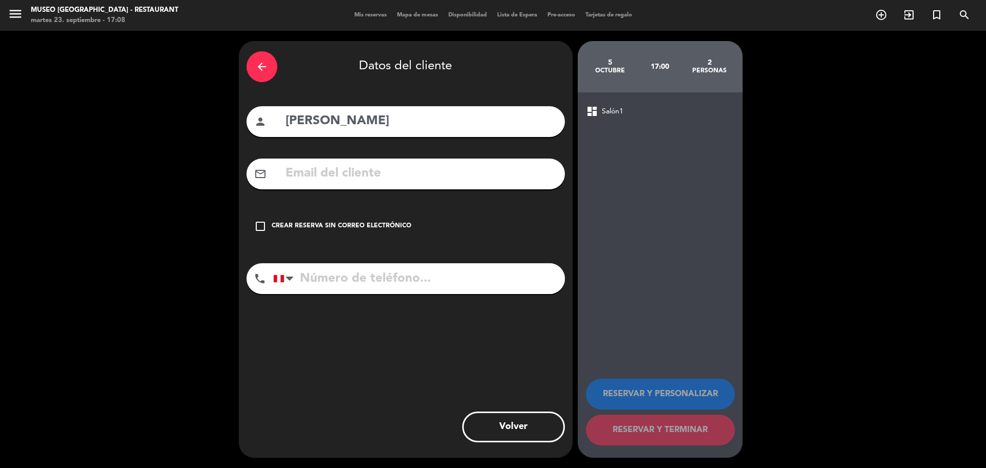
click at [369, 174] on input "text" at bounding box center [420, 173] width 273 height 21
paste input "[EMAIL_ADDRESS][DOMAIN_NAME]"
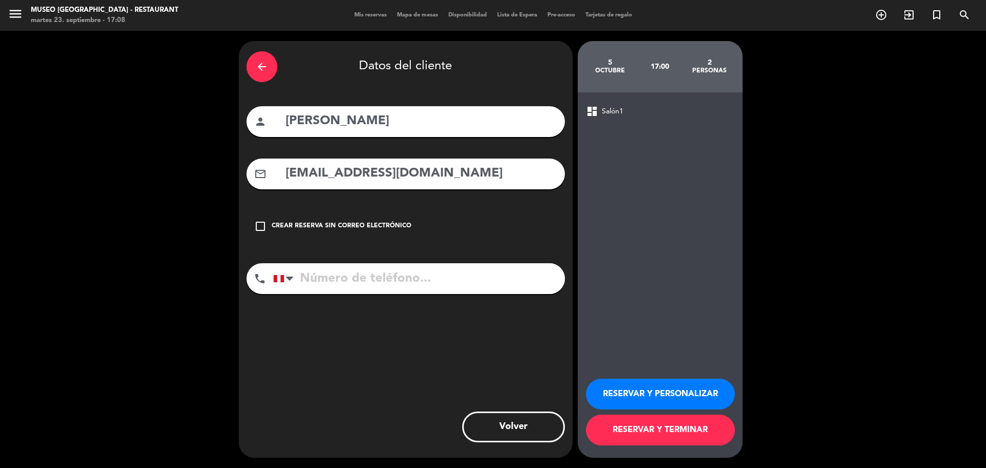
click at [284, 170] on input "[EMAIL_ADDRESS][DOMAIN_NAME]" at bounding box center [420, 173] width 273 height 21
type input "[EMAIL_ADDRESS][DOMAIN_NAME]"
click at [323, 271] on input "tel" at bounding box center [419, 278] width 292 height 31
click at [344, 297] on div "phone [GEOGRAPHIC_DATA] +1 [GEOGRAPHIC_DATA] +44 [GEOGRAPHIC_DATA] ([GEOGRAPHIC…" at bounding box center [405, 282] width 318 height 38
click at [342, 285] on input "tel" at bounding box center [419, 278] width 292 height 31
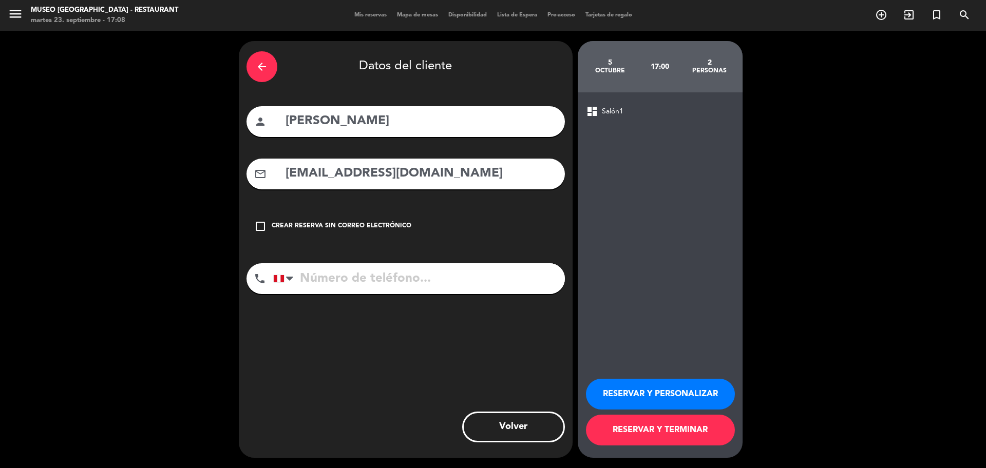
paste input "924375243"
type input "924375243"
click at [603, 391] on button "RESERVAR Y PERSONALIZAR" at bounding box center [660, 394] width 149 height 31
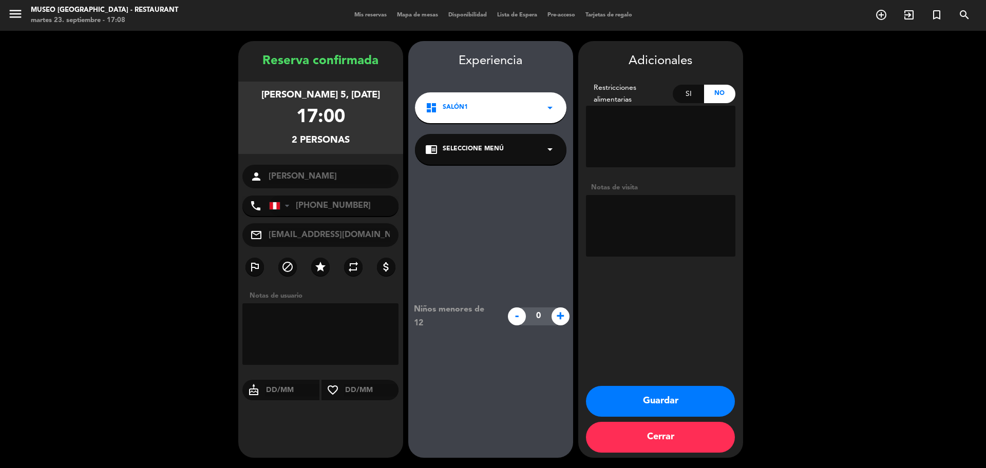
click at [456, 157] on div "chrome_reader_mode Seleccione Menú arrow_drop_down" at bounding box center [490, 149] width 151 height 31
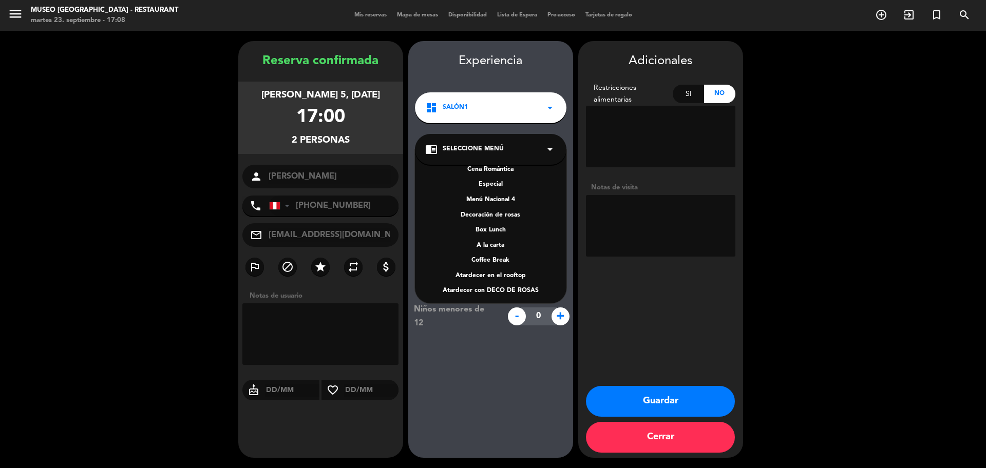
scroll to position [132, 0]
click at [497, 248] on div "Menú Nacional 1 Menú Nacional 2 Menú Nacional 3 Menú turístico 1 Menú turístico…" at bounding box center [490, 226] width 151 height 154
click at [497, 241] on div "A la carta" at bounding box center [490, 243] width 131 height 10
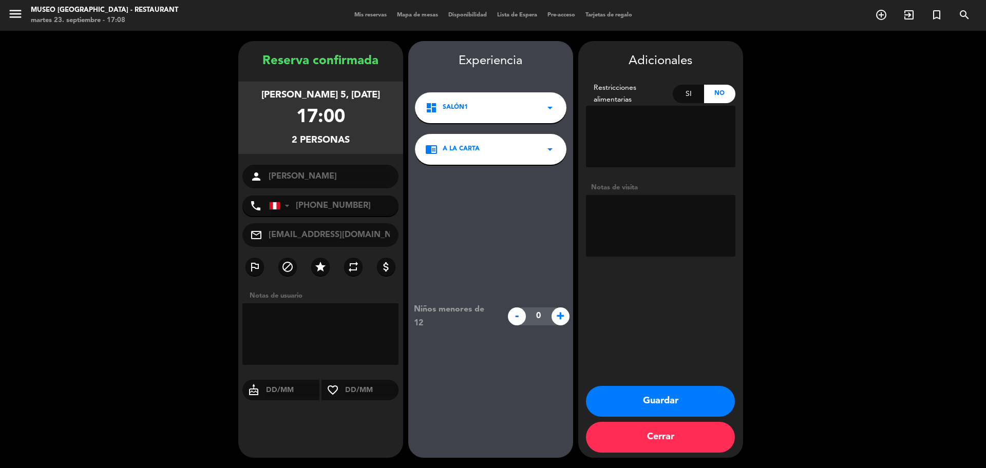
click at [606, 216] on textarea at bounding box center [660, 226] width 149 height 62
paste textarea "Distrito de procedencia: [PERSON_NAME] [PERSON_NAME] Alergias: no"
type textarea "Distrito de procedencia: [PERSON_NAME] [PERSON_NAME] Alergias: no"
click at [637, 406] on button "Guardar" at bounding box center [660, 401] width 149 height 31
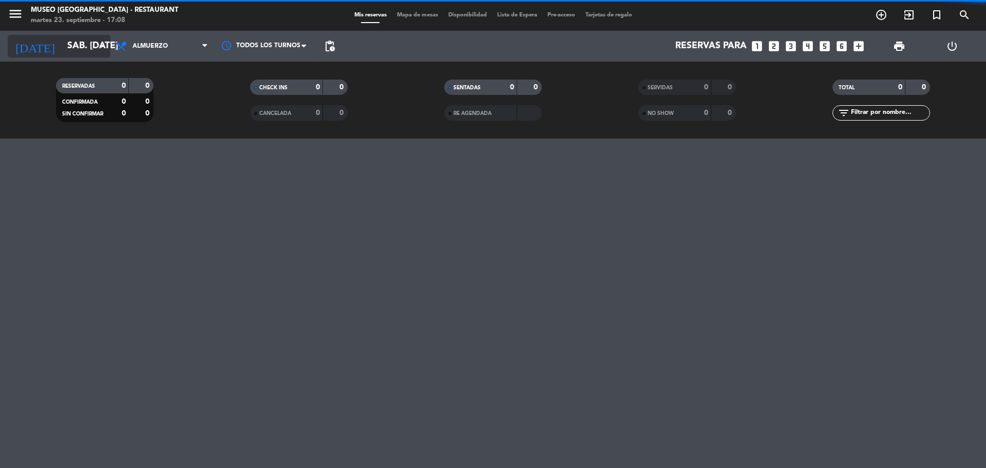
click at [88, 45] on input "sáb. [DATE]" at bounding box center [121, 46] width 119 height 21
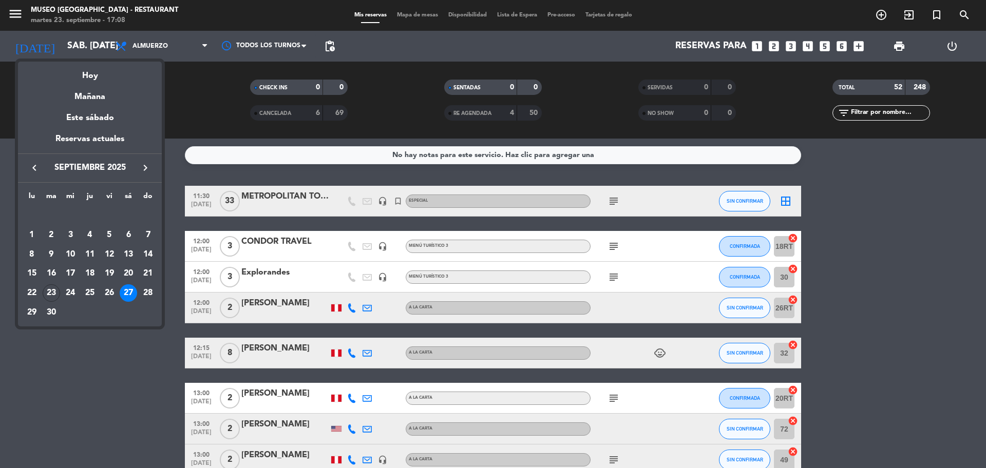
click at [141, 166] on icon "keyboard_arrow_right" at bounding box center [145, 168] width 12 height 12
click at [147, 235] on div "5" at bounding box center [147, 234] width 17 height 17
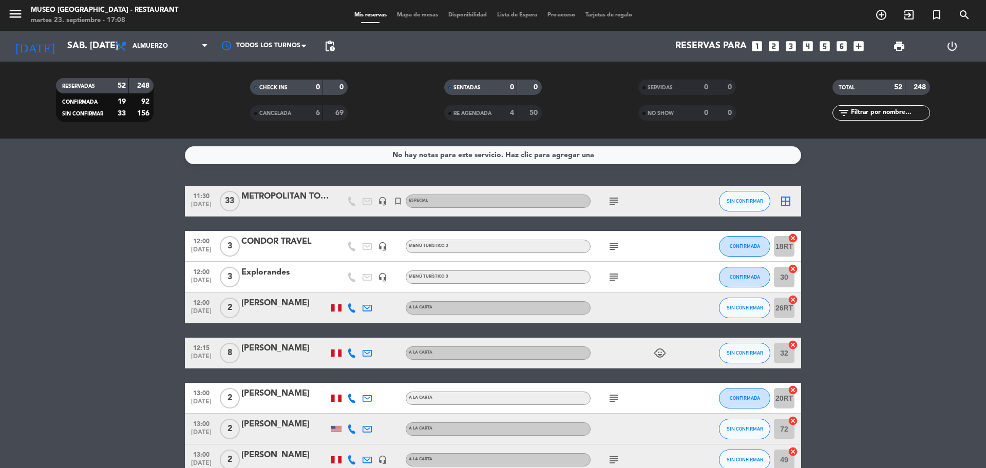
type input "dom. [DATE]"
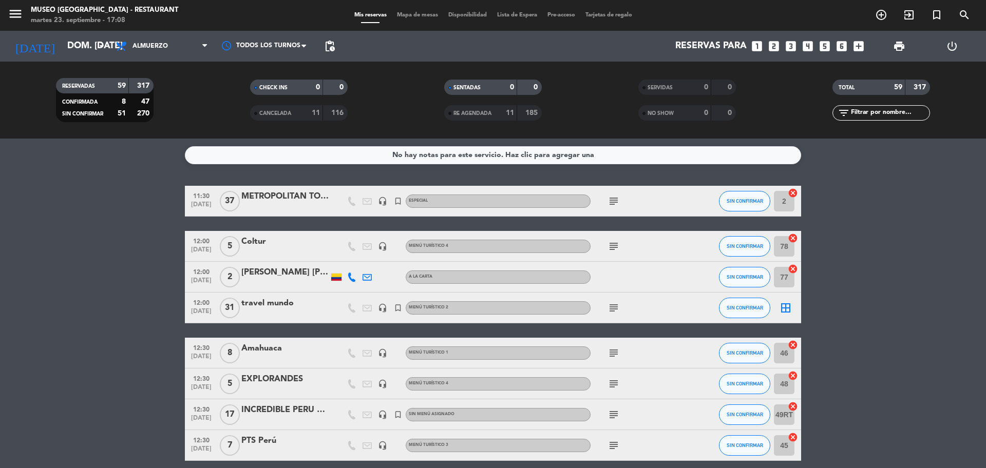
click at [854, 116] on input "text" at bounding box center [890, 112] width 80 height 11
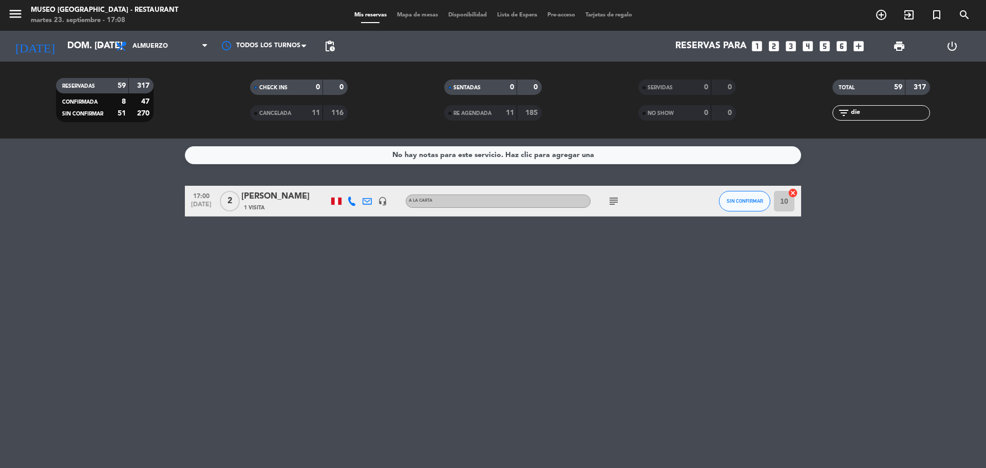
type input "die"
click at [299, 205] on div "1 Visita" at bounding box center [284, 207] width 87 height 9
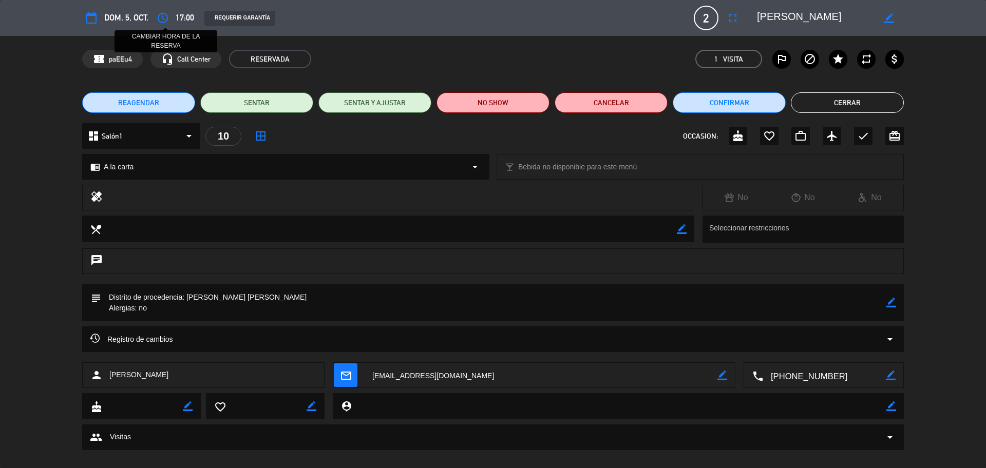
click at [168, 16] on icon "access_time" at bounding box center [163, 18] width 12 height 12
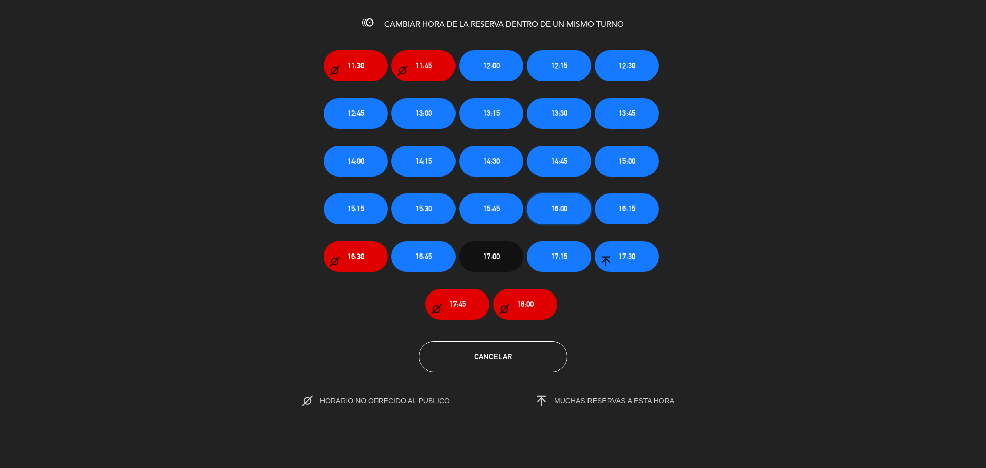
click at [551, 211] on span "16:00" at bounding box center [559, 209] width 16 height 12
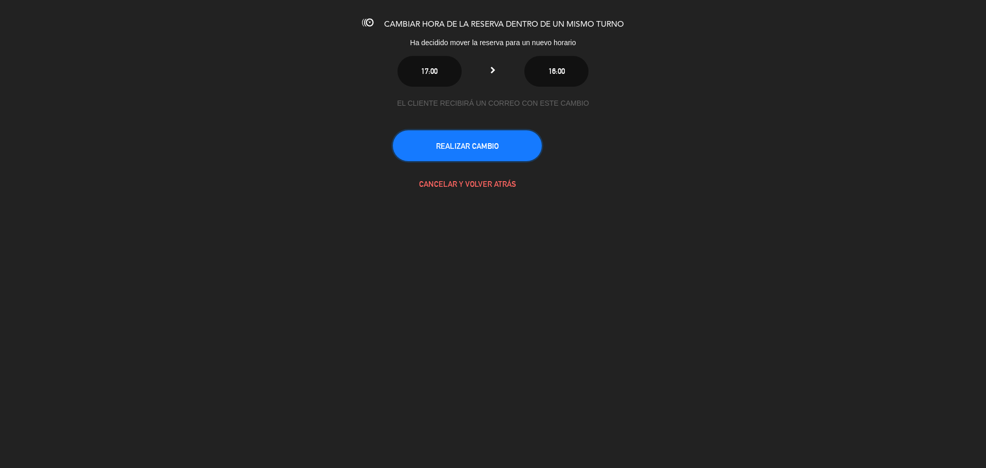
click at [495, 150] on button "REALIZAR CAMBIO" at bounding box center [467, 145] width 149 height 31
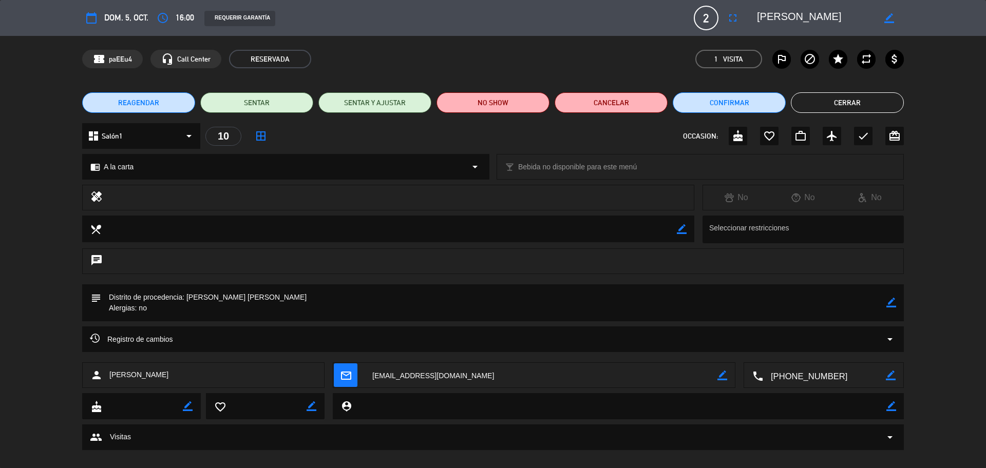
click at [353, 383] on span "mail_outline" at bounding box center [346, 376] width 24 height 24
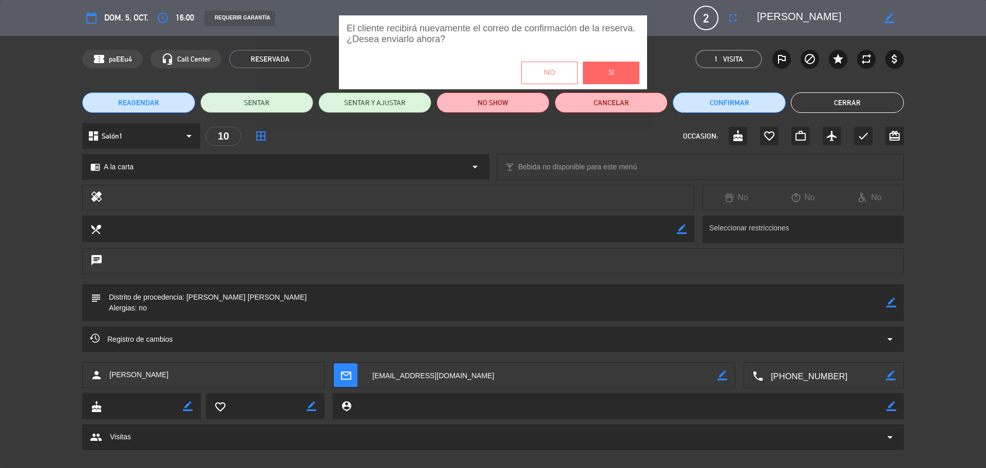
click at [620, 75] on button "Si" at bounding box center [611, 73] width 56 height 23
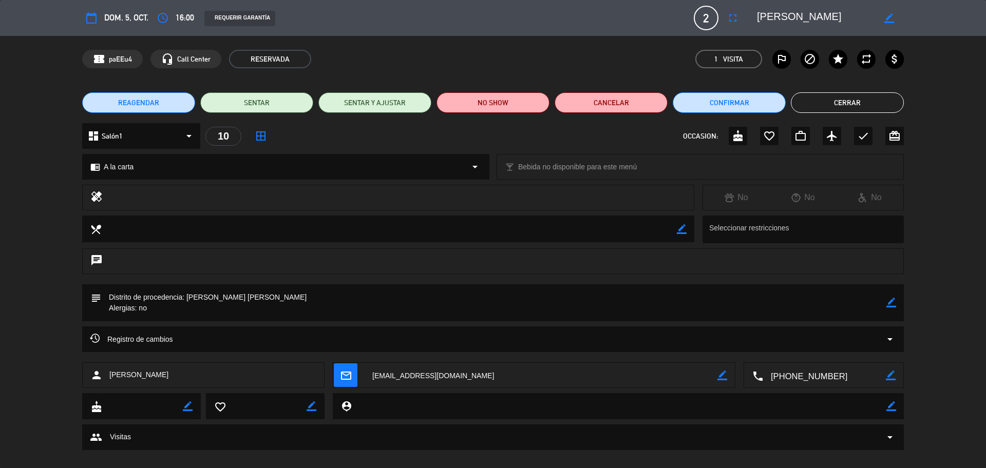
click at [824, 104] on button "Cerrar" at bounding box center [847, 102] width 113 height 21
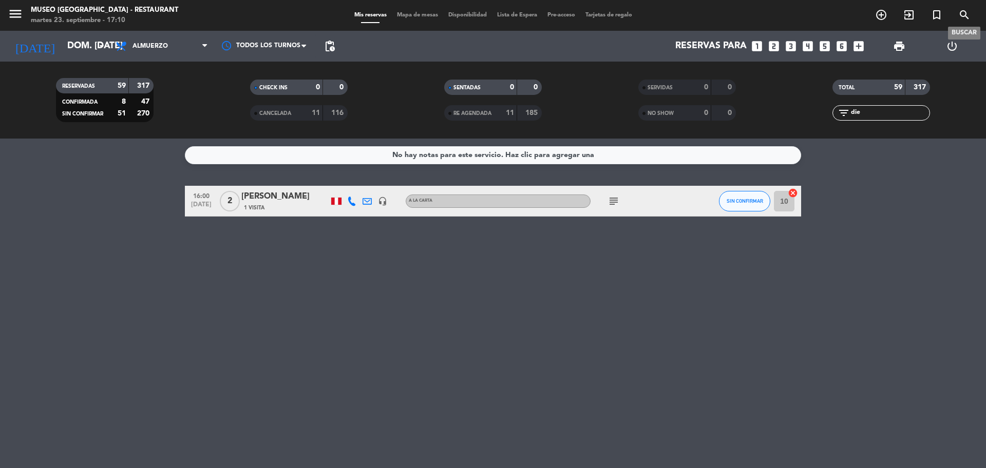
click at [961, 15] on icon "search" at bounding box center [964, 15] width 12 height 12
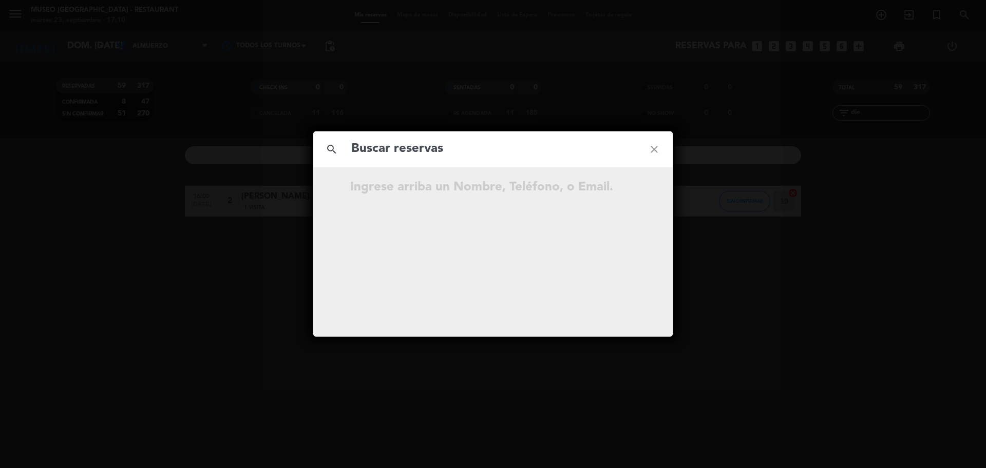
click at [419, 152] on input "text" at bounding box center [492, 149] width 285 height 21
click at [405, 154] on input "907 078 141" at bounding box center [492, 149] width 285 height 21
type input "907078141"
click at [437, 149] on input "907078141" at bounding box center [492, 149] width 285 height 21
click at [623, 192] on icon "open_in_new" at bounding box center [628, 189] width 12 height 12
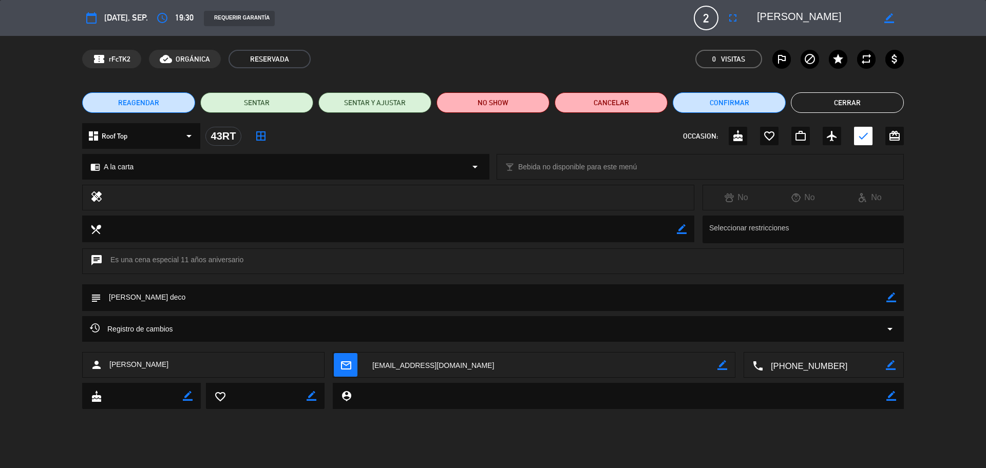
click at [816, 108] on button "Cerrar" at bounding box center [847, 102] width 113 height 21
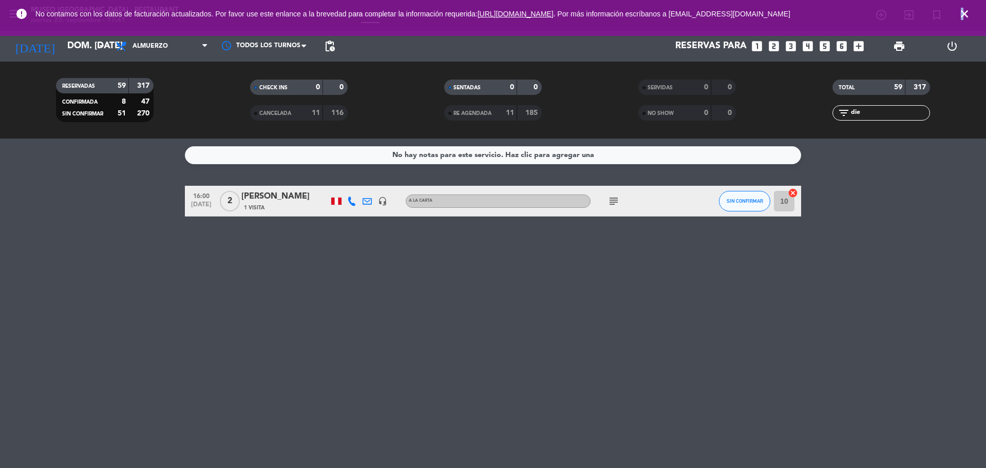
drag, startPoint x: 962, startPoint y: 12, endPoint x: 951, endPoint y: 20, distance: 12.8
click at [962, 13] on icon "close" at bounding box center [964, 14] width 12 height 12
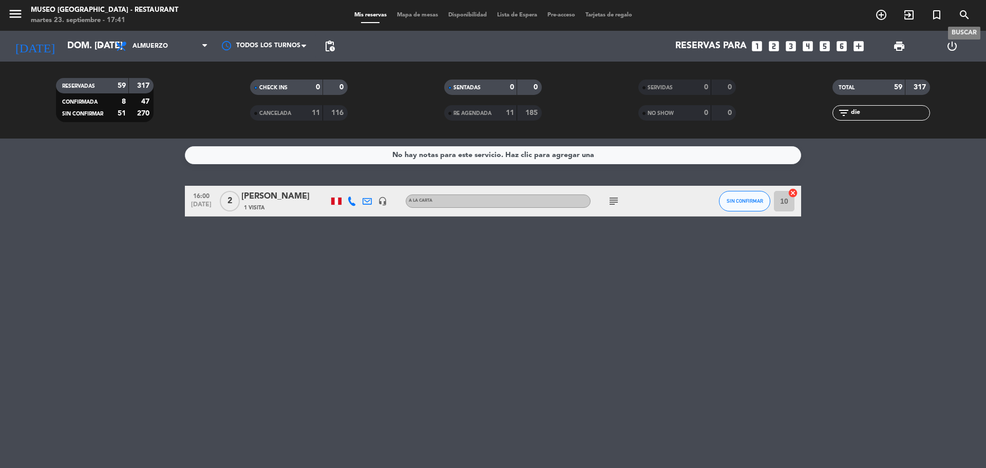
click at [967, 13] on icon "search" at bounding box center [964, 15] width 12 height 12
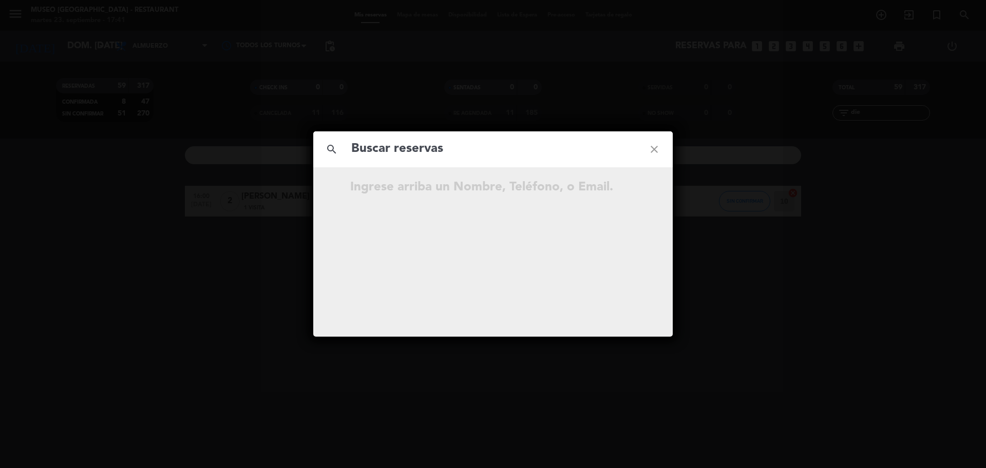
click at [518, 145] on input "text" at bounding box center [492, 149] width 285 height 21
click at [403, 156] on input "999 998 219" at bounding box center [492, 149] width 285 height 21
type input "999998219"
click at [436, 150] on input "999998219" at bounding box center [492, 149] width 285 height 21
click at [639, 194] on div "[DATE] 18:30 3 [PERSON_NAME] Reservada open_in_new" at bounding box center [492, 188] width 359 height 17
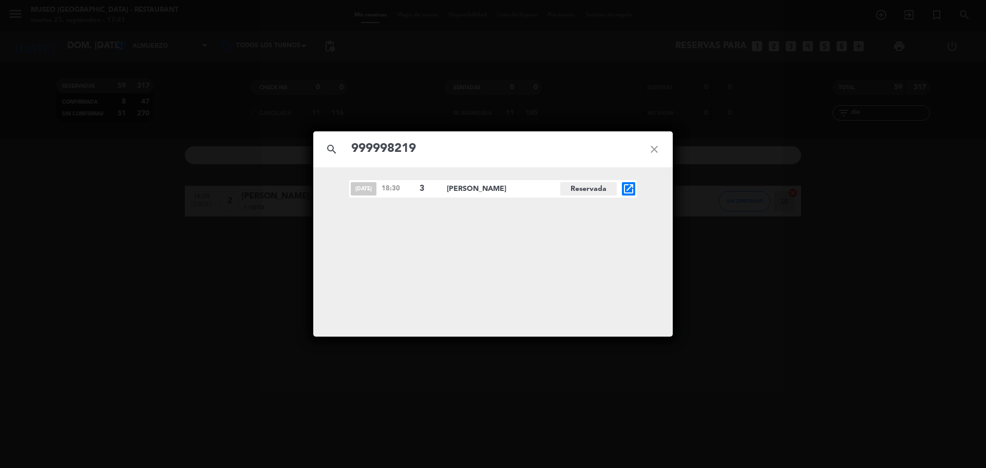
click at [634, 193] on icon "open_in_new" at bounding box center [628, 189] width 12 height 12
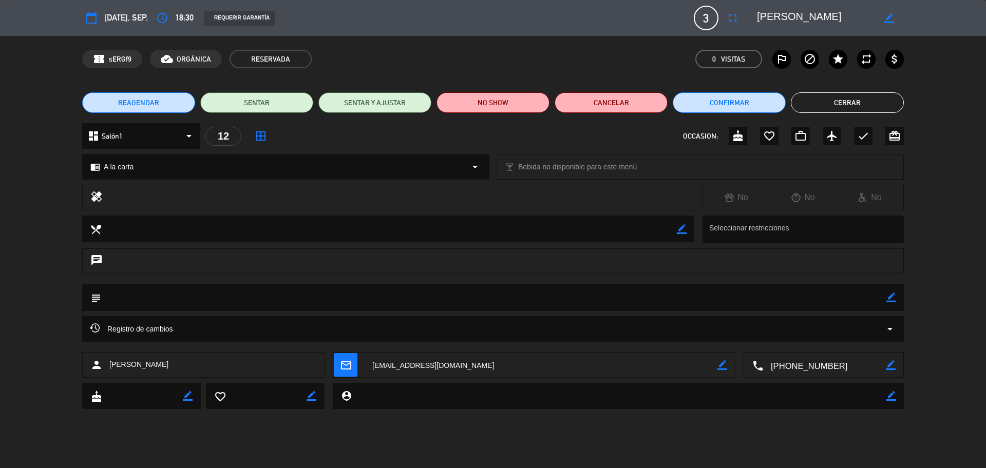
drag, startPoint x: 892, startPoint y: 298, endPoint x: 863, endPoint y: 303, distance: 29.7
click at [891, 298] on icon "border_color" at bounding box center [891, 298] width 10 height 10
click at [863, 302] on textarea at bounding box center [493, 297] width 785 height 26
type textarea "desea terraza con vista al jardín"
click at [893, 303] on div at bounding box center [891, 297] width 10 height 27
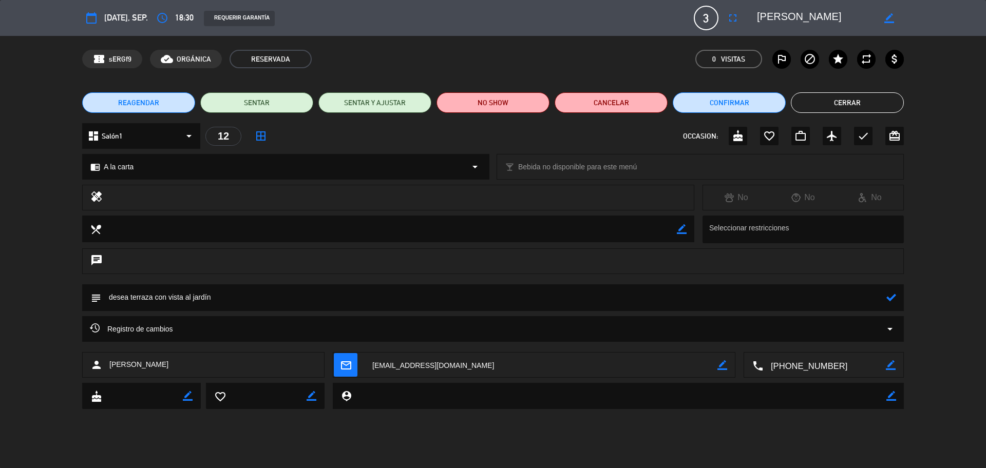
click at [893, 300] on icon at bounding box center [891, 298] width 10 height 10
click at [871, 113] on div "REAGENDAR SENTAR SENTAR Y AJUSTAR NO SHOW Cancelar Confirmar Cerrar" at bounding box center [493, 102] width 986 height 41
click at [891, 296] on icon "border_color" at bounding box center [891, 298] width 10 height 10
click at [891, 296] on icon at bounding box center [891, 298] width 10 height 10
click at [861, 135] on icon "check" at bounding box center [863, 136] width 12 height 12
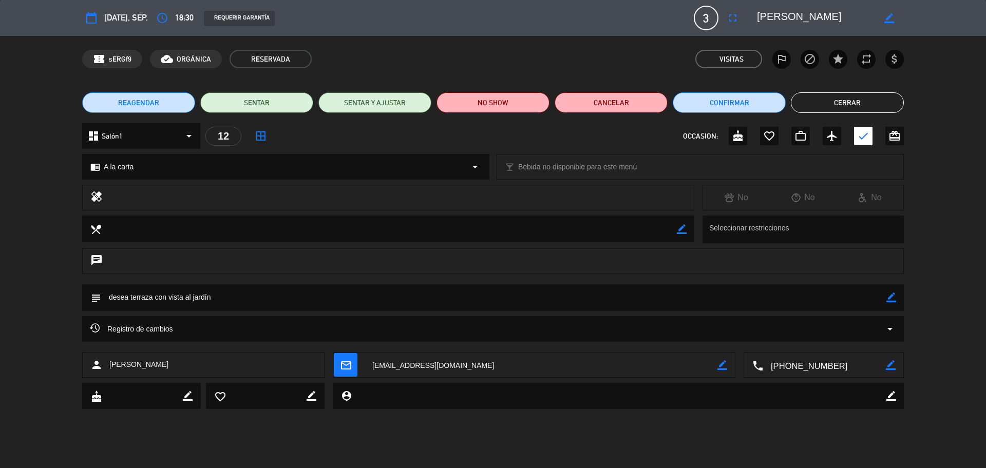
click at [852, 104] on button "Cerrar" at bounding box center [847, 102] width 113 height 21
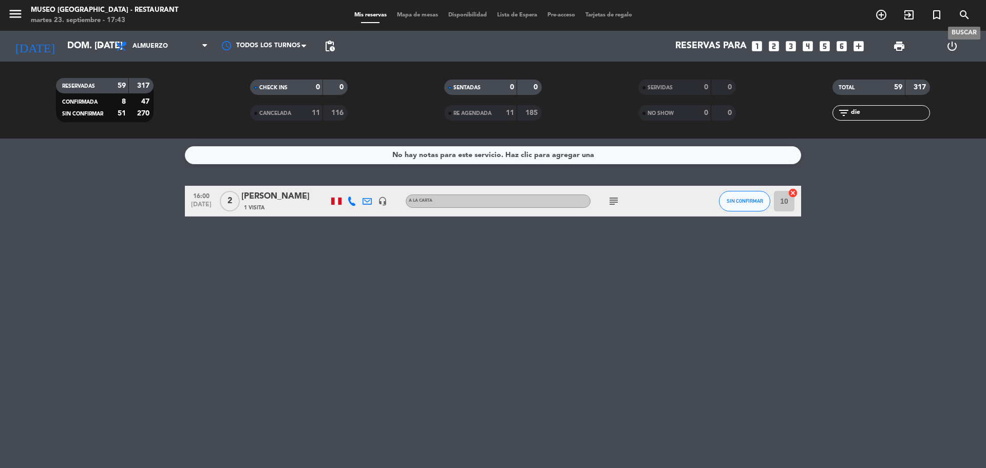
click at [956, 13] on span "search" at bounding box center [964, 14] width 28 height 17
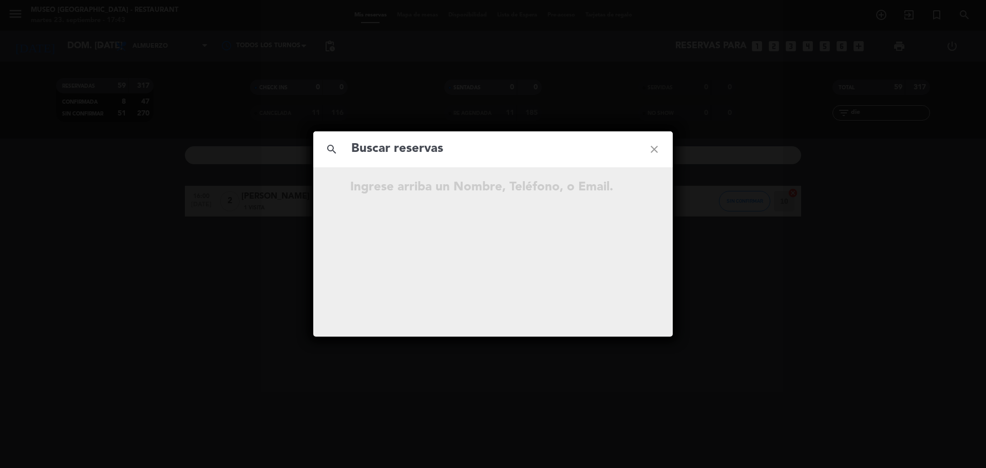
click at [456, 156] on input "text" at bounding box center [492, 149] width 285 height 21
click at [406, 149] on input "966 760 688" at bounding box center [492, 149] width 285 height 21
type input "966760688"
click at [450, 152] on input "966760688" at bounding box center [492, 149] width 285 height 21
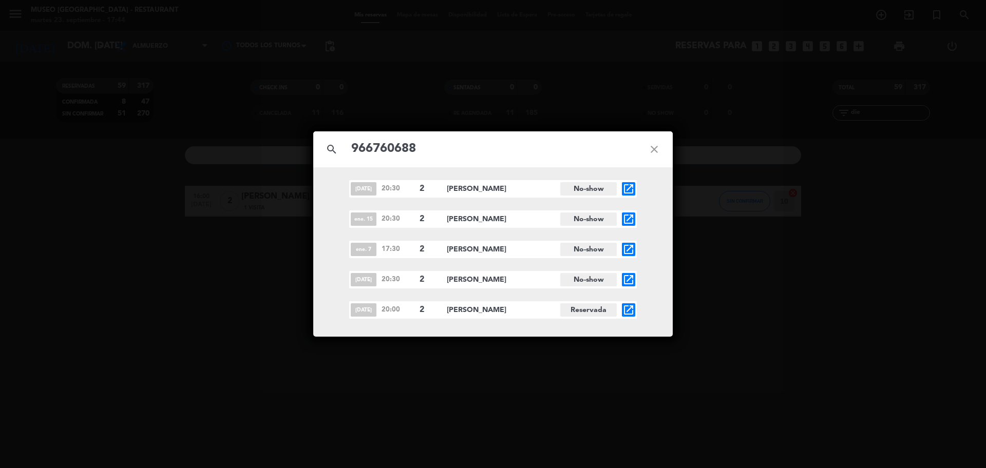
click at [632, 310] on icon "open_in_new" at bounding box center [628, 310] width 12 height 12
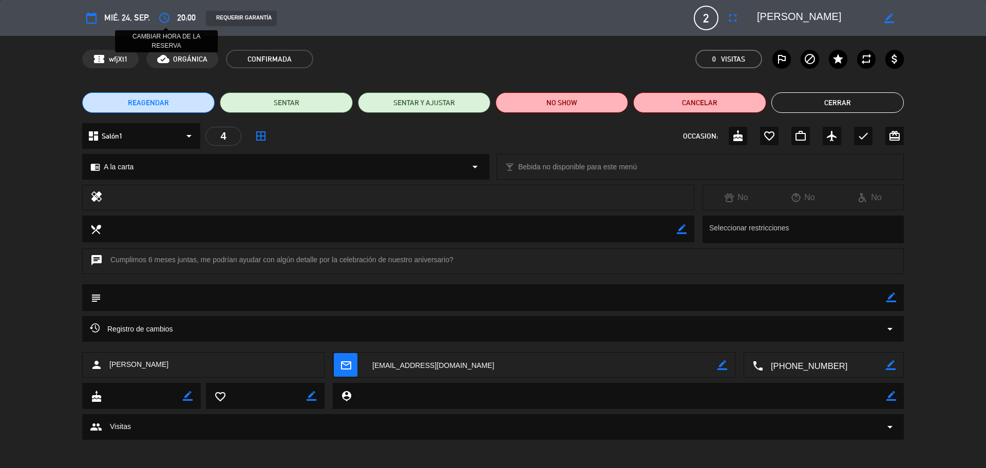
click at [166, 17] on icon "access_time" at bounding box center [164, 18] width 12 height 12
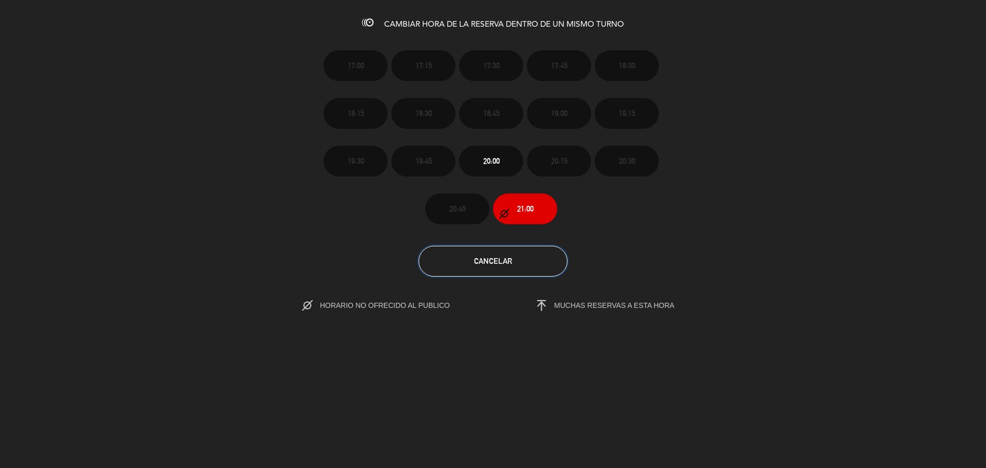
click at [550, 267] on button "Cancelar" at bounding box center [492, 261] width 149 height 31
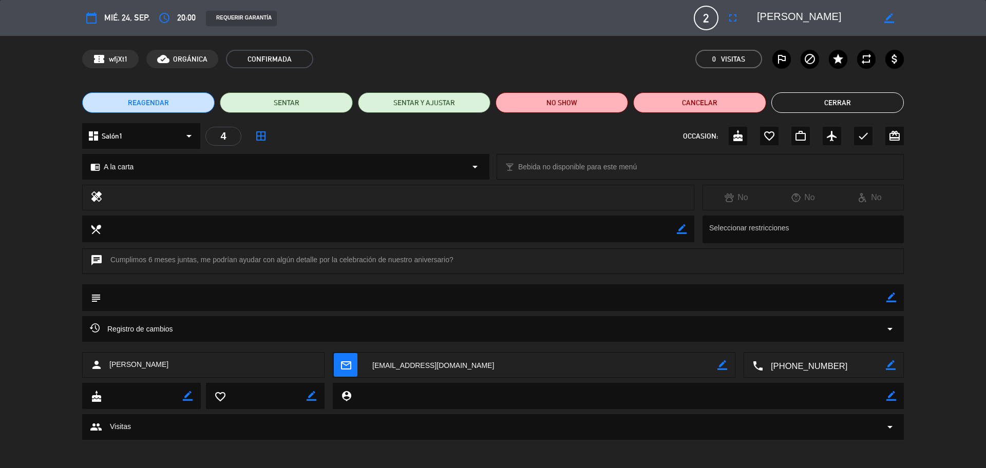
click at [795, 101] on button "Cerrar" at bounding box center [837, 102] width 132 height 21
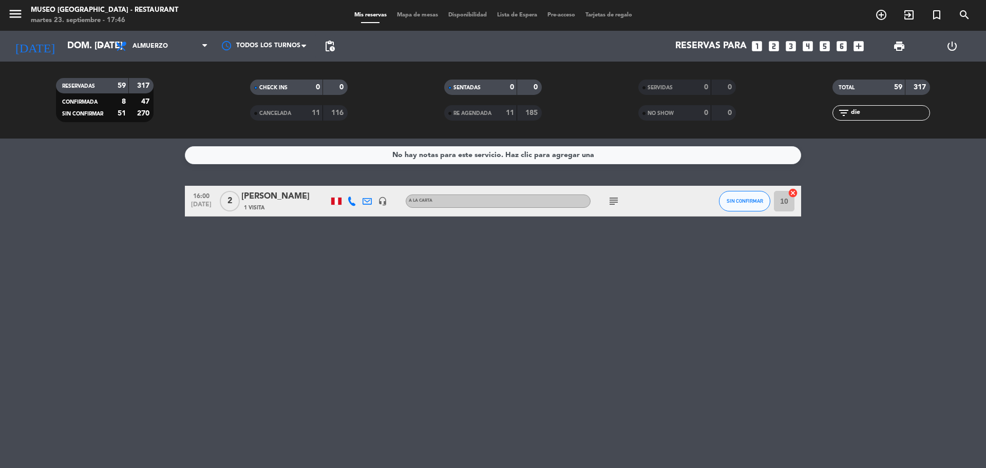
click at [777, 50] on icon "looks_two" at bounding box center [773, 46] width 13 height 13
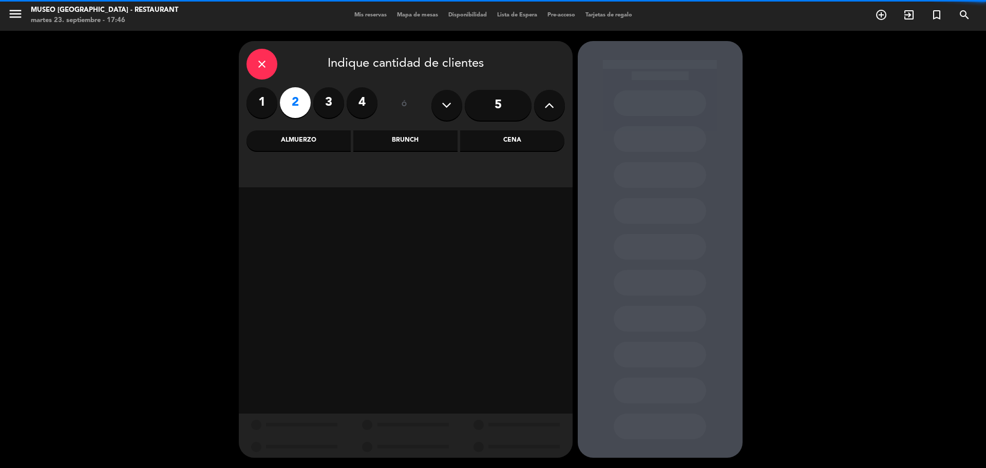
click at [508, 140] on div "Cena" at bounding box center [512, 140] width 104 height 21
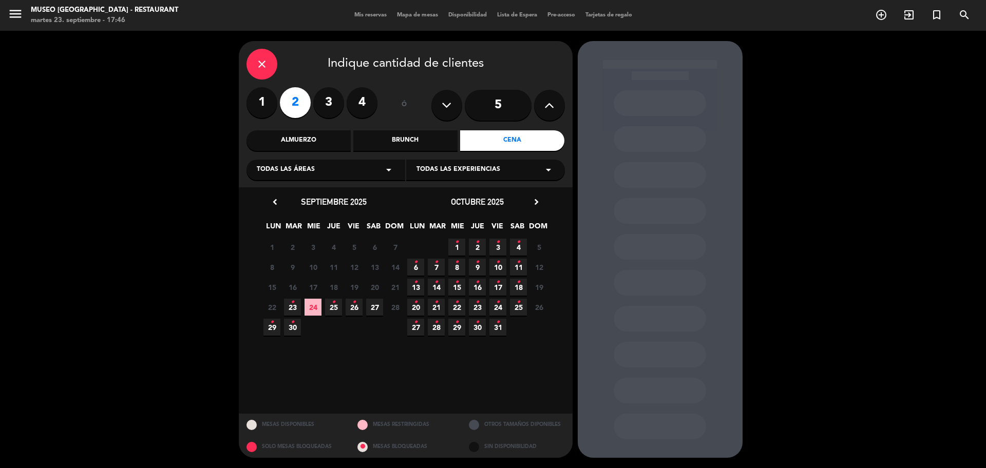
click at [297, 327] on span "30 •" at bounding box center [292, 327] width 17 height 17
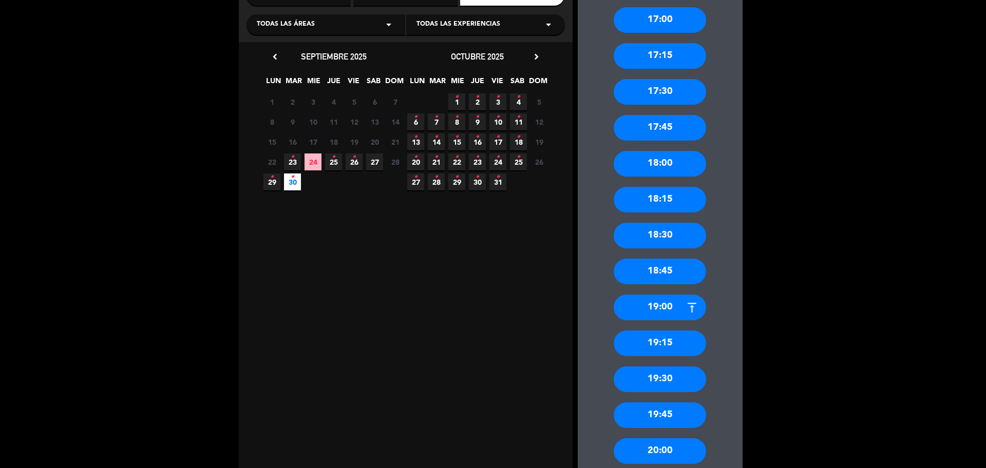
scroll to position [350, 0]
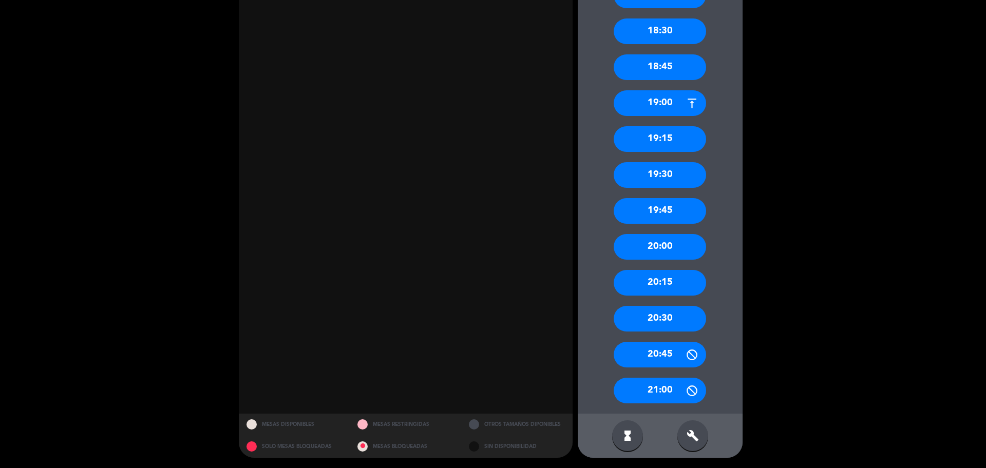
click at [673, 249] on div "20:00" at bounding box center [660, 247] width 92 height 26
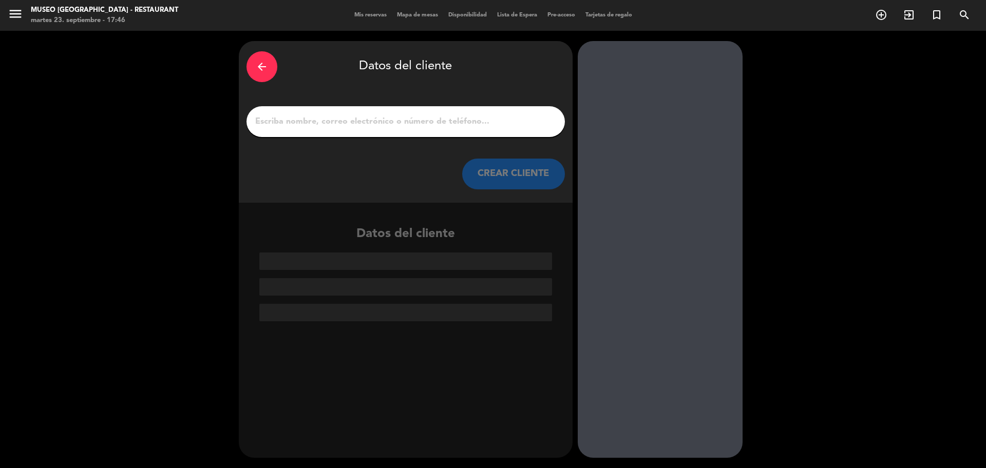
click at [359, 132] on div at bounding box center [405, 121] width 318 height 31
click at [359, 123] on input "1" at bounding box center [405, 121] width 303 height 14
paste input "[PERSON_NAME] [PERSON_NAME]"
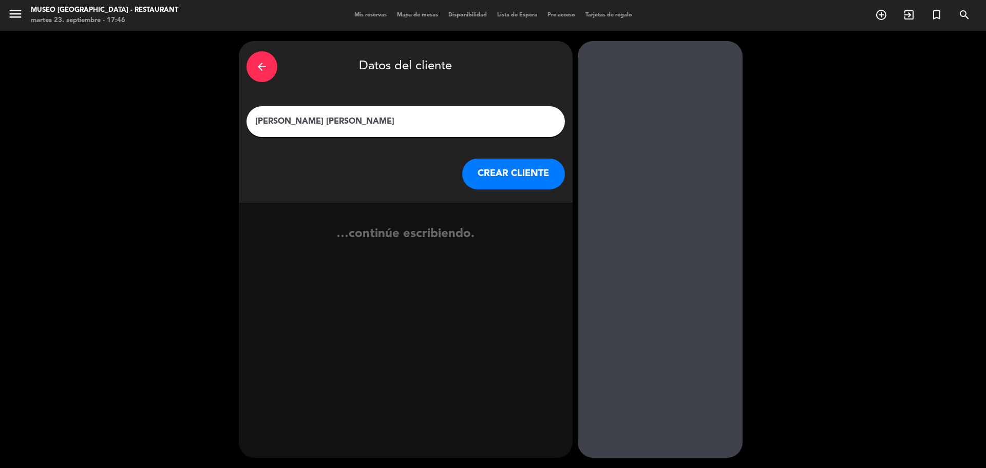
type input "[PERSON_NAME] [PERSON_NAME]"
click at [515, 175] on button "CREAR CLIENTE" at bounding box center [513, 174] width 103 height 31
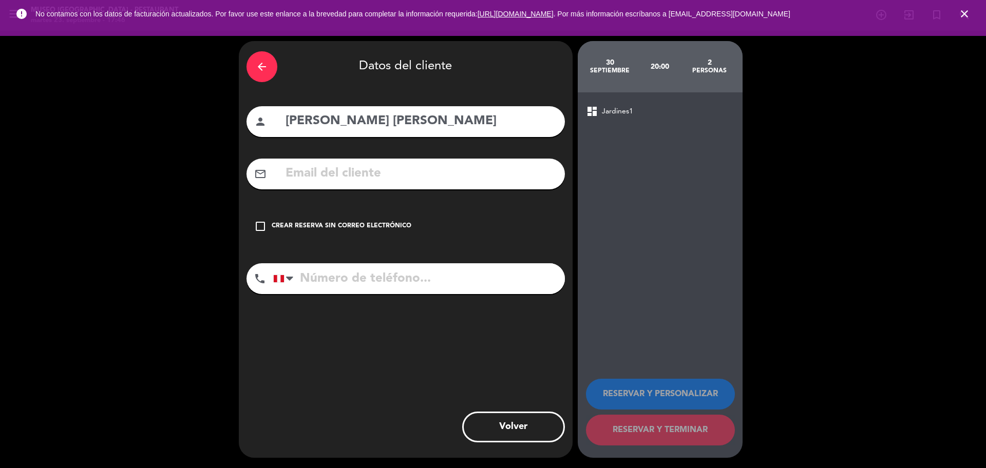
click at [400, 176] on input "text" at bounding box center [420, 173] width 273 height 21
paste input "[EMAIL_ADDRESS][DOMAIN_NAME]"
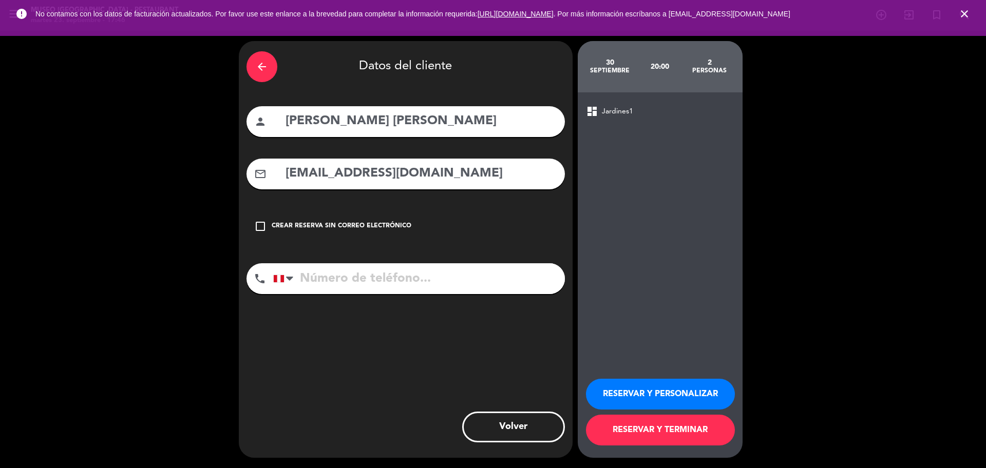
type input "[EMAIL_ADDRESS][DOMAIN_NAME]"
click at [332, 292] on input "tel" at bounding box center [419, 278] width 292 height 31
paste input "963866169"
type input "963866169"
click at [646, 391] on button "RESERVAR Y PERSONALIZAR" at bounding box center [660, 394] width 149 height 31
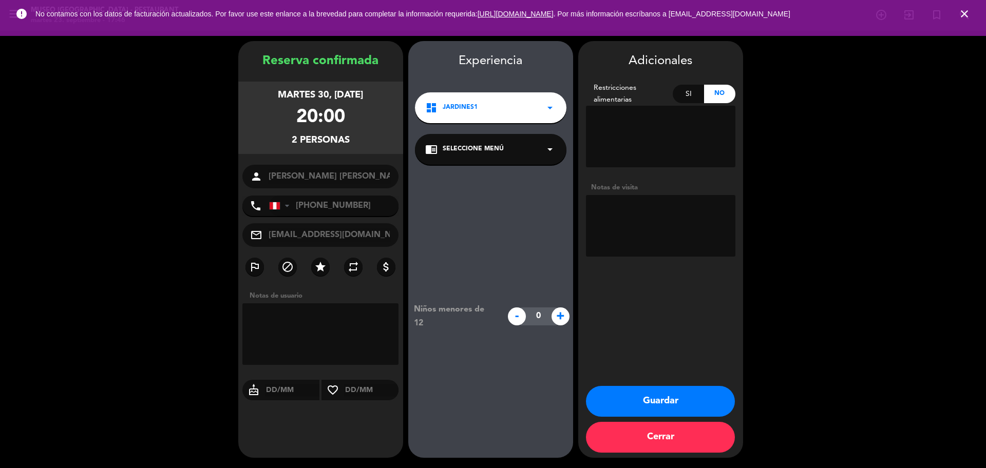
click at [453, 147] on span "Seleccione Menú" at bounding box center [473, 149] width 61 height 10
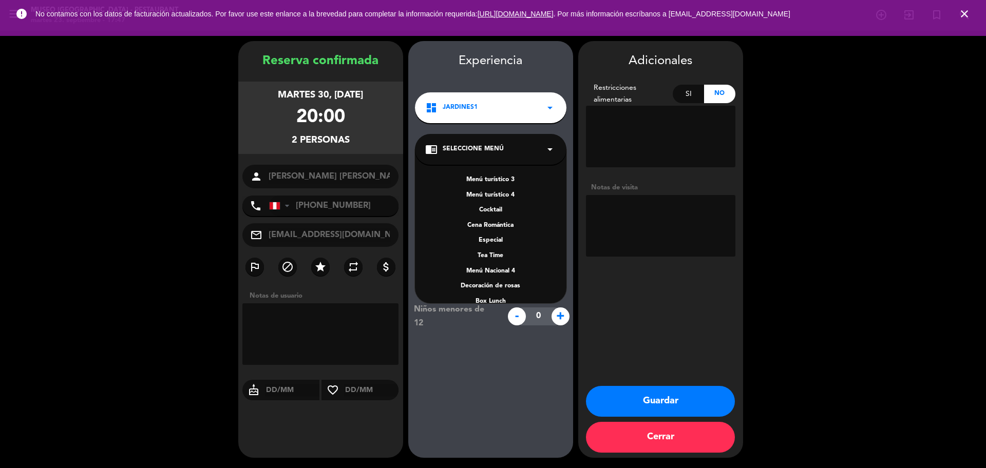
scroll to position [147, 0]
click at [500, 244] on div "A la carta" at bounding box center [490, 243] width 131 height 10
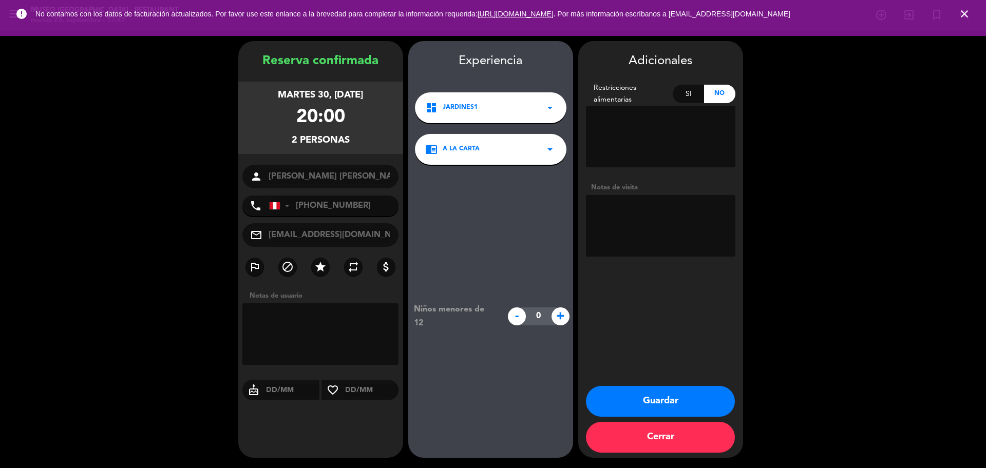
click at [671, 226] on textarea at bounding box center [660, 226] width 149 height 62
click at [637, 233] on textarea at bounding box center [660, 226] width 149 height 62
paste textarea "7. ⁠Santa [PERSON_NAME] 8. ⁠ninguna"
click at [609, 228] on textarea at bounding box center [660, 226] width 149 height 62
click at [607, 226] on textarea at bounding box center [660, 226] width 149 height 62
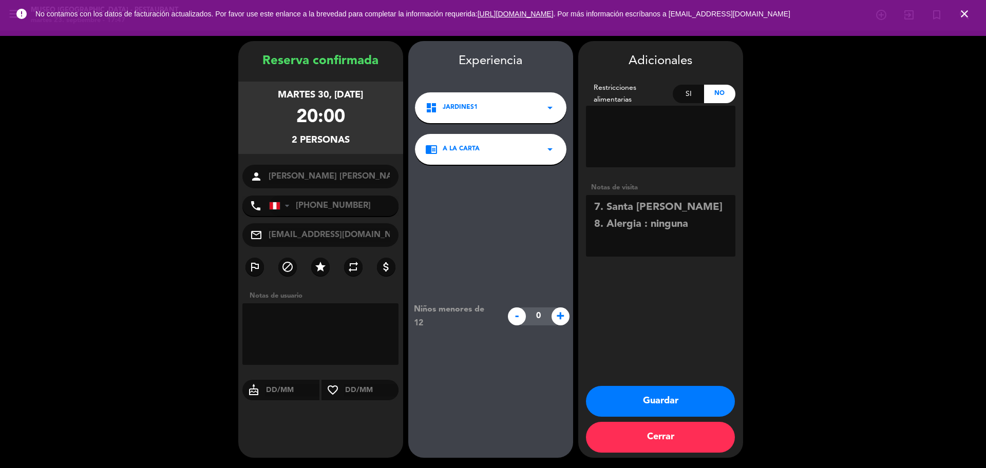
type textarea "7. ⁠Santa [PERSON_NAME] 8. ⁠Alergia : ninguna"
click at [657, 395] on button "Guardar" at bounding box center [660, 401] width 149 height 31
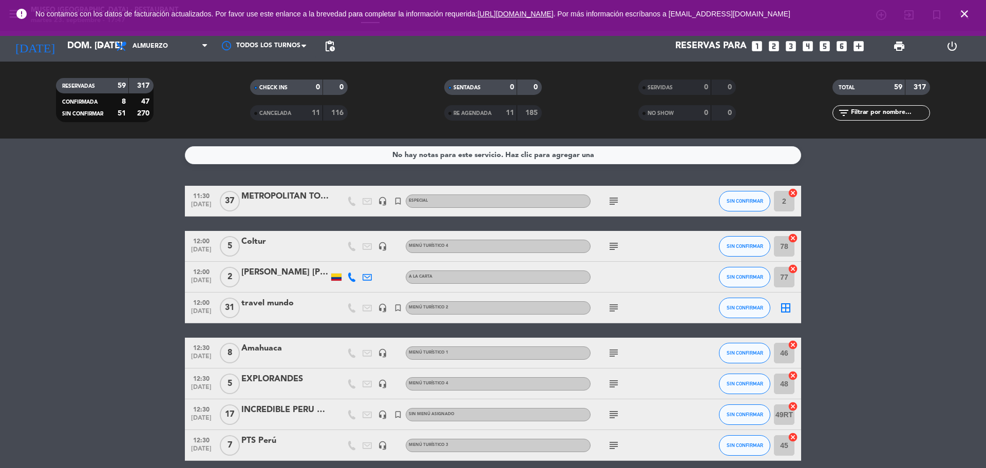
click at [795, 46] on icon "looks_3" at bounding box center [790, 46] width 13 height 13
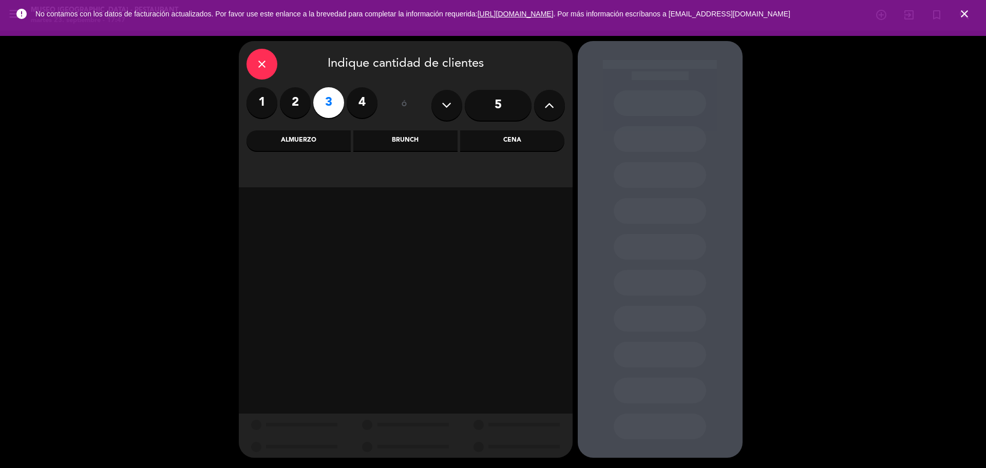
click at [302, 138] on div "Almuerzo" at bounding box center [298, 140] width 104 height 21
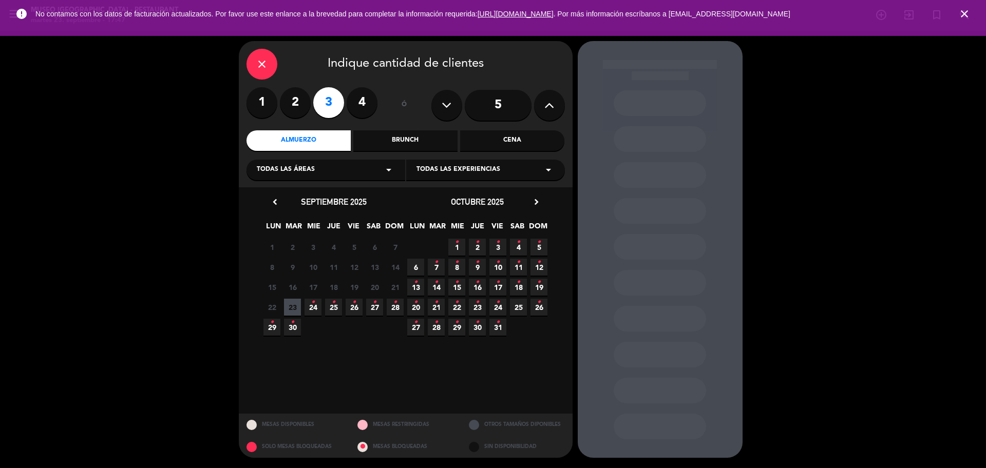
click at [269, 56] on div "close" at bounding box center [261, 64] width 31 height 31
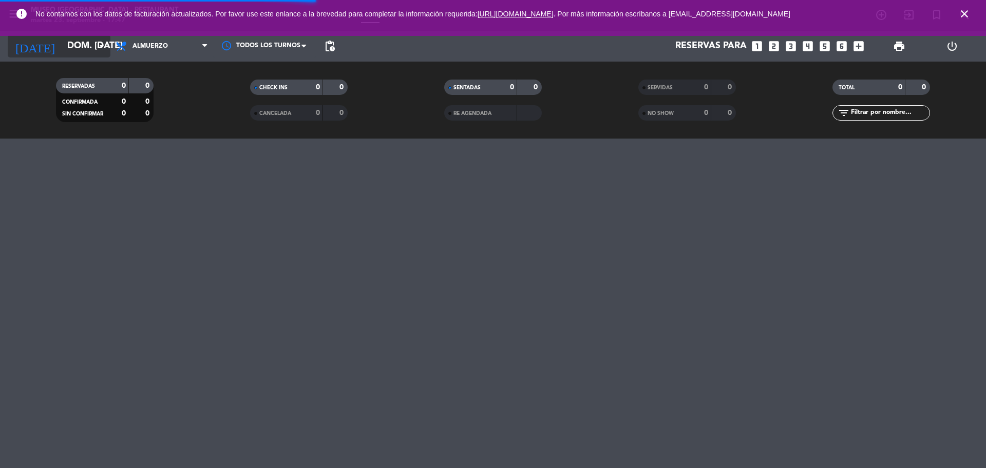
click at [93, 46] on input "dom. [DATE]" at bounding box center [121, 46] width 119 height 21
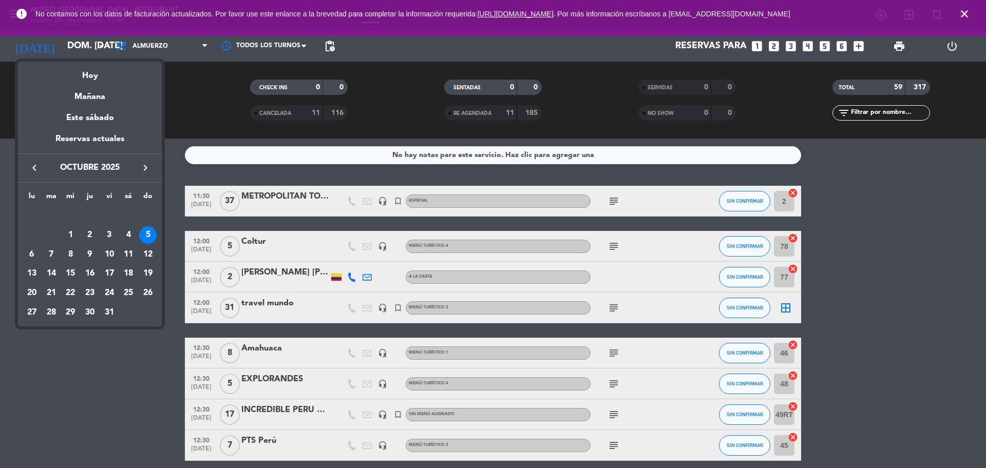
click at [37, 169] on icon "keyboard_arrow_left" at bounding box center [34, 168] width 12 height 12
click at [150, 293] on div "28" at bounding box center [147, 292] width 17 height 17
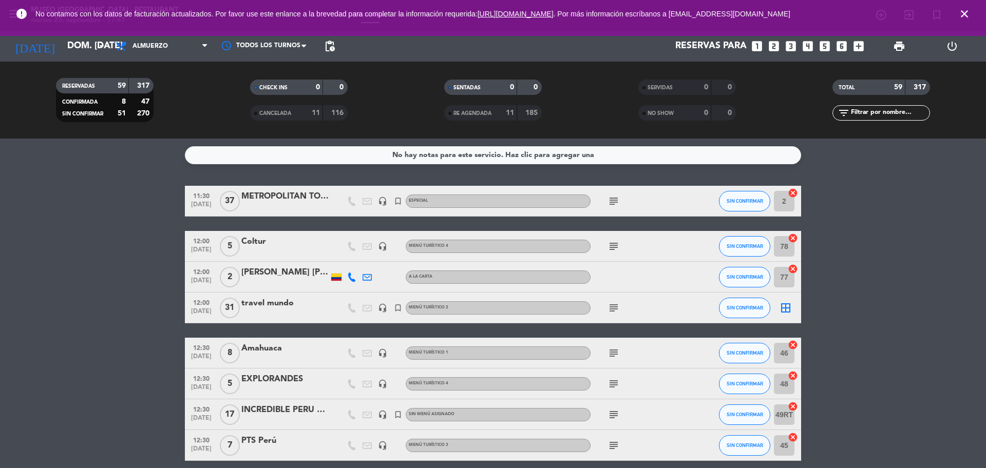
type input "dom. [DATE]"
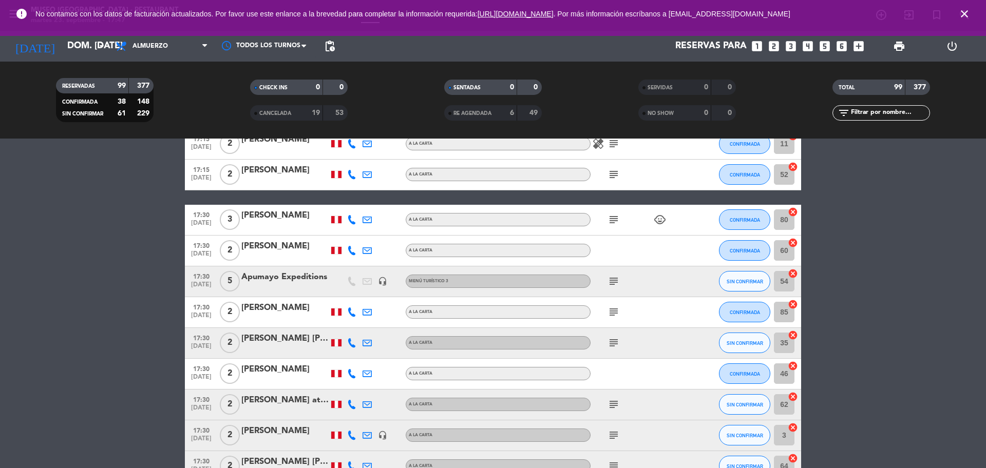
scroll to position [2696, 0]
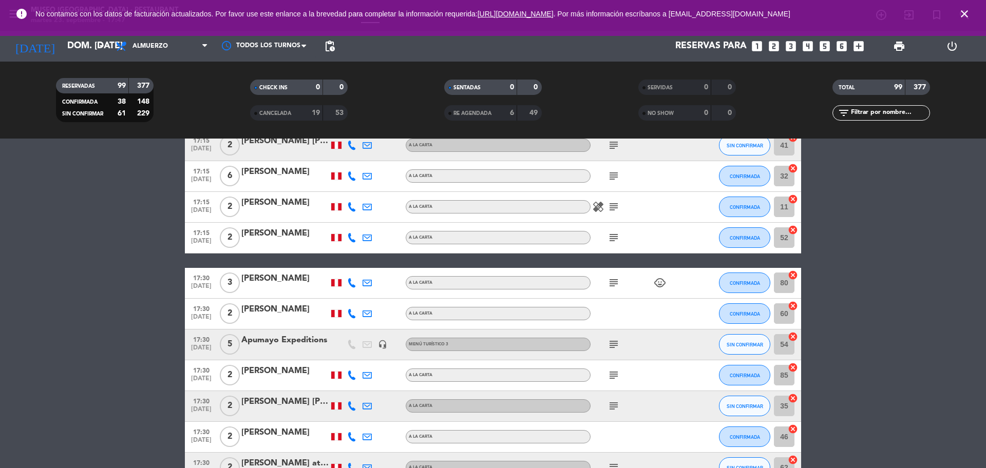
click at [295, 277] on div "[PERSON_NAME]" at bounding box center [284, 278] width 87 height 13
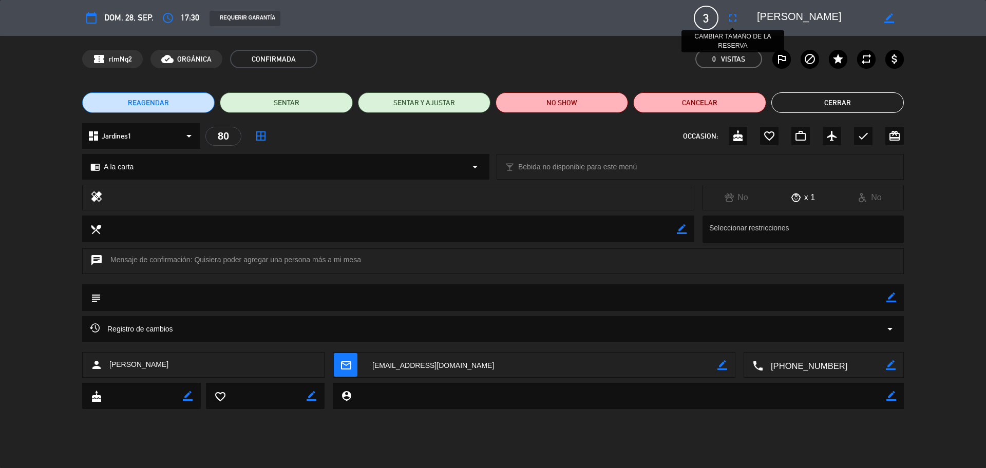
click at [730, 15] on icon "fullscreen" at bounding box center [733, 18] width 12 height 12
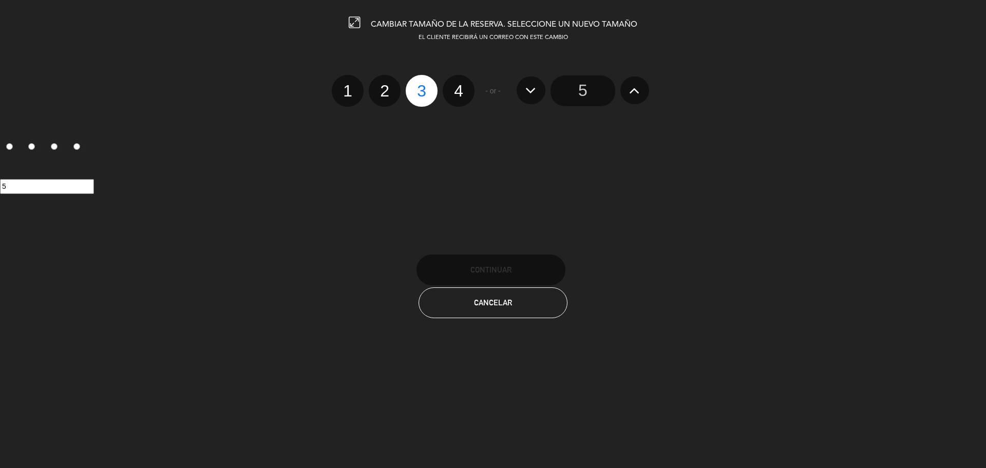
click at [471, 83] on label "4" at bounding box center [459, 91] width 32 height 32
click at [461, 83] on input "4" at bounding box center [457, 82] width 7 height 7
radio input "true"
radio input "false"
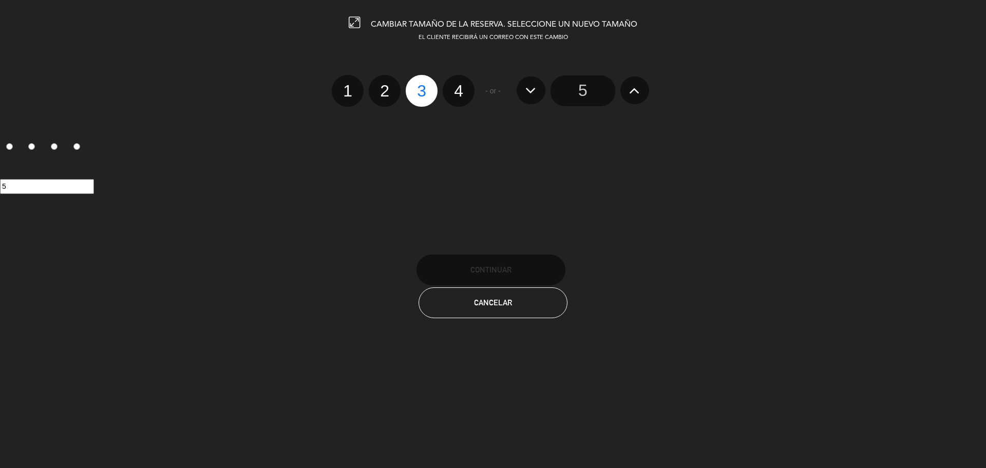
radio input "false"
radio input "true"
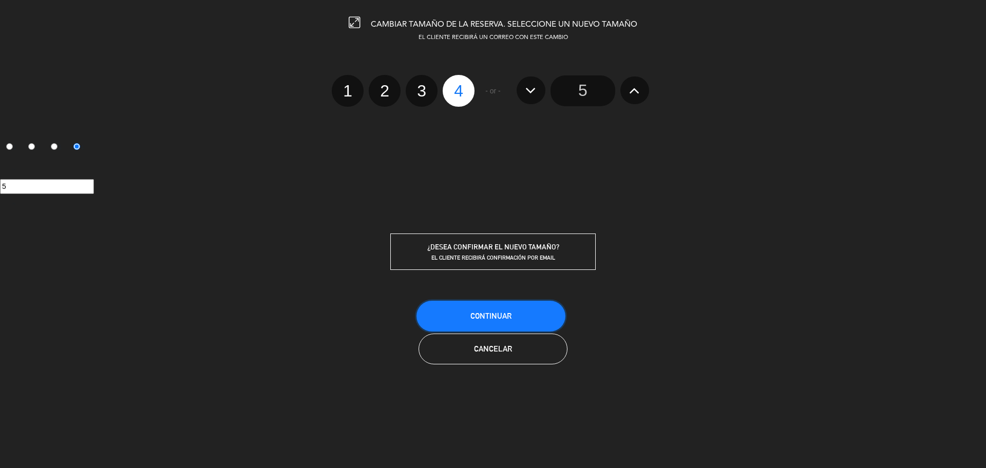
click at [488, 309] on button "Continuar" at bounding box center [490, 316] width 149 height 31
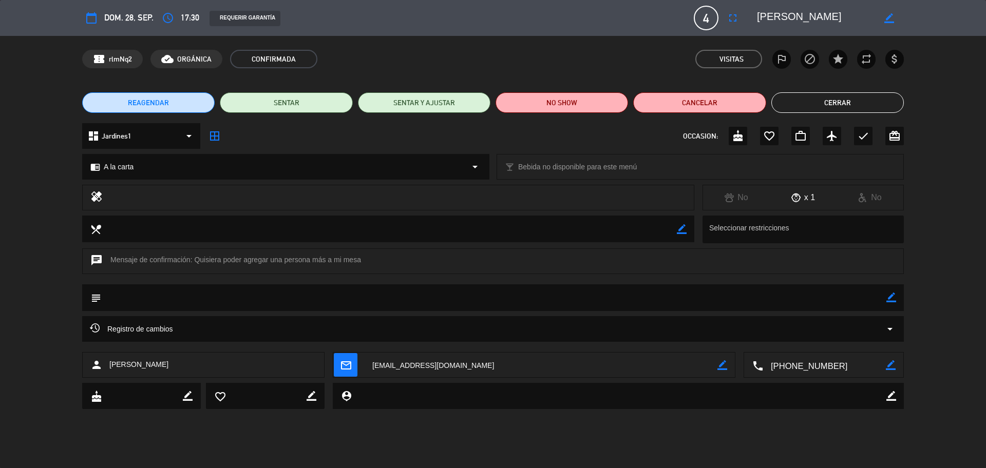
click at [348, 367] on icon "mail_outline" at bounding box center [345, 364] width 11 height 11
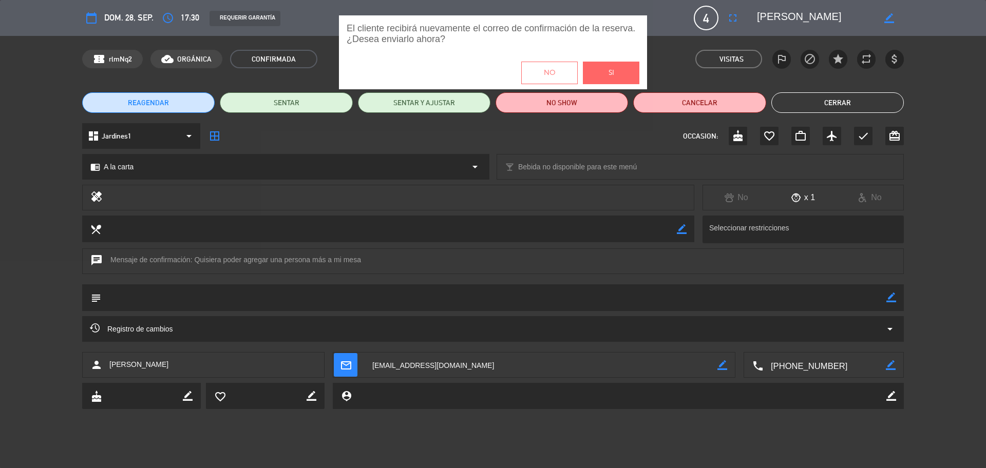
click at [621, 72] on button "Si" at bounding box center [611, 73] width 56 height 23
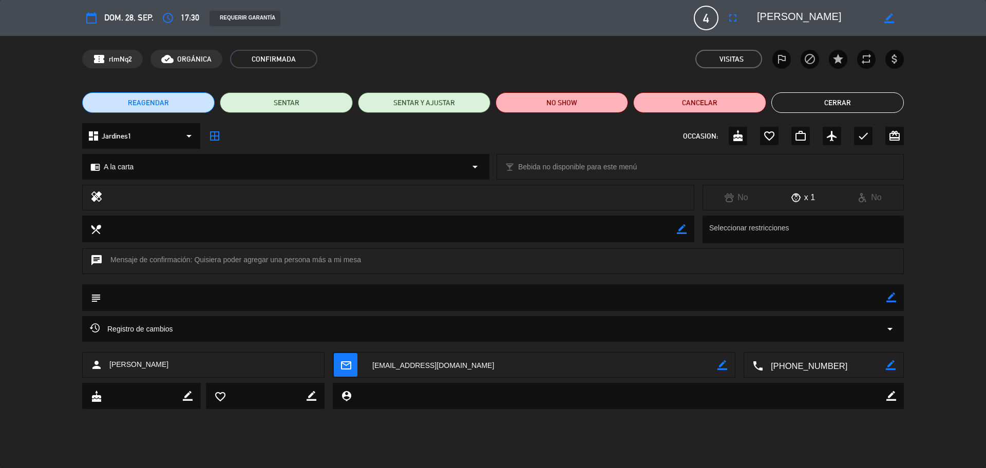
click at [837, 105] on button "Cerrar" at bounding box center [837, 102] width 132 height 21
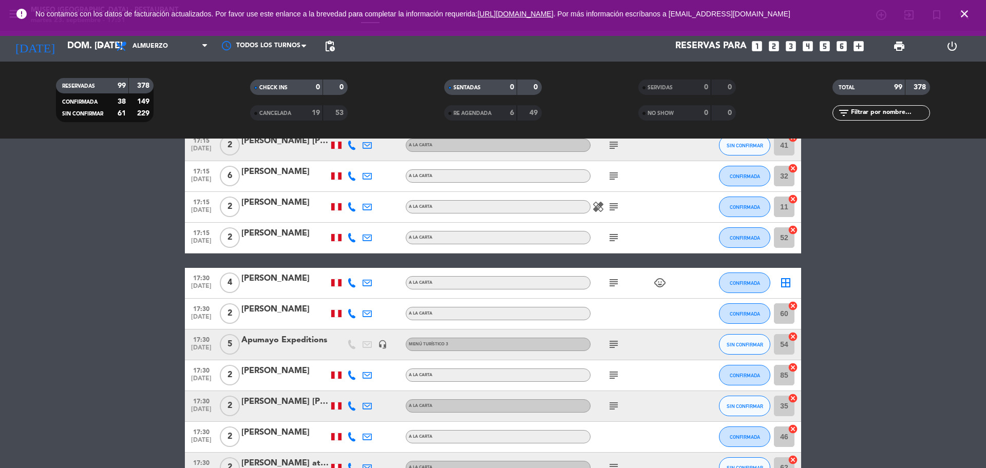
click at [771, 47] on icon "looks_two" at bounding box center [773, 46] width 13 height 13
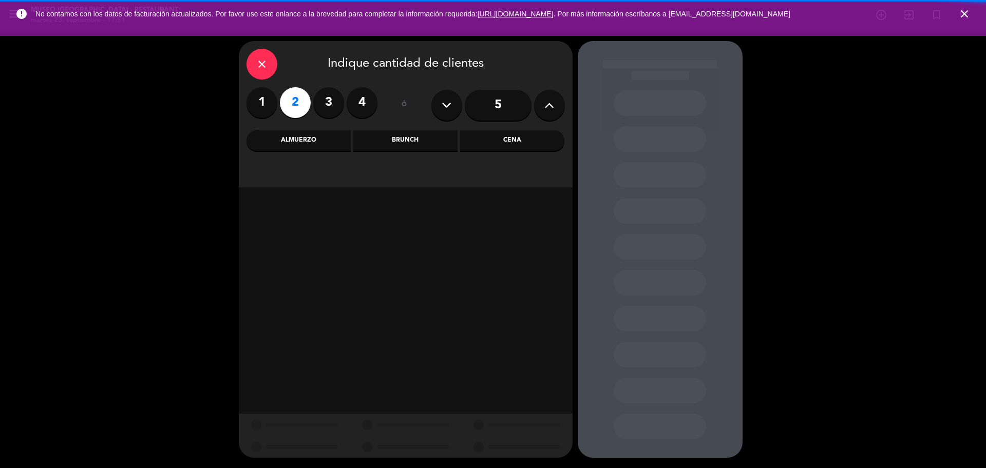
drag, startPoint x: 507, startPoint y: 141, endPoint x: 465, endPoint y: 146, distance: 42.5
click at [507, 140] on div "Cena" at bounding box center [512, 140] width 104 height 21
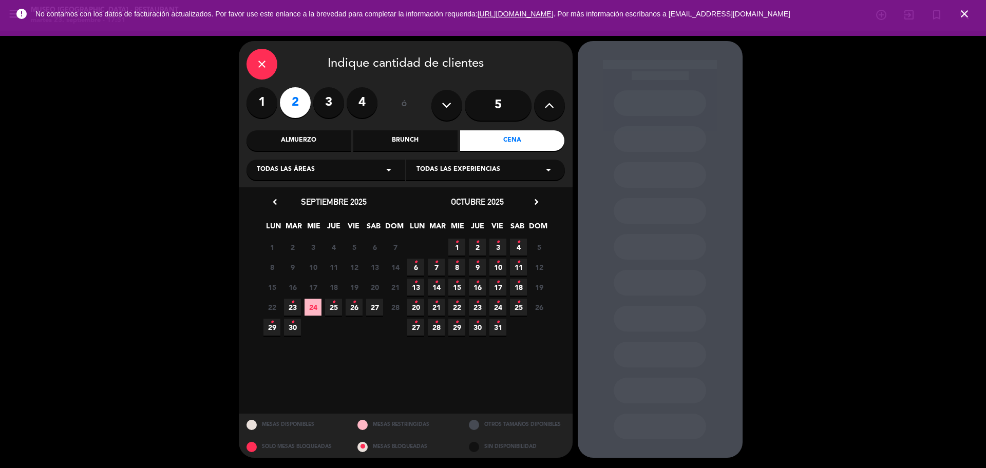
click at [298, 304] on span "23 •" at bounding box center [292, 307] width 17 height 17
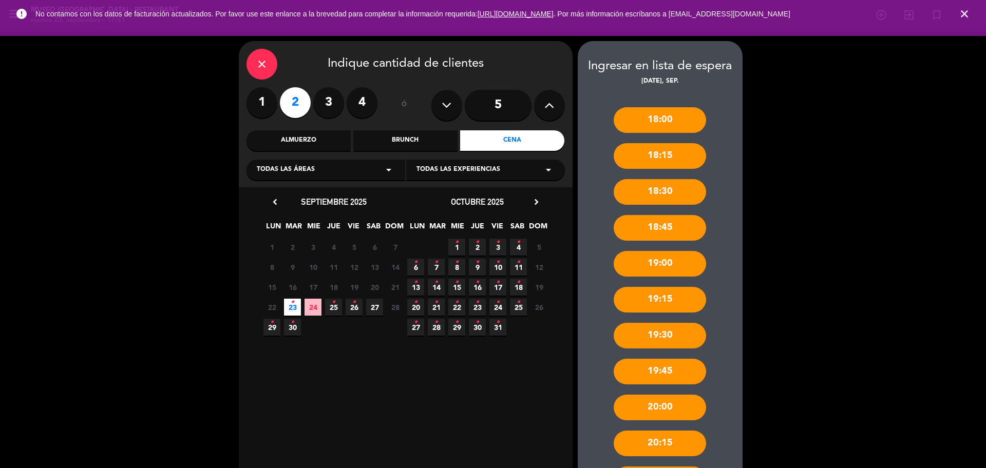
click at [298, 172] on span "Todas las áreas" at bounding box center [286, 170] width 58 height 10
click at [275, 211] on div "Jardines1" at bounding box center [326, 210] width 138 height 10
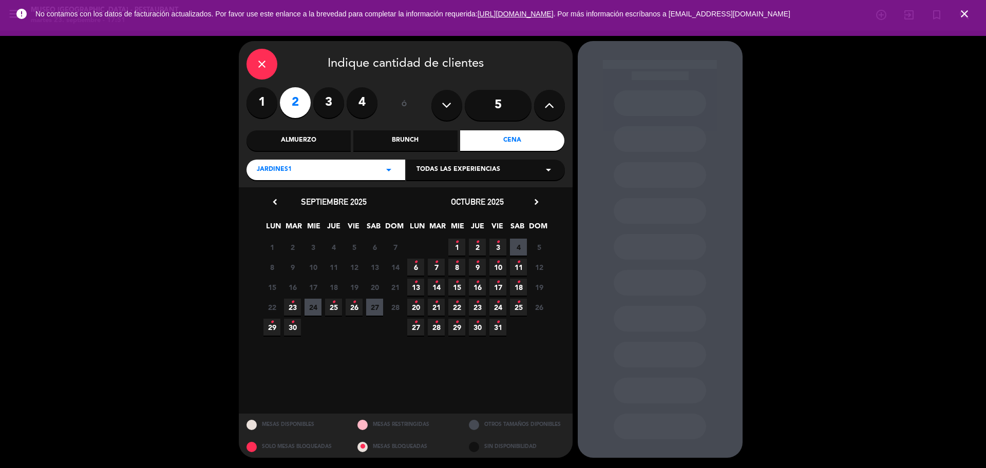
click at [288, 304] on span "23 •" at bounding box center [292, 307] width 17 height 17
click at [312, 166] on div "Jardines1 arrow_drop_down" at bounding box center [325, 170] width 159 height 21
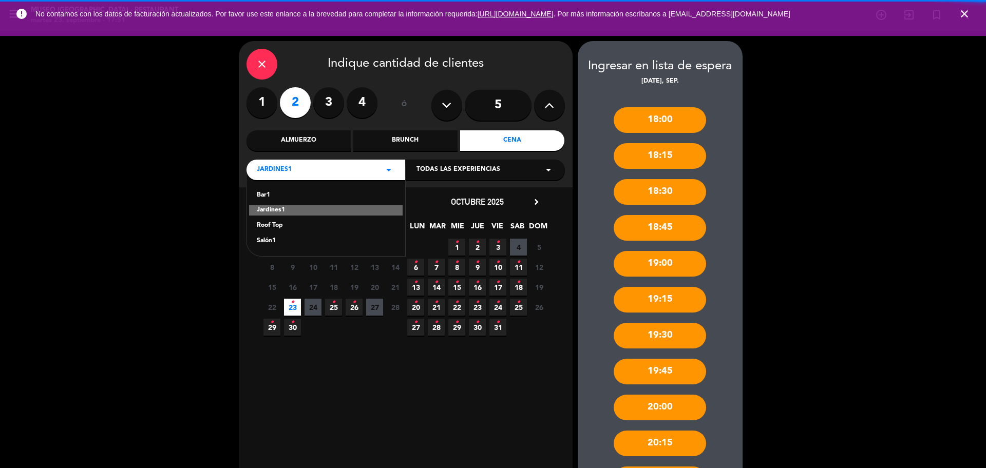
click at [292, 225] on div "Roof Top" at bounding box center [326, 226] width 138 height 10
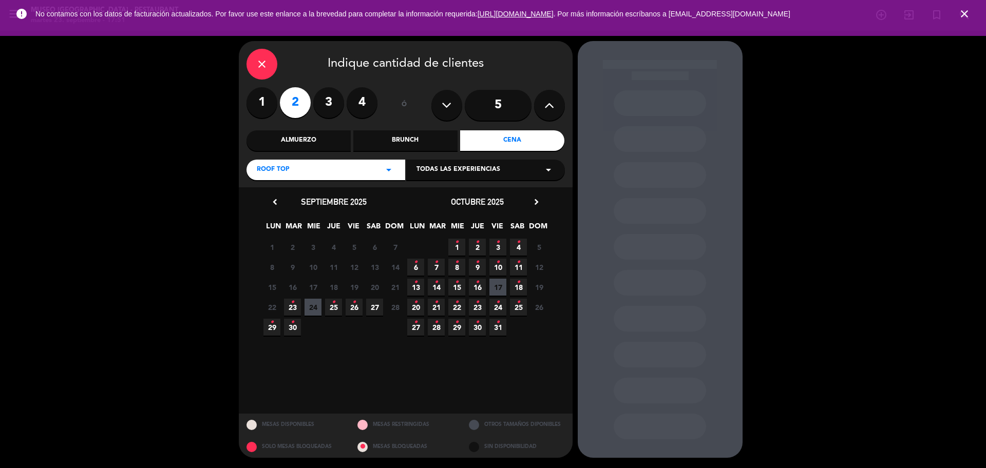
drag, startPoint x: 287, startPoint y: 308, endPoint x: 294, endPoint y: 301, distance: 9.8
click at [289, 308] on span "23 •" at bounding box center [292, 307] width 17 height 17
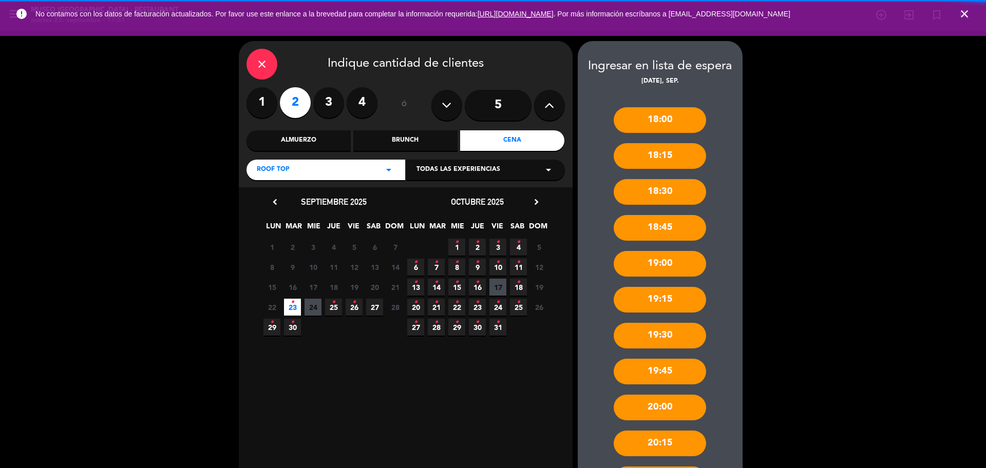
drag, startPoint x: 334, startPoint y: 171, endPoint x: 329, endPoint y: 178, distance: 8.4
click at [334, 174] on div "Roof Top arrow_drop_down" at bounding box center [325, 170] width 159 height 21
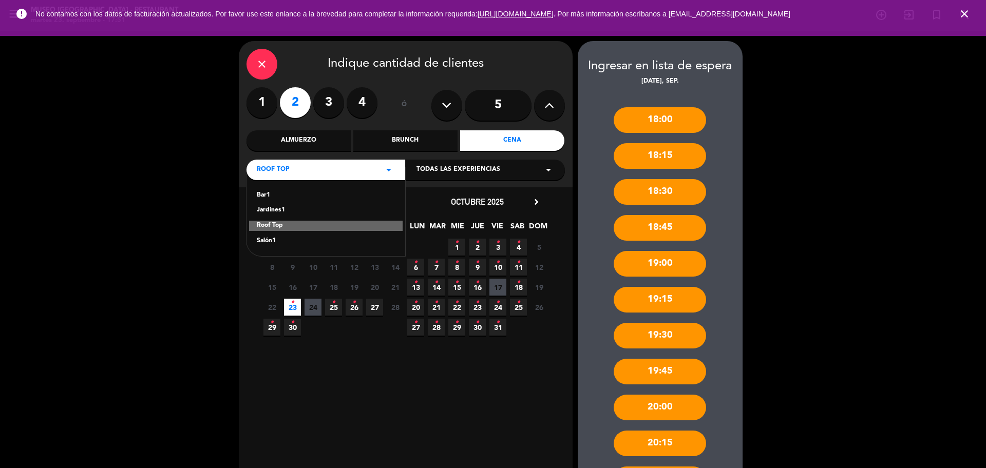
click at [283, 239] on div "Salón1" at bounding box center [326, 241] width 138 height 10
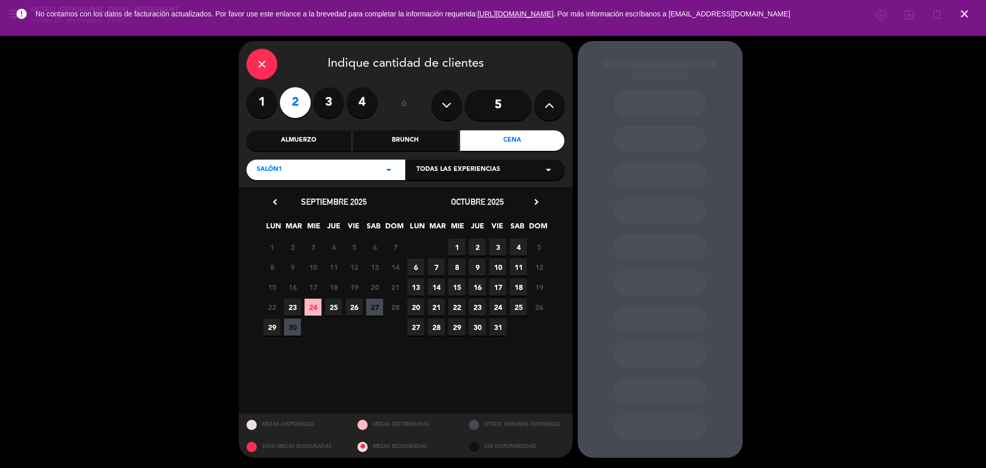
click at [291, 304] on span "23" at bounding box center [292, 307] width 17 height 17
click at [256, 63] on icon "close" at bounding box center [262, 64] width 12 height 12
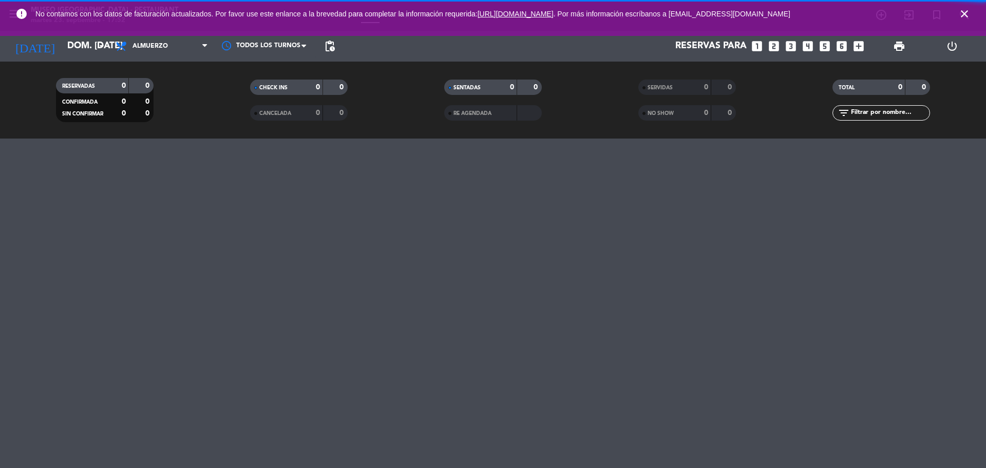
click at [969, 13] on icon "close" at bounding box center [964, 14] width 12 height 12
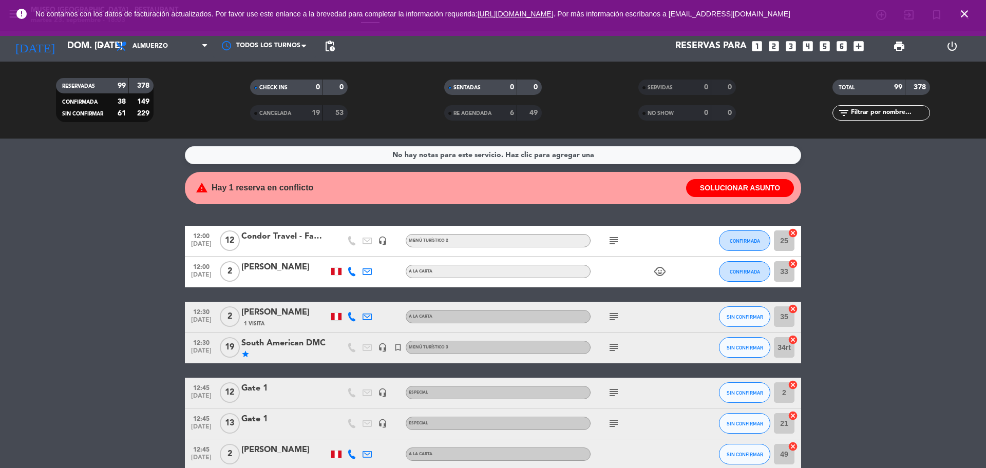
click at [964, 8] on icon "close" at bounding box center [964, 14] width 12 height 12
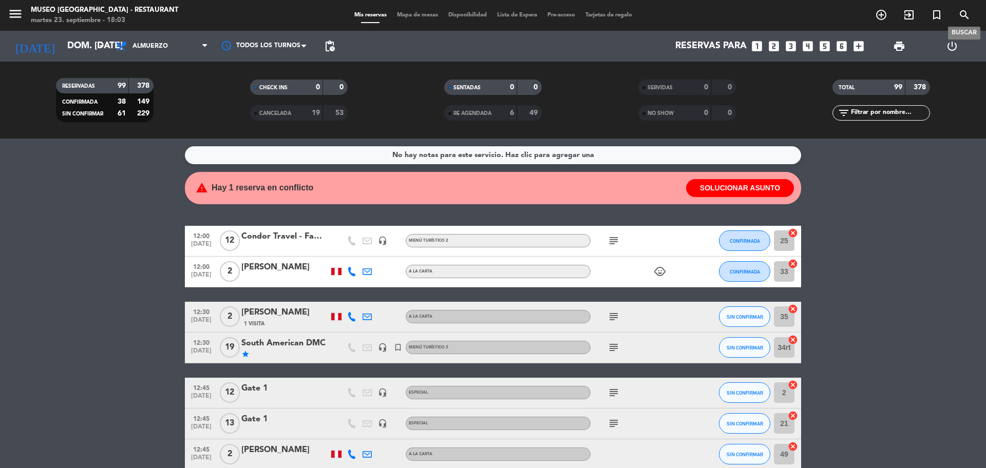
click at [963, 11] on icon "search" at bounding box center [964, 15] width 12 height 12
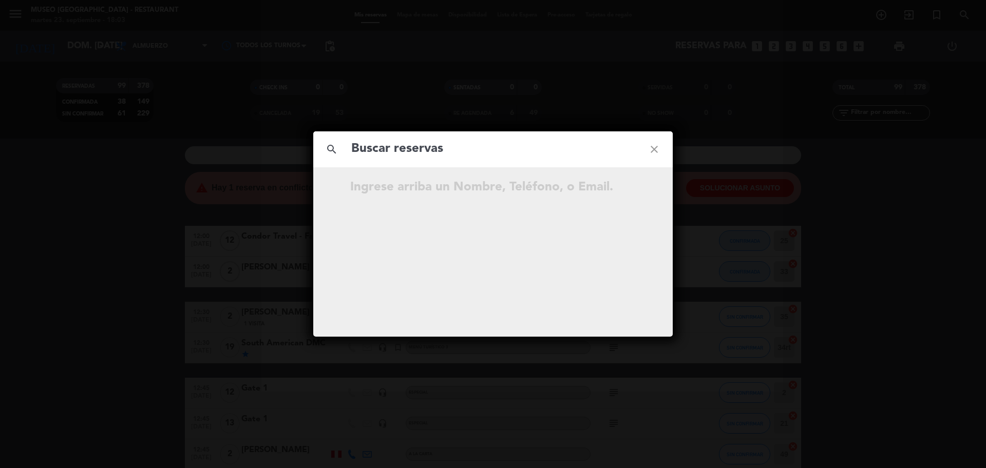
click at [413, 160] on input "text" at bounding box center [492, 149] width 285 height 21
click at [412, 157] on input "text" at bounding box center [492, 149] width 285 height 21
click at [401, 150] on input "966 760 688" at bounding box center [492, 149] width 285 height 21
type input "966760688"
click at [424, 149] on input "966760688" at bounding box center [492, 149] width 285 height 21
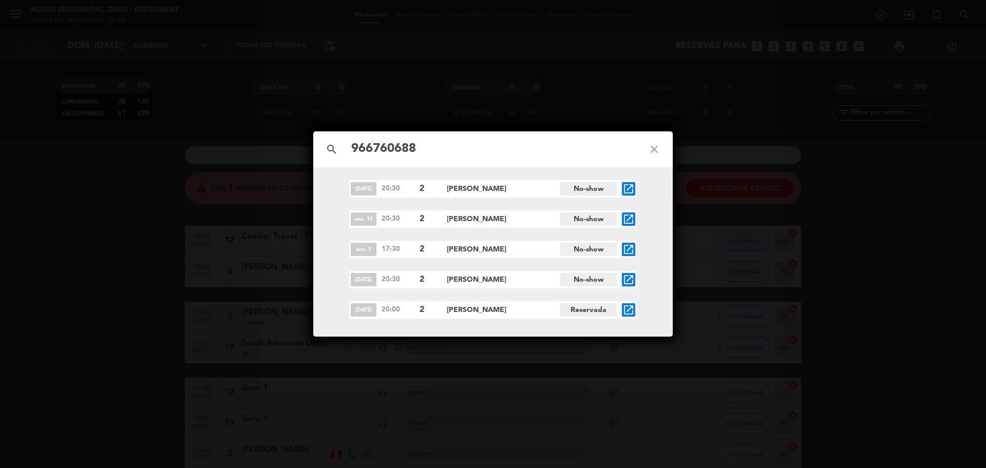
click at [625, 313] on icon "open_in_new" at bounding box center [628, 310] width 12 height 12
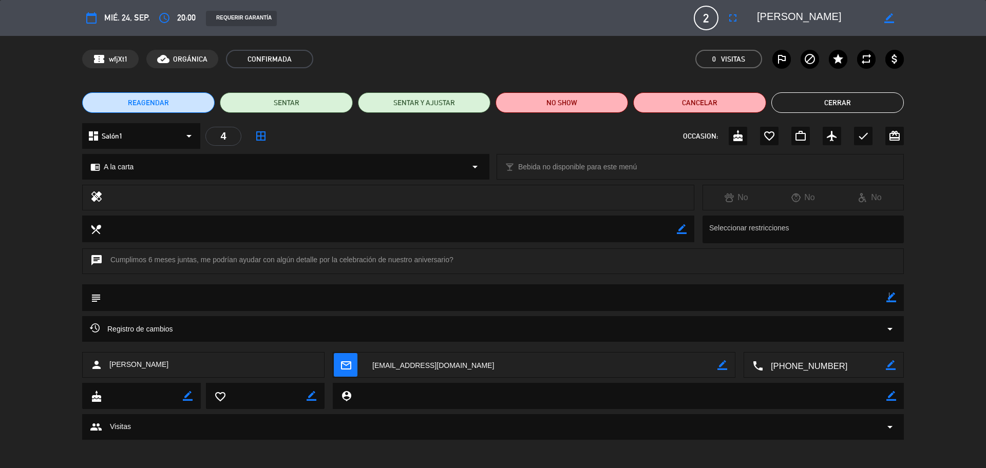
drag, startPoint x: 888, startPoint y: 298, endPoint x: 853, endPoint y: 299, distance: 35.4
click at [889, 298] on icon "border_color" at bounding box center [891, 298] width 10 height 10
click at [853, 299] on textarea at bounding box center [493, 297] width 785 height 26
type textarea "o"
type textarea "colocar cartel de aniversario"
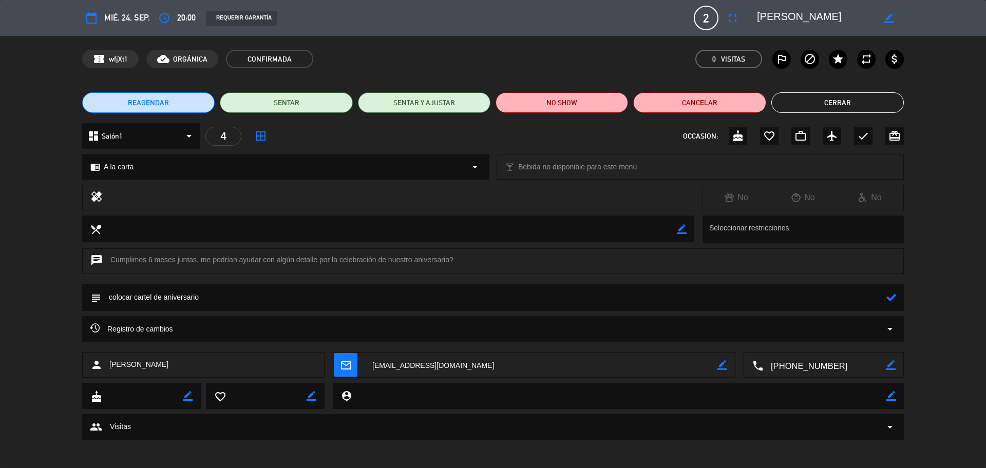
click at [893, 299] on icon at bounding box center [891, 298] width 10 height 10
click at [773, 137] on icon "favorite_border" at bounding box center [769, 136] width 12 height 12
click at [824, 104] on button "Cerrar" at bounding box center [837, 102] width 132 height 21
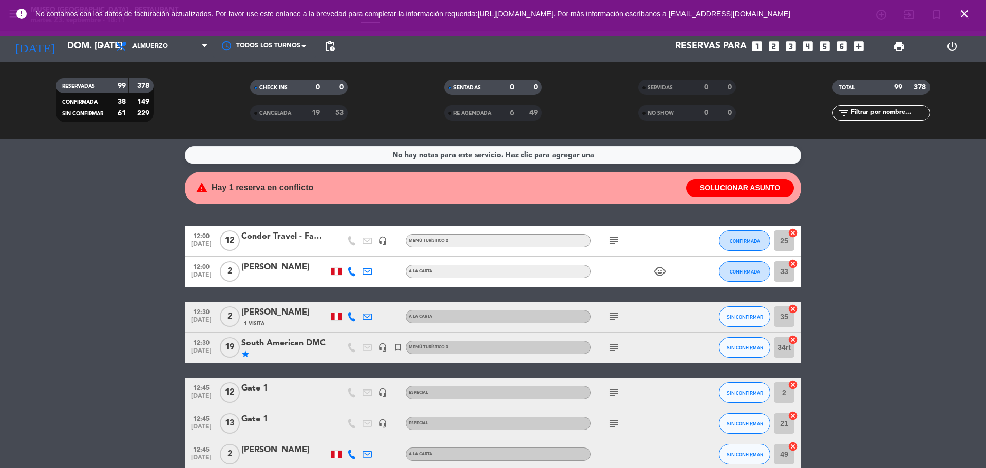
click at [806, 46] on icon "looks_4" at bounding box center [807, 46] width 13 height 13
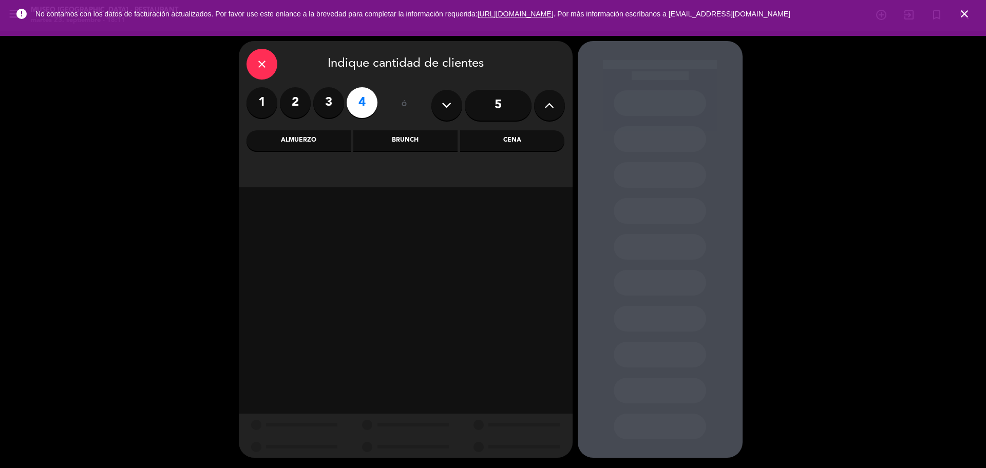
click at [502, 141] on div "Cena" at bounding box center [512, 140] width 104 height 21
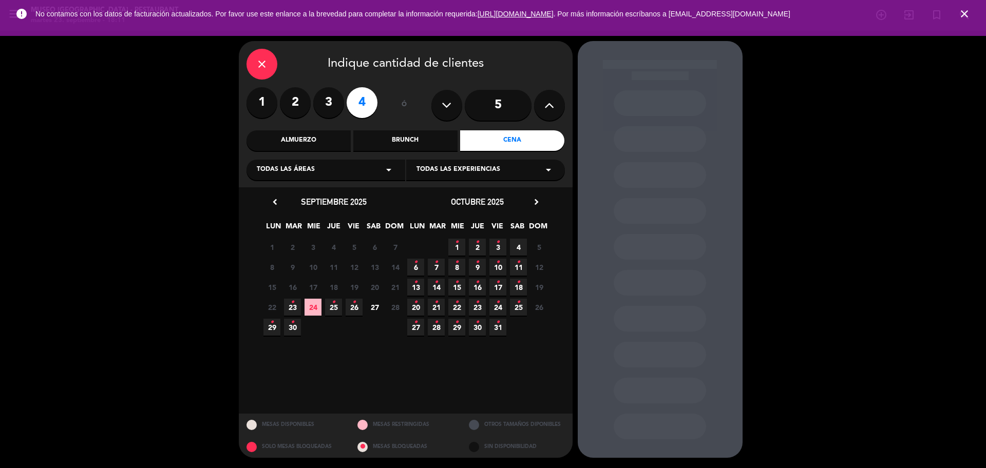
click at [456, 287] on icon "•" at bounding box center [457, 282] width 4 height 16
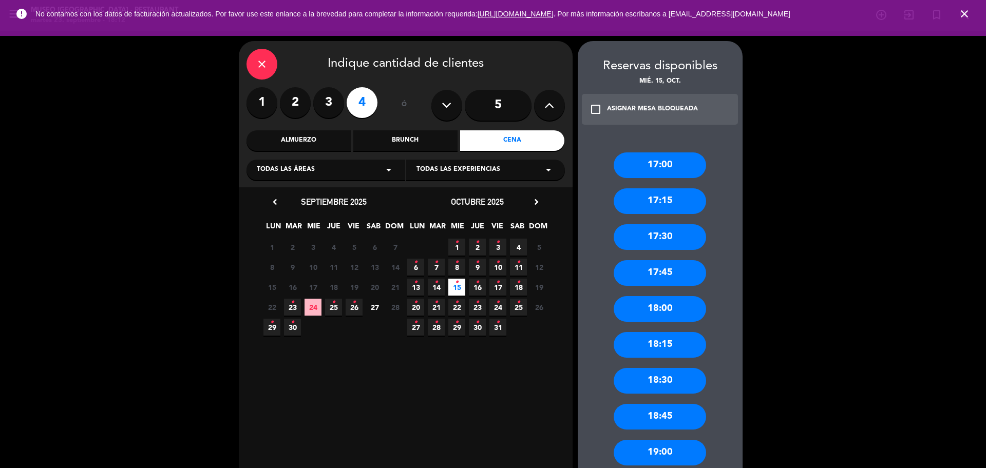
click at [300, 134] on div "Almuerzo" at bounding box center [298, 140] width 104 height 21
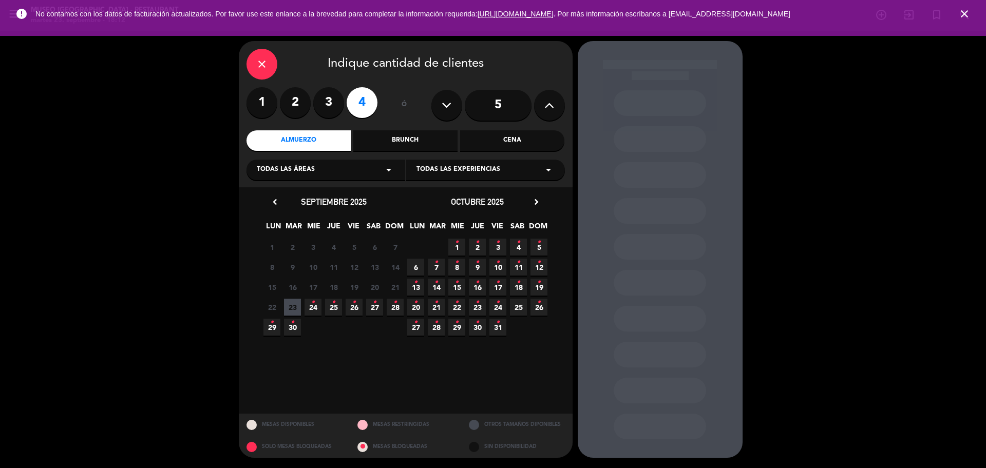
click at [460, 284] on span "15 •" at bounding box center [456, 287] width 17 height 17
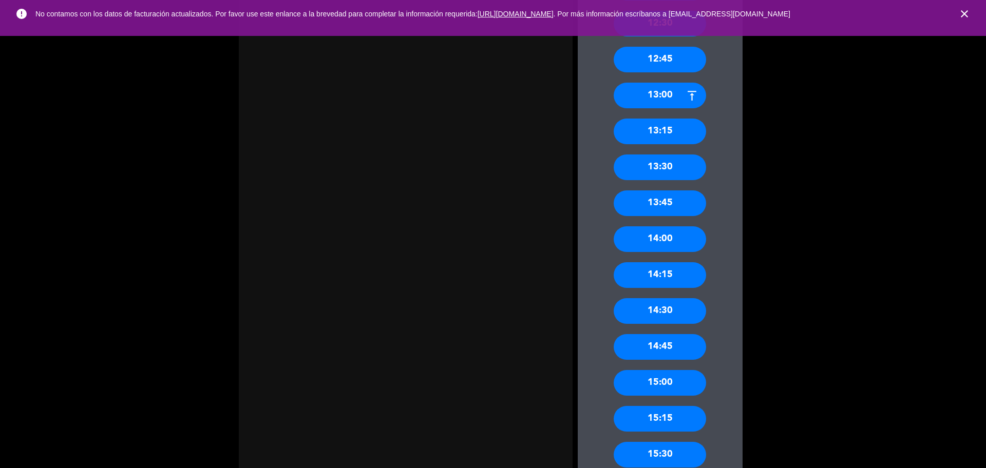
scroll to position [770, 0]
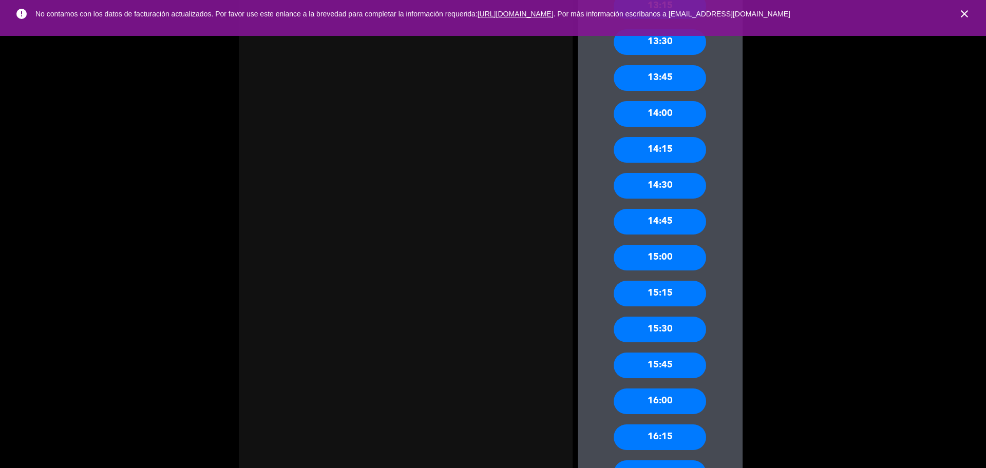
click at [686, 223] on div "14:45" at bounding box center [660, 222] width 92 height 26
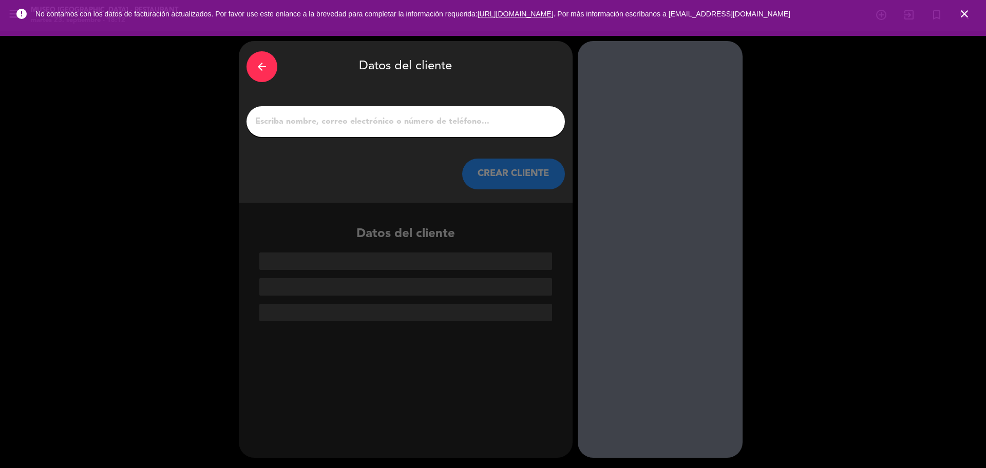
click at [435, 127] on input "1" at bounding box center [405, 121] width 303 height 14
paste input "[PERSON_NAME] [PERSON_NAME]"
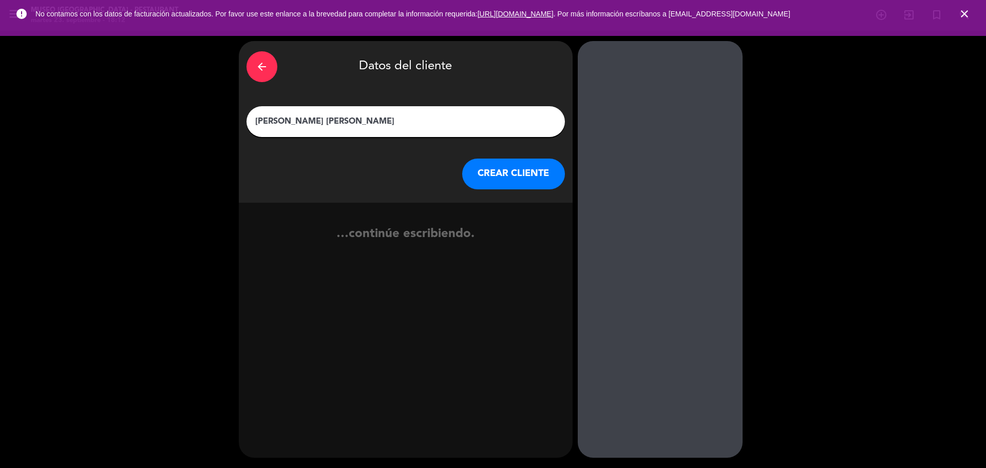
type input "[PERSON_NAME] [PERSON_NAME]"
click at [484, 171] on button "CREAR CLIENTE" at bounding box center [513, 174] width 103 height 31
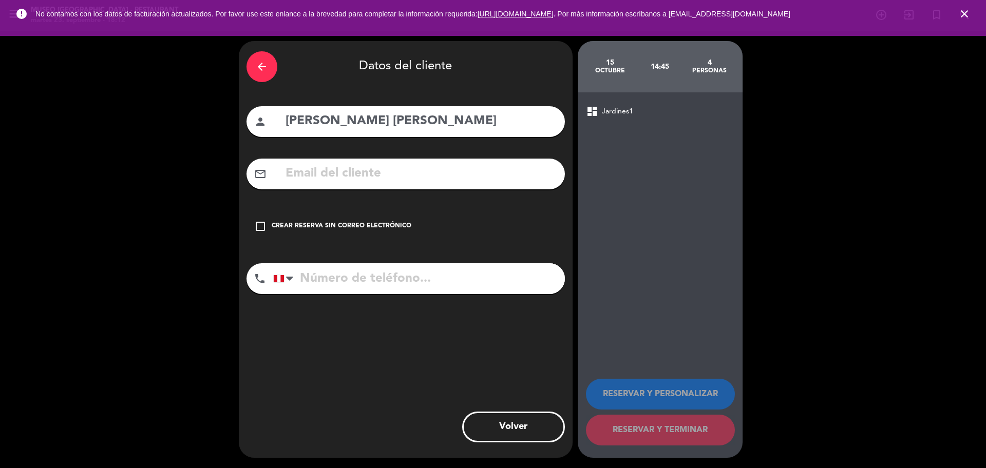
click at [424, 180] on input "text" at bounding box center [420, 173] width 273 height 21
paste input "[EMAIL_ADDRESS][DOMAIN_NAME]"
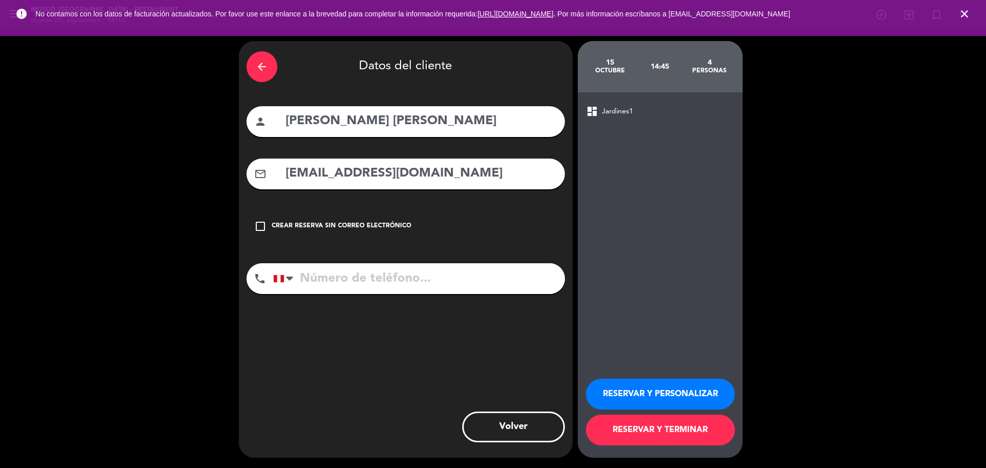
type input "[EMAIL_ADDRESS][DOMAIN_NAME]"
click at [439, 276] on input "tel" at bounding box center [419, 278] width 292 height 31
paste input "904806123"
type input "904806123"
click at [644, 387] on button "RESERVAR Y PERSONALIZAR" at bounding box center [660, 394] width 149 height 31
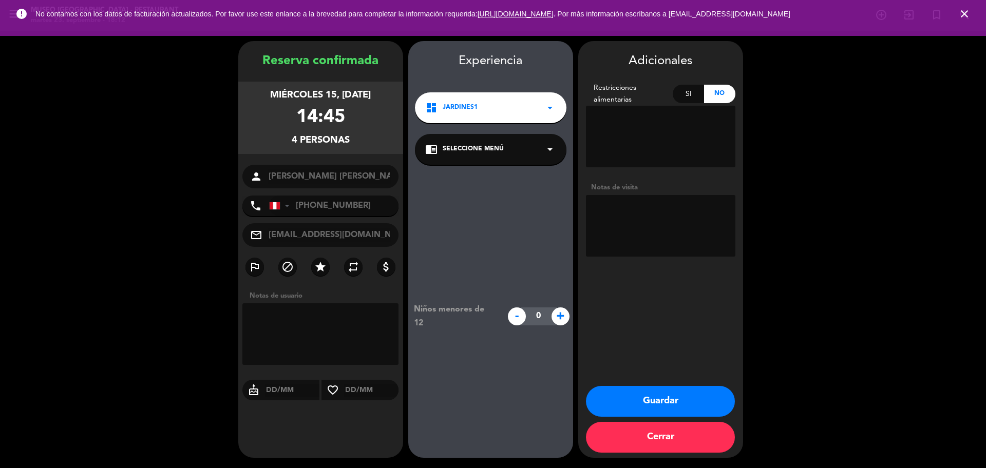
click at [542, 155] on div "chrome_reader_mode Seleccione Menú arrow_drop_down" at bounding box center [490, 149] width 151 height 31
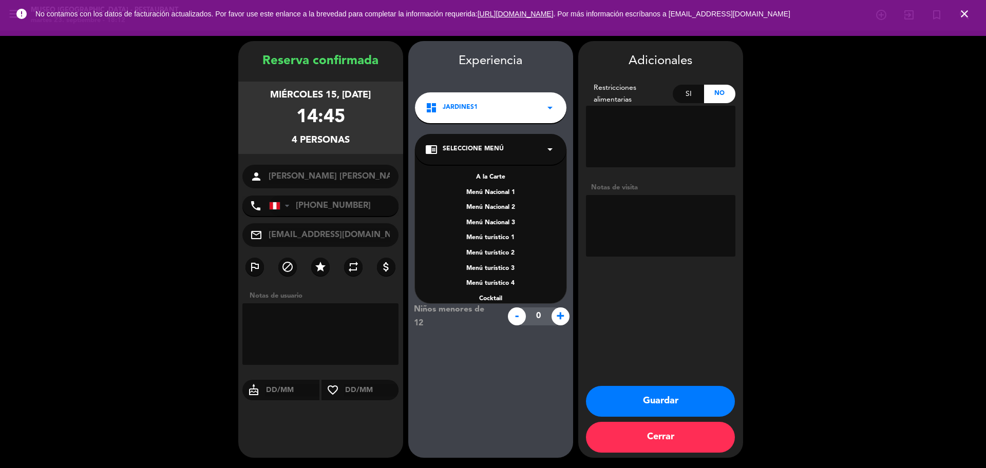
click at [493, 169] on div "A la Carte Menú Nacional 1 Menú Nacional 2 Menú Nacional 3 Menú turístico 1 Men…" at bounding box center [490, 226] width 151 height 154
click at [500, 178] on div "A la Carte" at bounding box center [490, 178] width 131 height 10
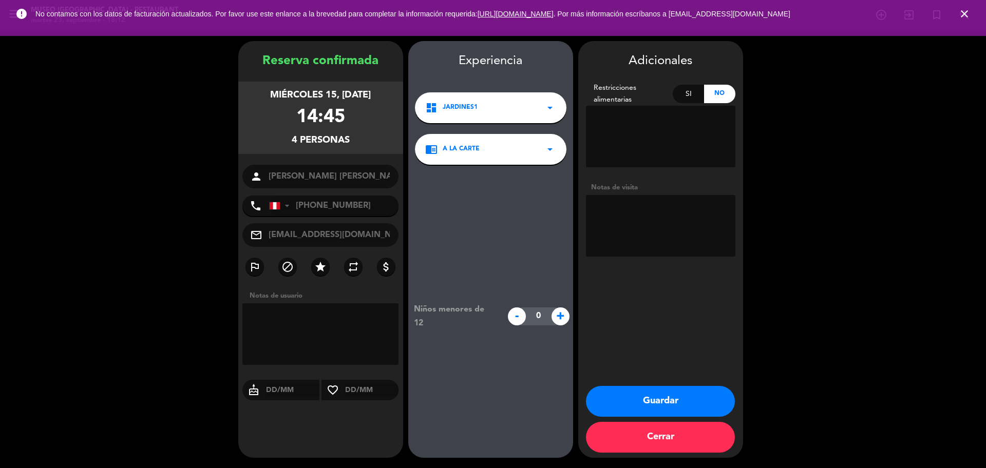
click at [684, 251] on textarea at bounding box center [660, 226] width 149 height 62
paste textarea "Lima perú pueblo libre"
click at [640, 235] on textarea at bounding box center [660, 226] width 149 height 62
paste textarea "Ninguna alergia"
type textarea "Lima perú pueblo libre Ninguna alergia"
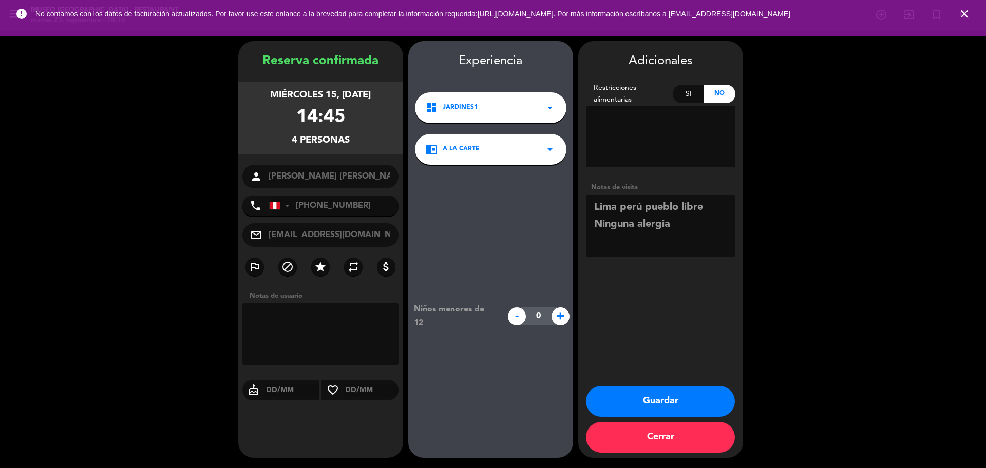
click at [637, 397] on button "Guardar" at bounding box center [660, 401] width 149 height 31
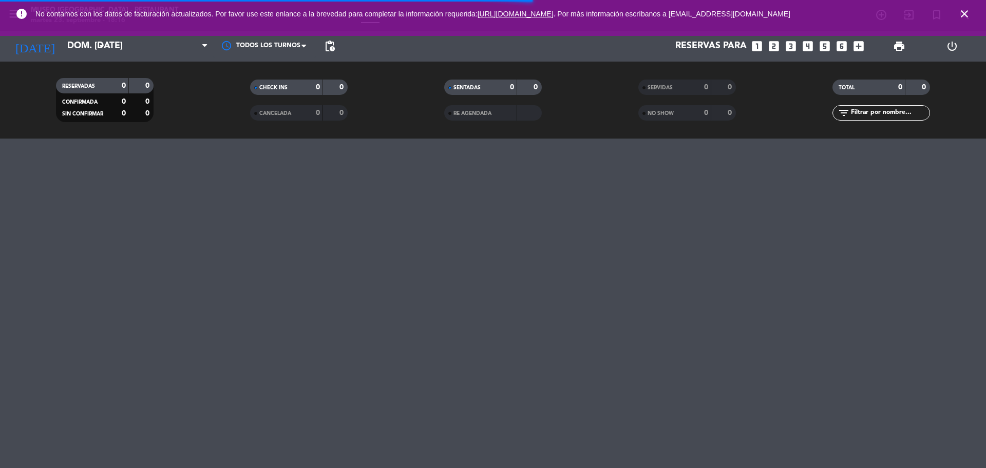
click at [965, 12] on icon "close" at bounding box center [964, 14] width 12 height 12
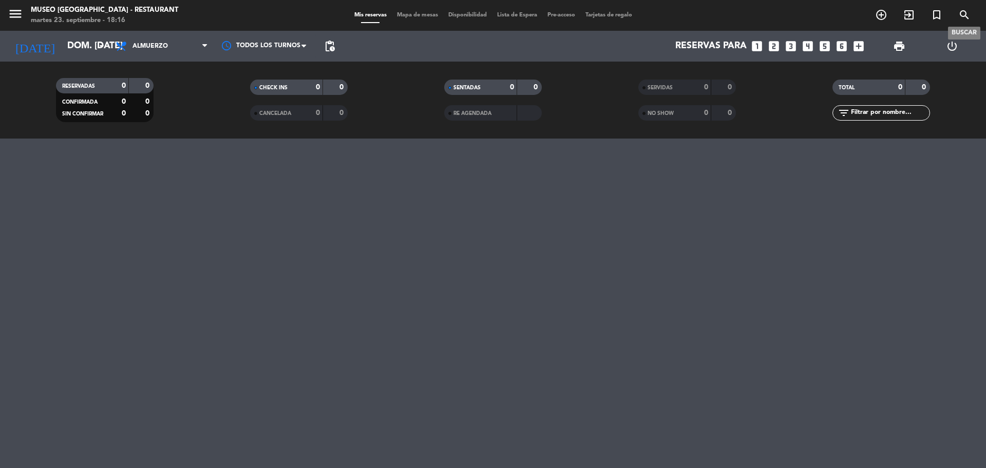
click at [962, 17] on icon "search" at bounding box center [964, 15] width 12 height 12
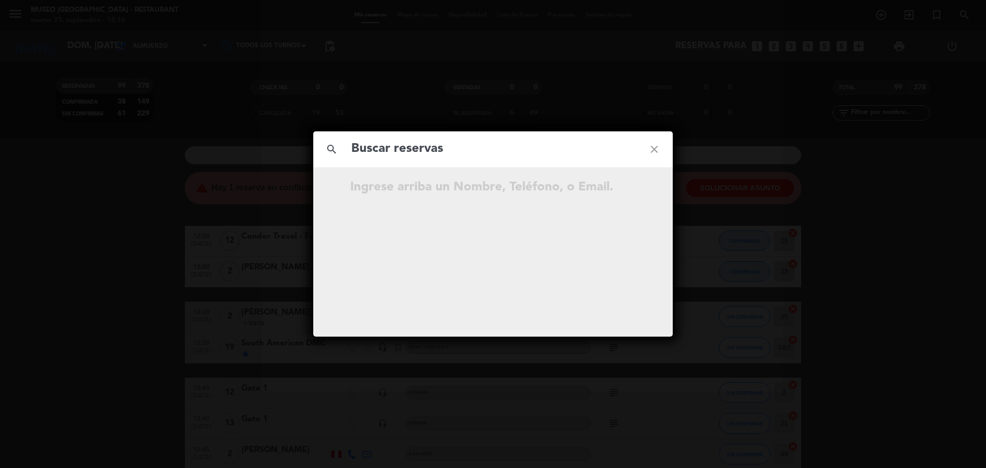
click at [481, 154] on input "text" at bounding box center [492, 149] width 285 height 21
click at [404, 152] on input "923 277 682" at bounding box center [492, 149] width 285 height 21
type input "923277682"
click at [409, 153] on input "923277682" at bounding box center [492, 149] width 285 height 21
click at [427, 154] on input "923277682" at bounding box center [492, 149] width 285 height 21
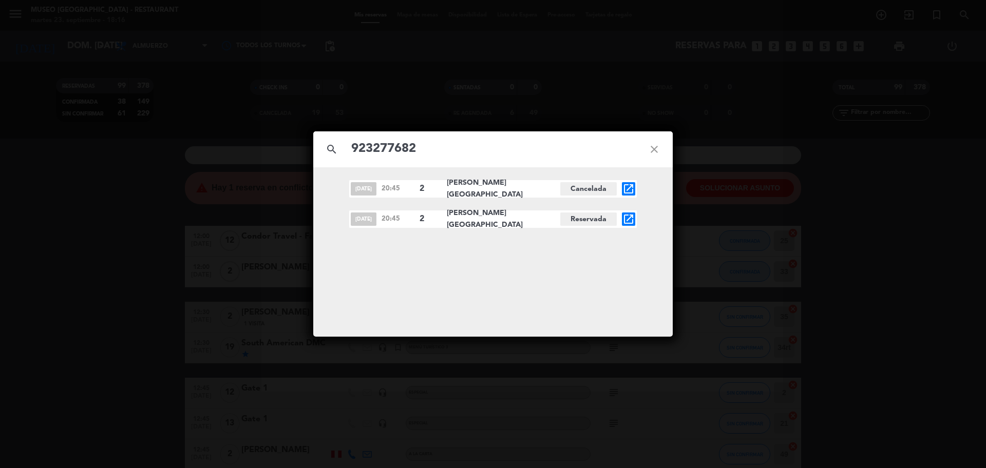
click at [627, 220] on icon "open_in_new" at bounding box center [628, 219] width 12 height 12
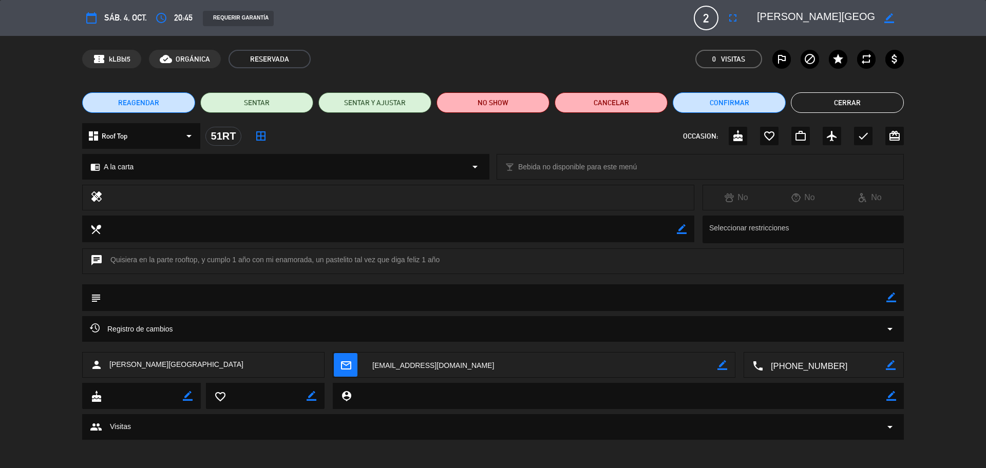
click at [891, 296] on icon "border_color" at bounding box center [891, 298] width 10 height 10
click at [860, 300] on textarea at bounding box center [493, 297] width 785 height 26
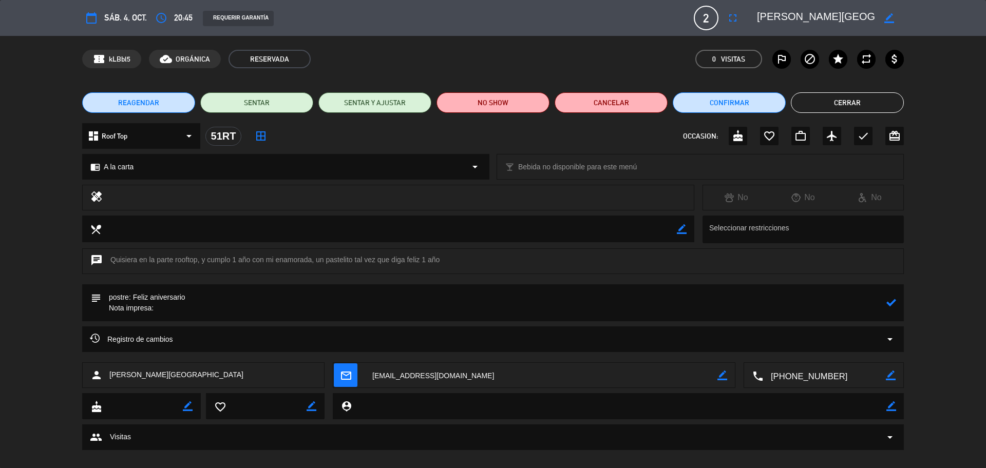
paste textarea "Feliz aniversario [PERSON_NAME]"
type textarea "postre: Feliz aniversario Nota impresa: Feliz aniversario [PERSON_NAME]"
click at [890, 305] on icon at bounding box center [891, 303] width 10 height 10
click at [894, 302] on icon "border_color" at bounding box center [891, 303] width 10 height 10
click at [894, 302] on icon at bounding box center [891, 303] width 10 height 10
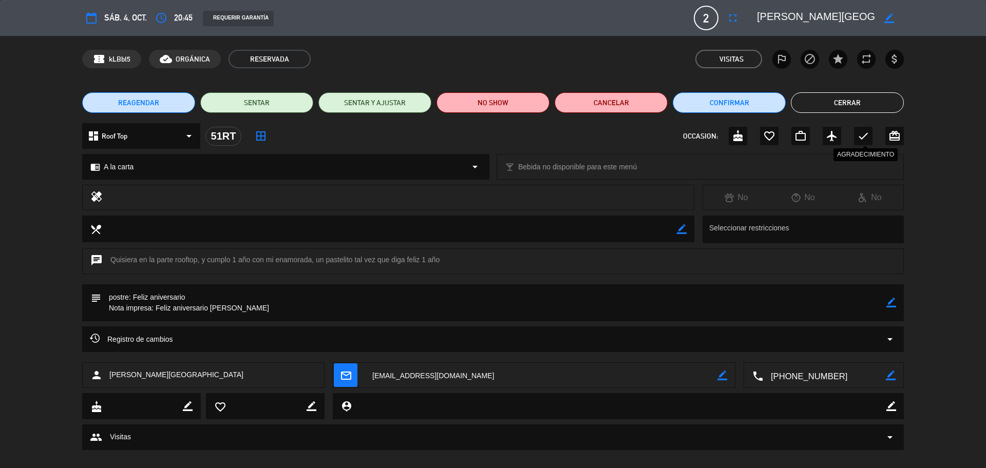
click at [858, 139] on icon "check" at bounding box center [863, 136] width 12 height 12
drag, startPoint x: 858, startPoint y: 104, endPoint x: 873, endPoint y: 70, distance: 36.5
click at [858, 103] on button "Cerrar" at bounding box center [847, 102] width 113 height 21
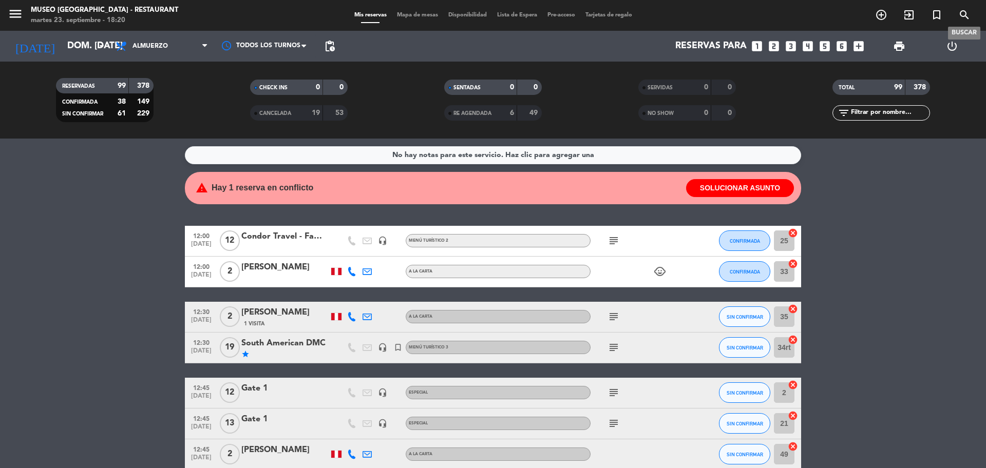
click at [962, 13] on icon "search" at bounding box center [964, 15] width 12 height 12
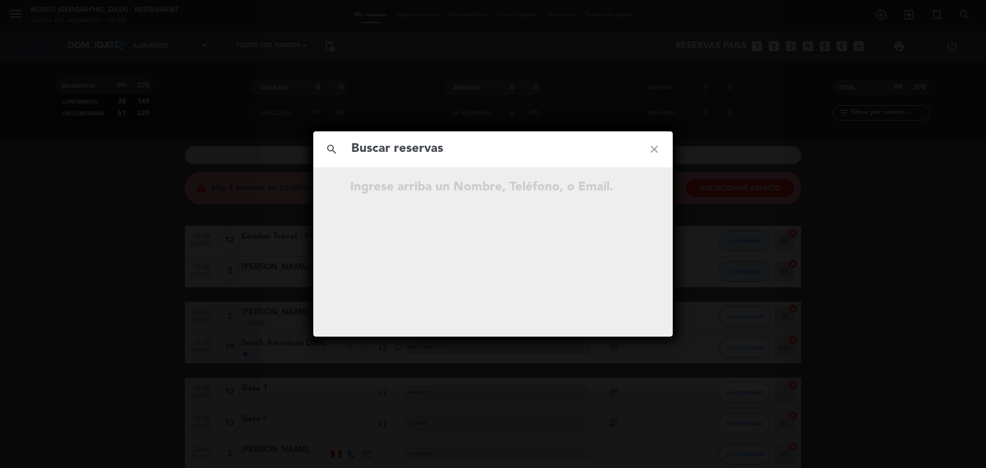
click at [479, 155] on input "text" at bounding box center [492, 149] width 285 height 21
type input "948469691"
click at [404, 150] on input "948469691" at bounding box center [492, 149] width 285 height 21
click at [426, 152] on input "948469691" at bounding box center [492, 149] width 285 height 21
click at [623, 193] on icon "open_in_new" at bounding box center [628, 189] width 12 height 12
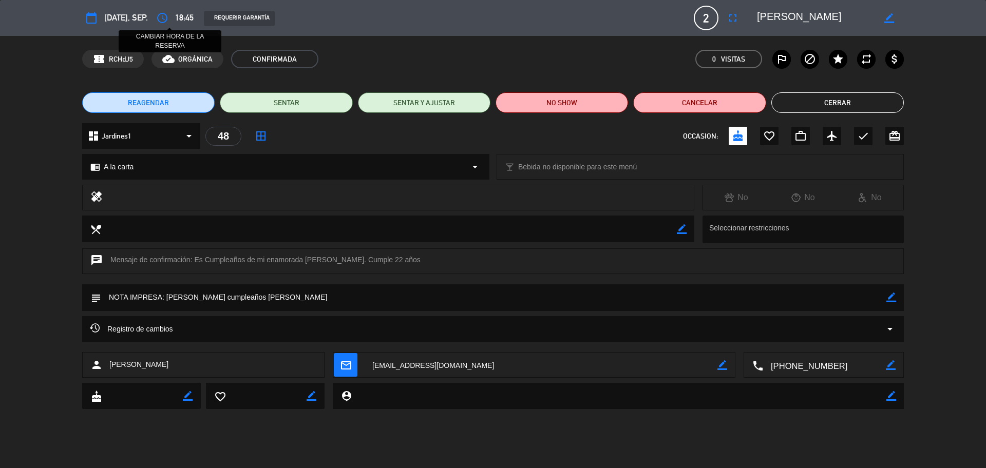
click at [166, 22] on icon "access_time" at bounding box center [162, 18] width 12 height 12
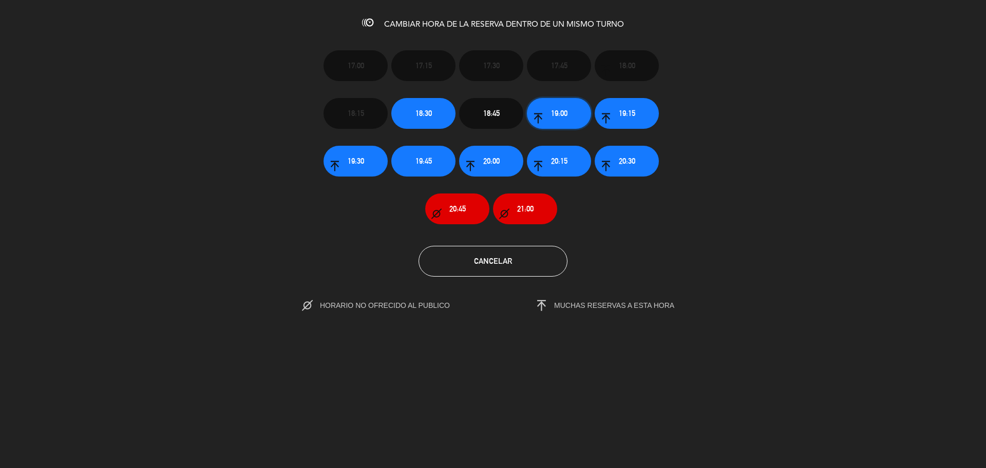
click at [542, 113] on icon "button" at bounding box center [538, 118] width 10 height 10
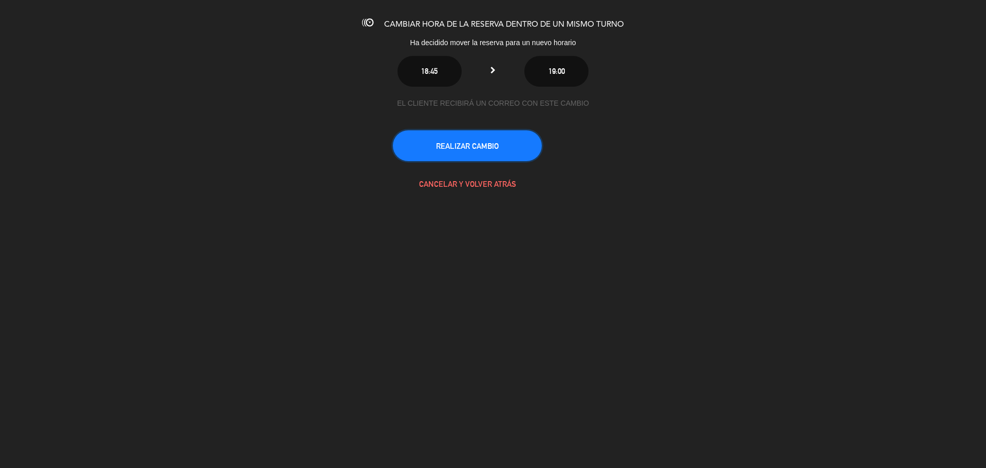
click at [459, 147] on button "REALIZAR CAMBIO" at bounding box center [467, 145] width 149 height 31
